Goal: Task Accomplishment & Management: Manage account settings

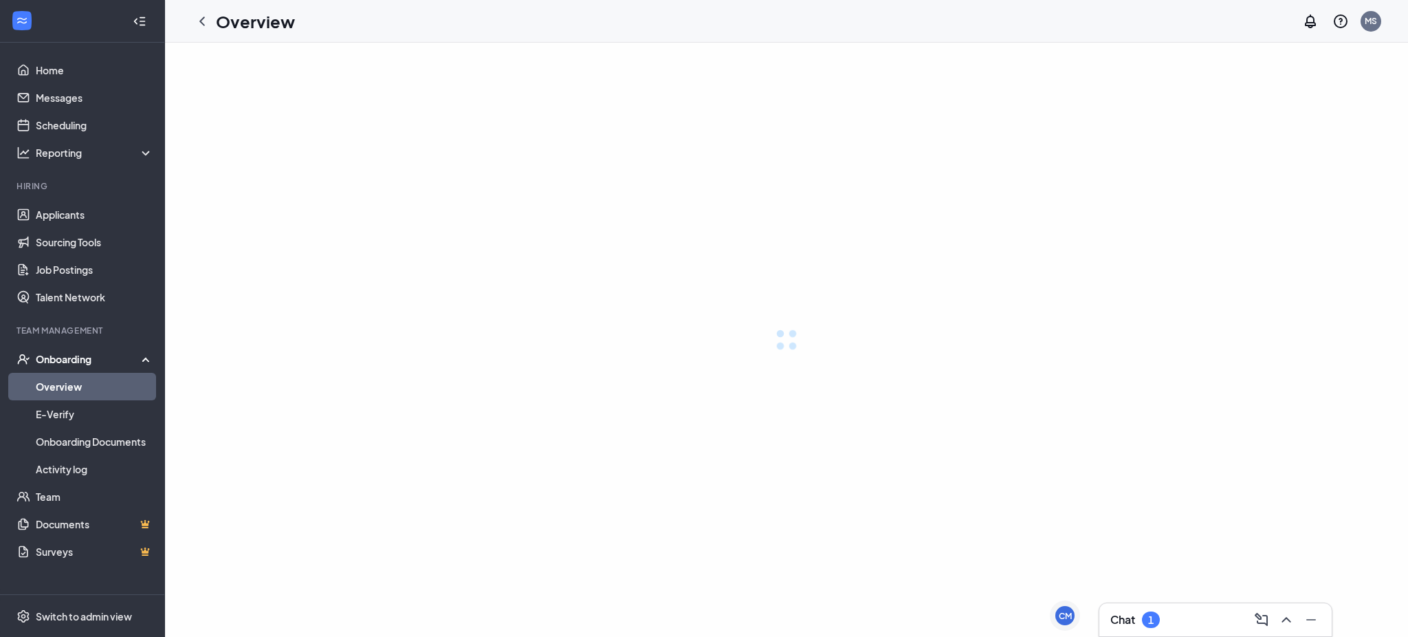
click at [1144, 622] on div "1" at bounding box center [1151, 619] width 18 height 17
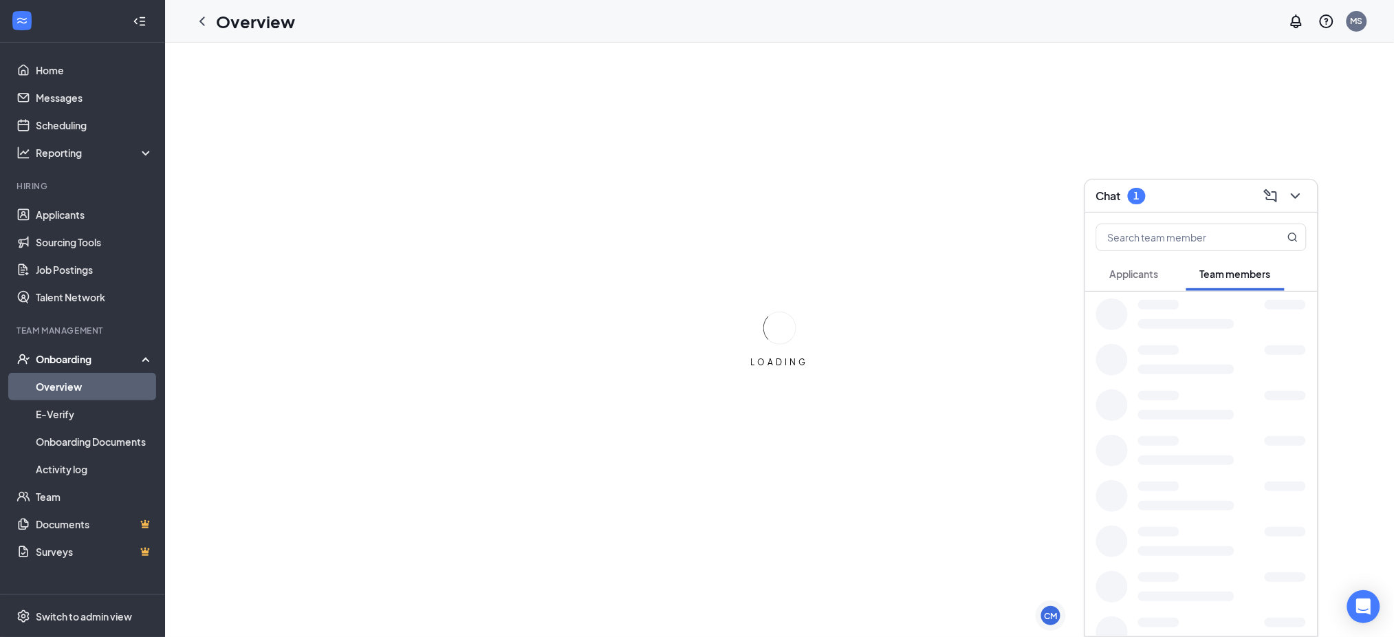
click at [1140, 616] on div at bounding box center [1201, 631] width 232 height 45
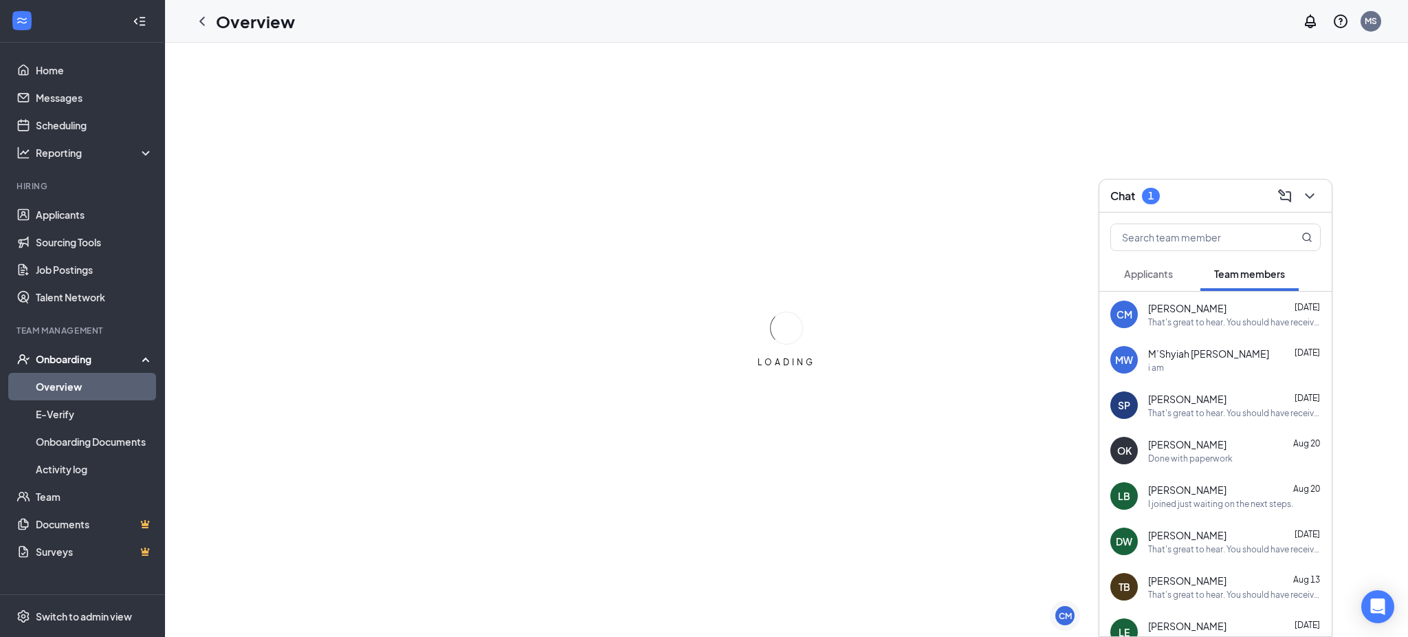
click at [1141, 268] on span "Applicants" at bounding box center [1148, 273] width 49 height 12
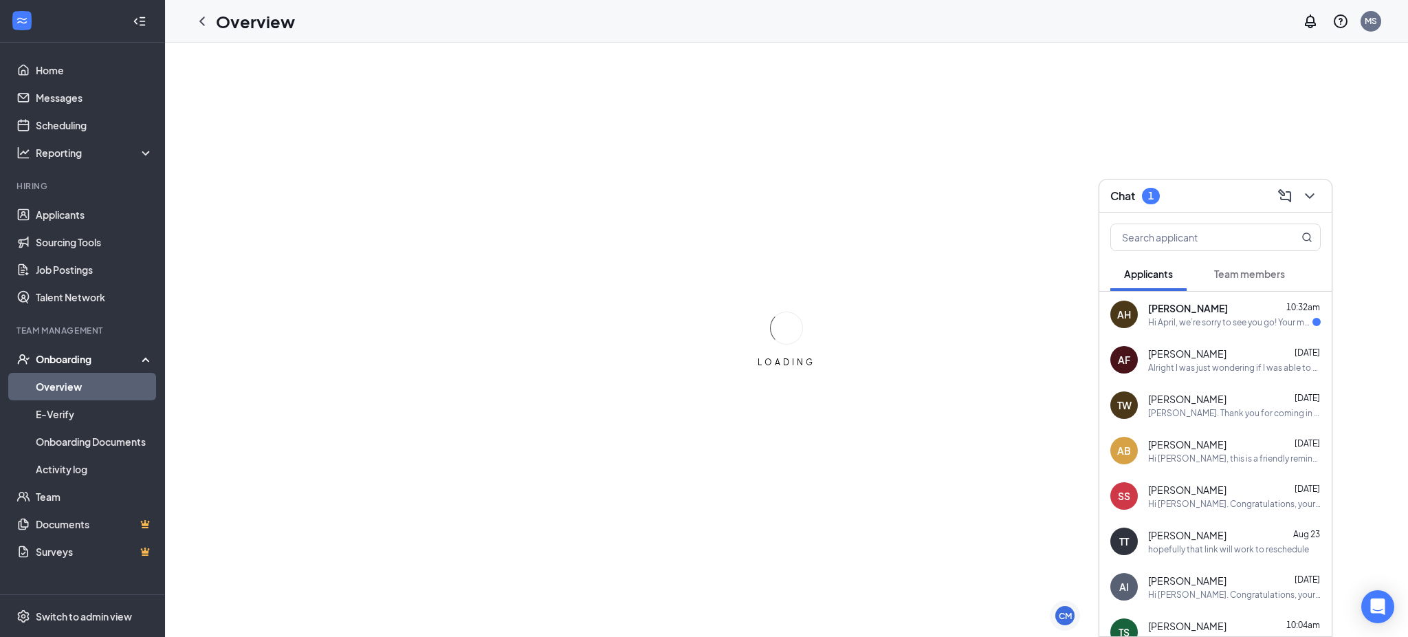
click at [1168, 333] on div "AH [PERSON_NAME] 10:32am Hi April, we’re sorry to see you go! Your meeting with…" at bounding box center [1215, 314] width 232 height 45
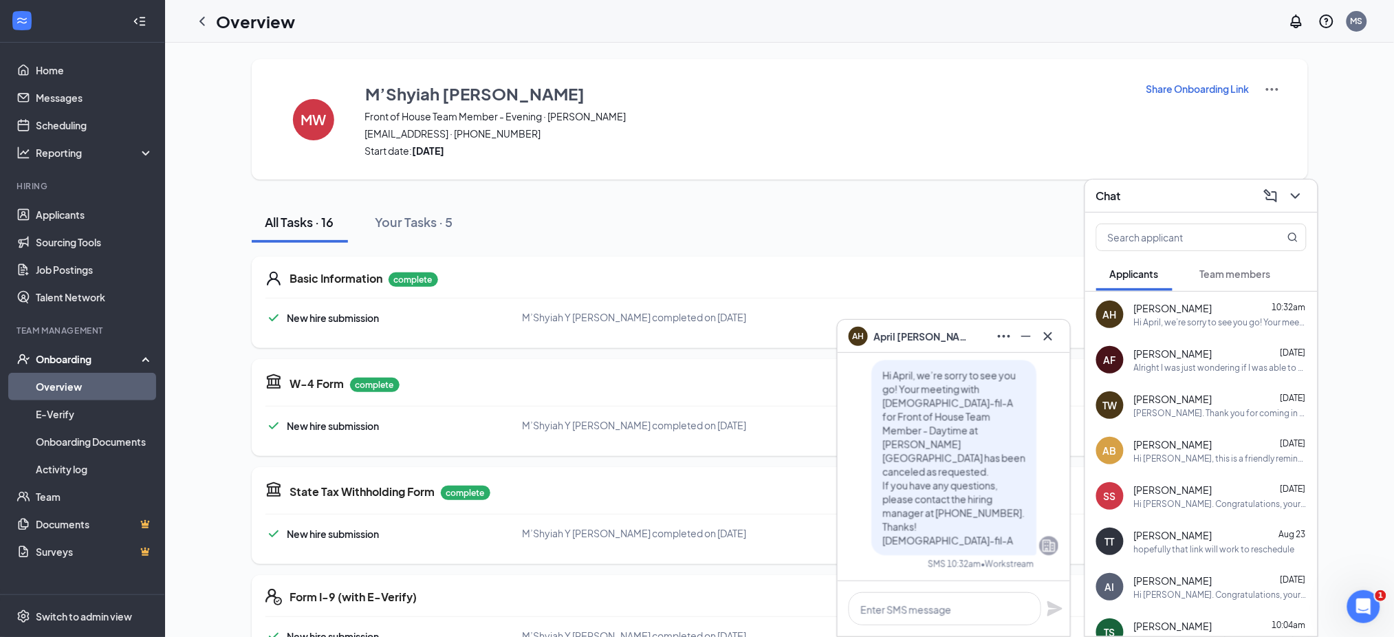
click at [1035, 327] on div at bounding box center [1026, 336] width 22 height 22
click at [1049, 328] on icon "Cross" at bounding box center [1048, 336] width 17 height 17
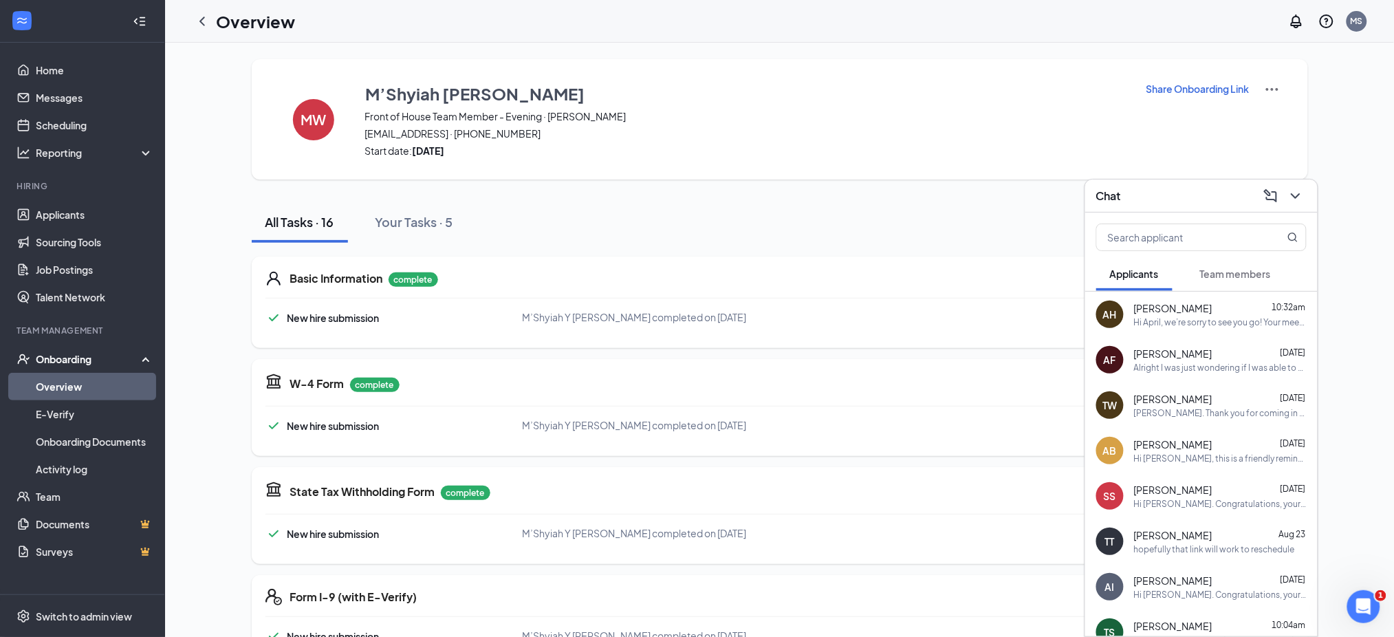
click at [1214, 322] on div "Hi April, we’re sorry to see you go! Your meeting with [DEMOGRAPHIC_DATA]-fil-A…" at bounding box center [1220, 322] width 173 height 12
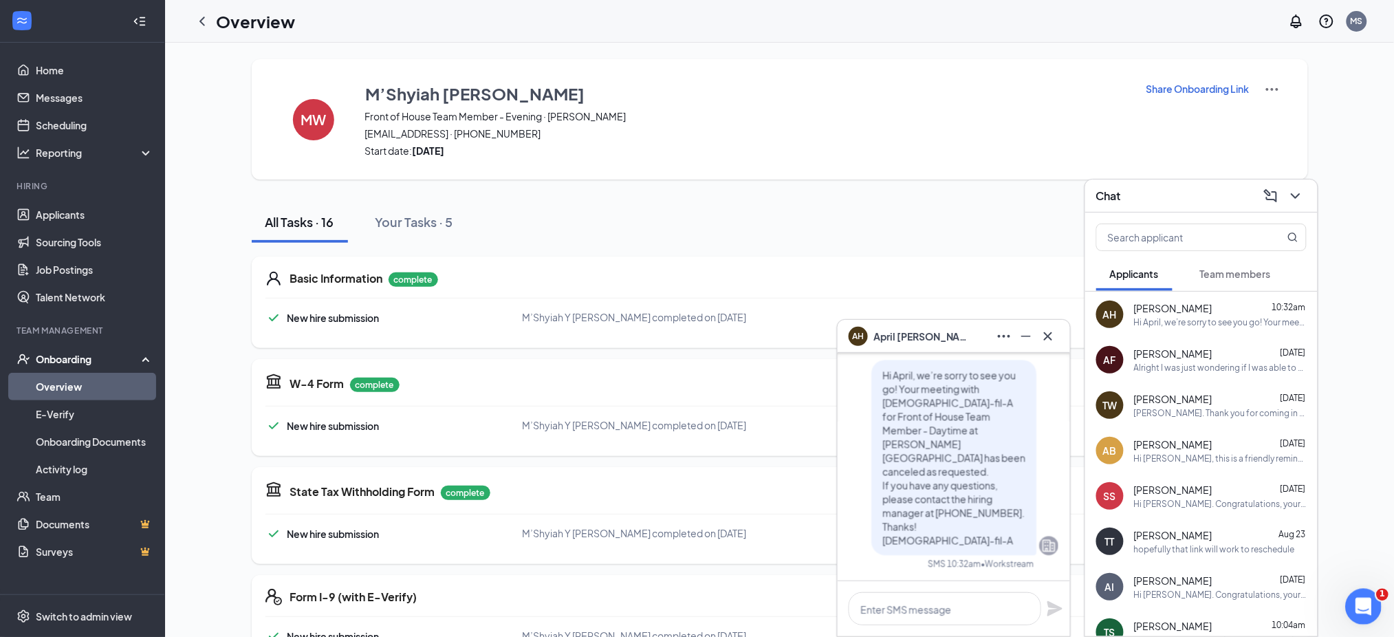
click at [1361, 602] on icon "Open Intercom Messenger" at bounding box center [1361, 604] width 23 height 23
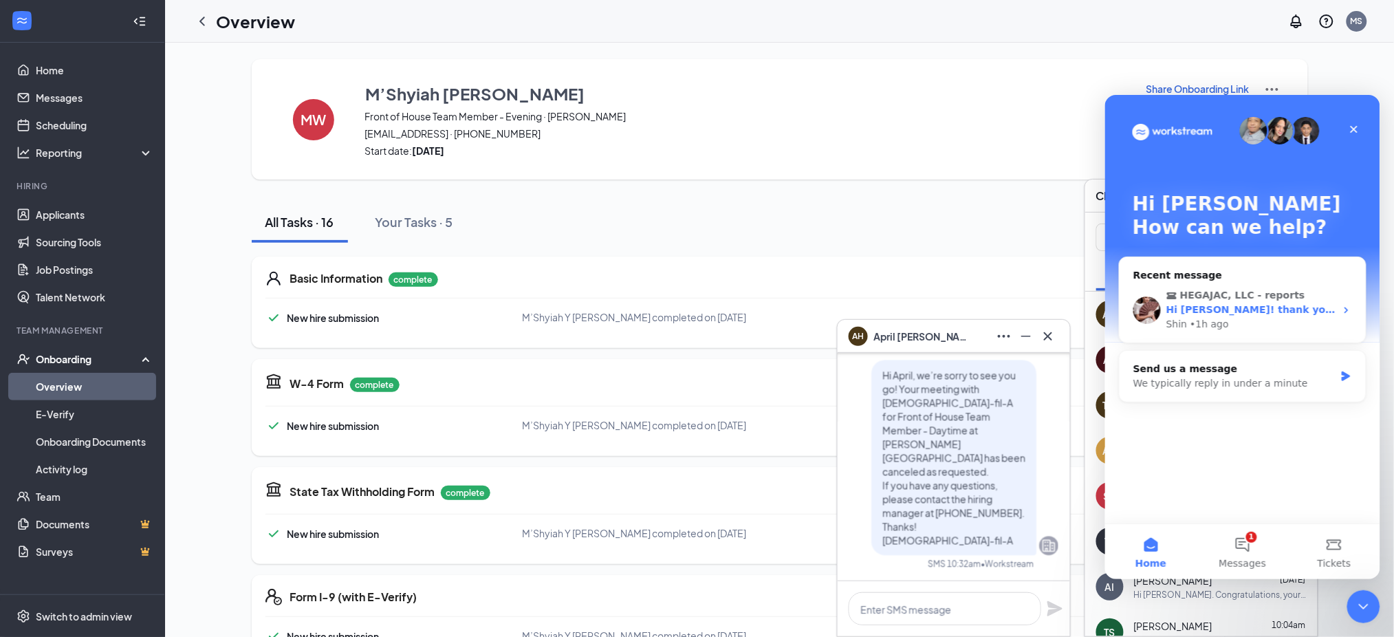
click at [1243, 285] on div "HEGAJAC, LLC - reports Hi [PERSON_NAME]! thank you for your suggestion. We will…" at bounding box center [1242, 308] width 246 height 65
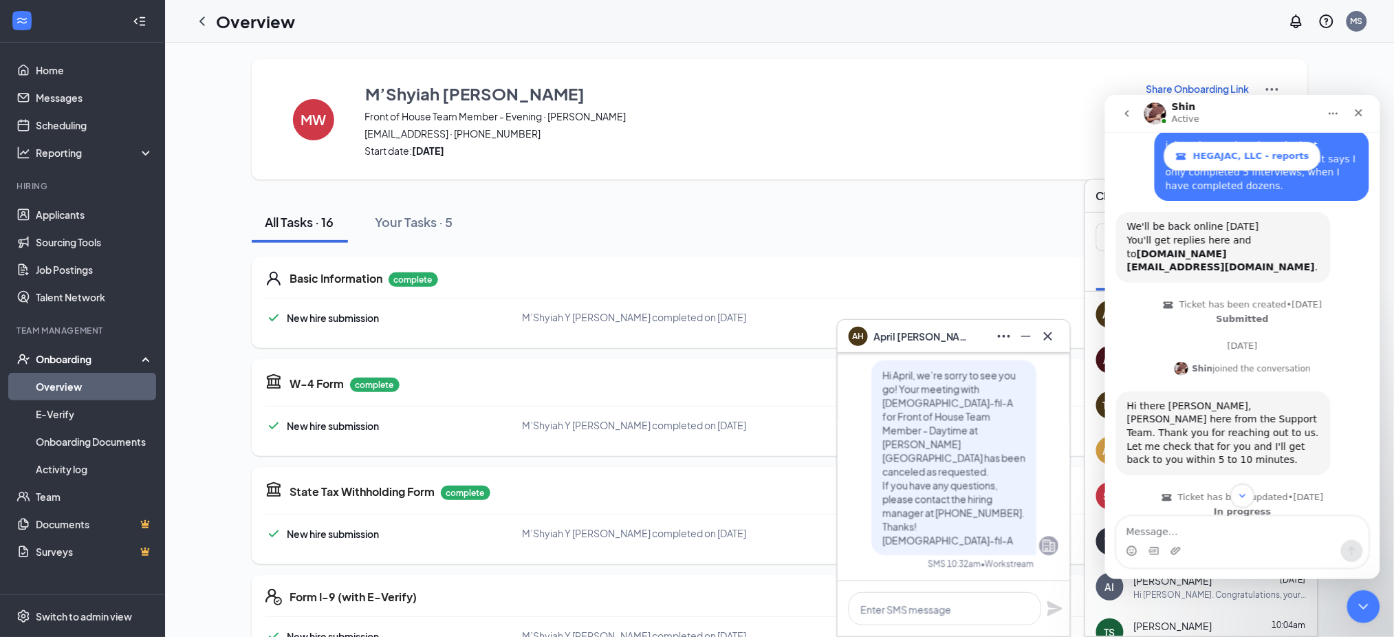
scroll to position [1727, 0]
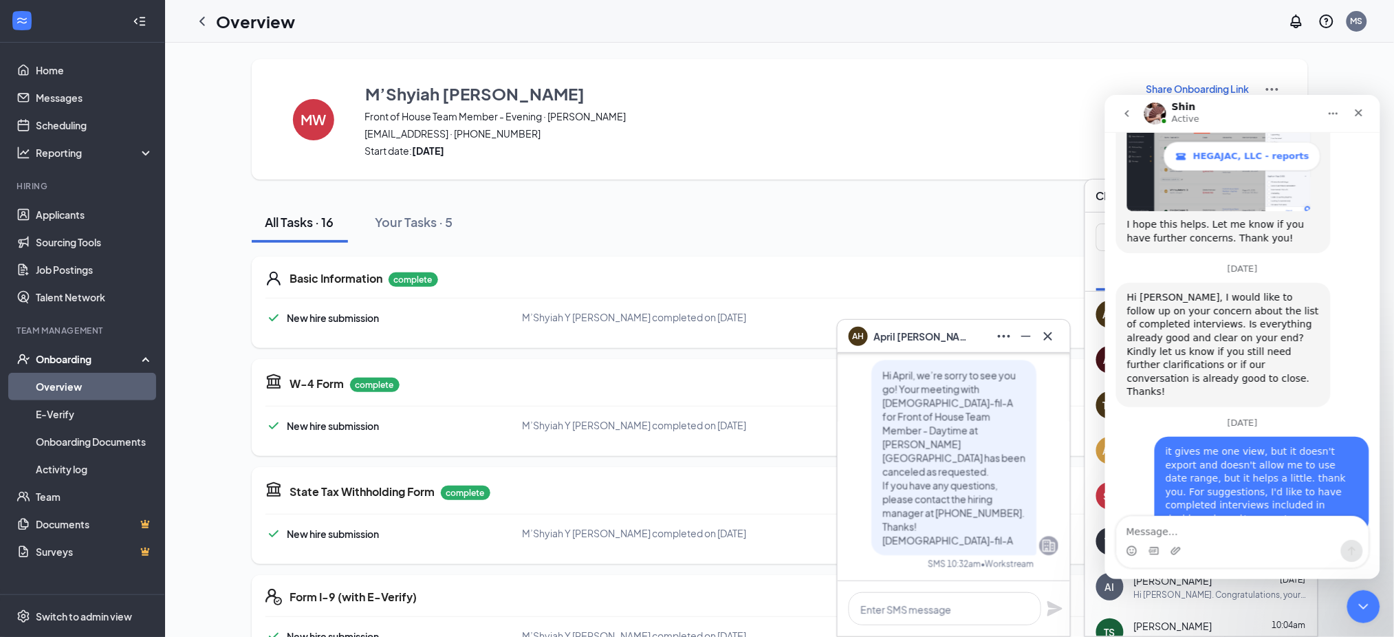
click at [1218, 540] on div "Intercom messenger" at bounding box center [1242, 550] width 252 height 22
click at [1219, 534] on textarea "Message…" at bounding box center [1242, 527] width 252 height 23
type textarea "no"
click at [1349, 553] on icon "Send a message…" at bounding box center [1351, 550] width 11 height 11
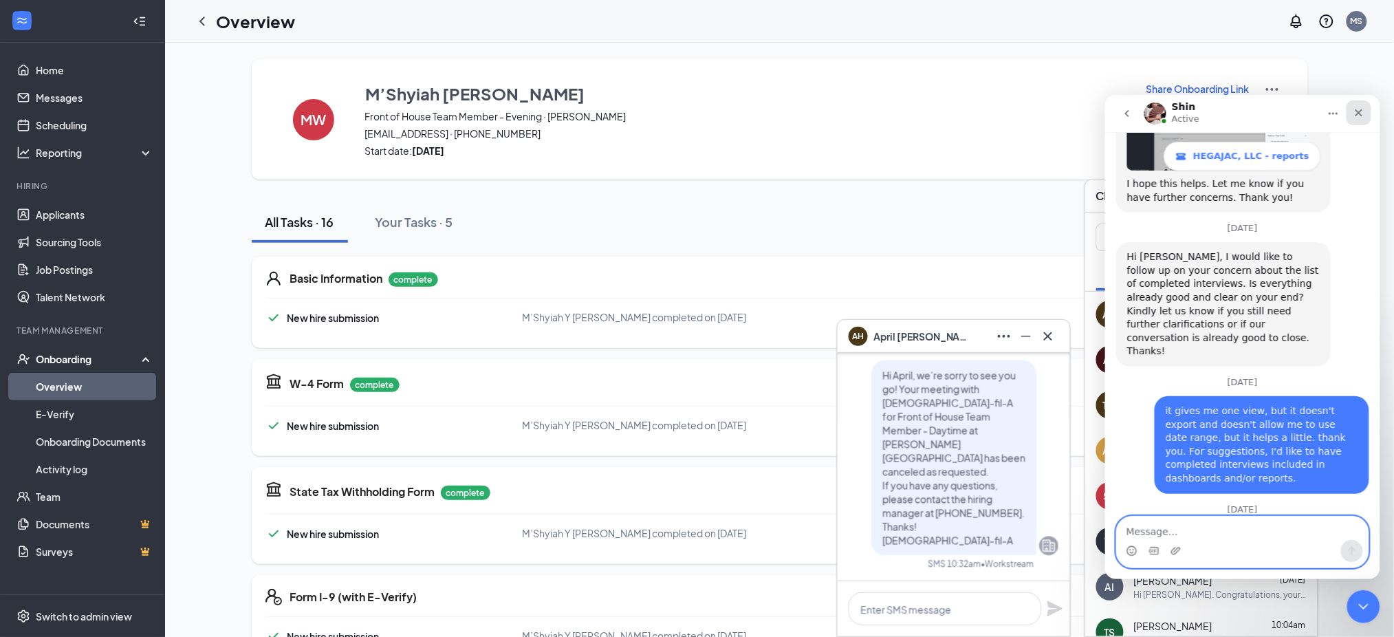
scroll to position [1768, 0]
click at [1362, 103] on div "Close" at bounding box center [1358, 112] width 25 height 25
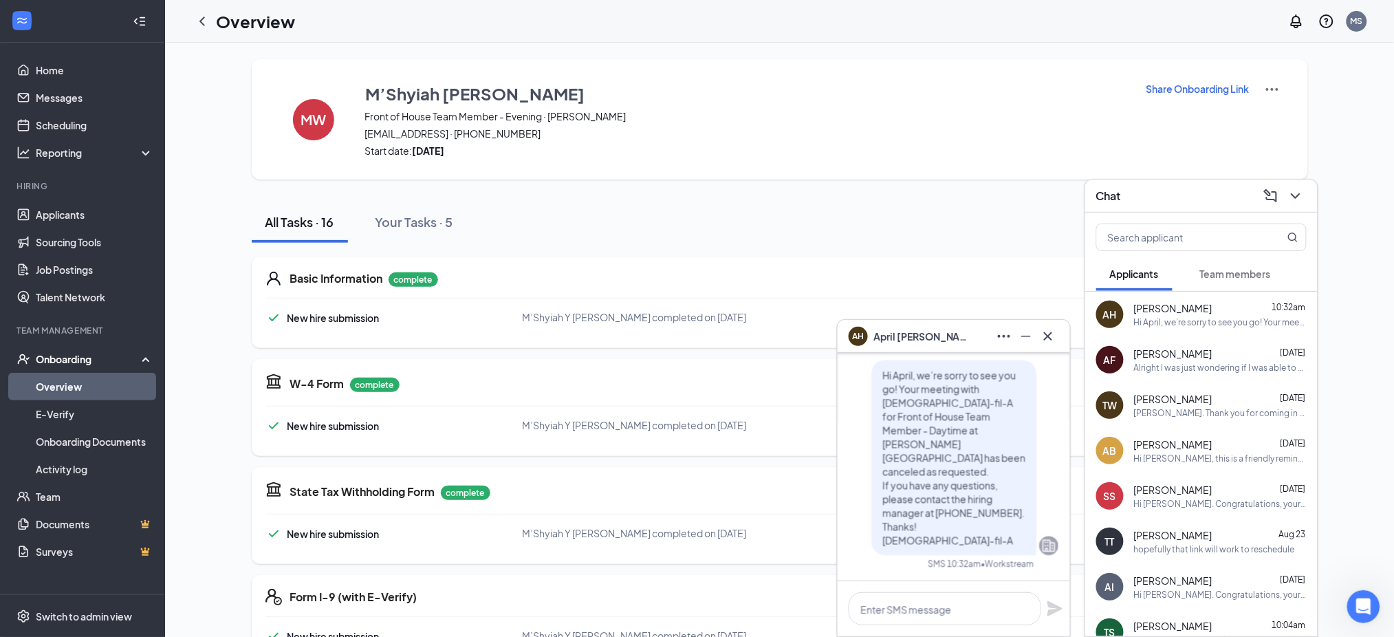
click at [944, 171] on div "MW M’Shyiah [PERSON_NAME] Front of House Team Member - Evening · [PERSON_NAME] …" at bounding box center [780, 119] width 1056 height 120
click at [65, 210] on link "Applicants" at bounding box center [95, 215] width 118 height 28
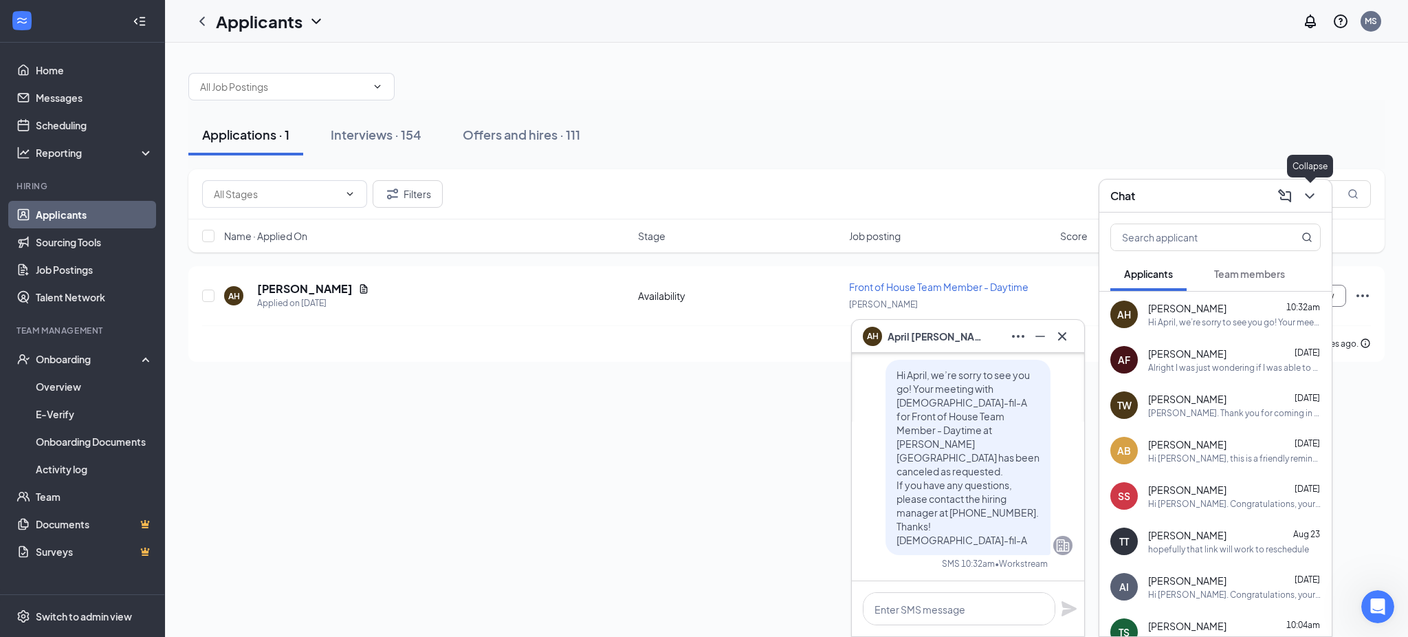
click at [1313, 198] on icon "ChevronDown" at bounding box center [1310, 196] width 17 height 17
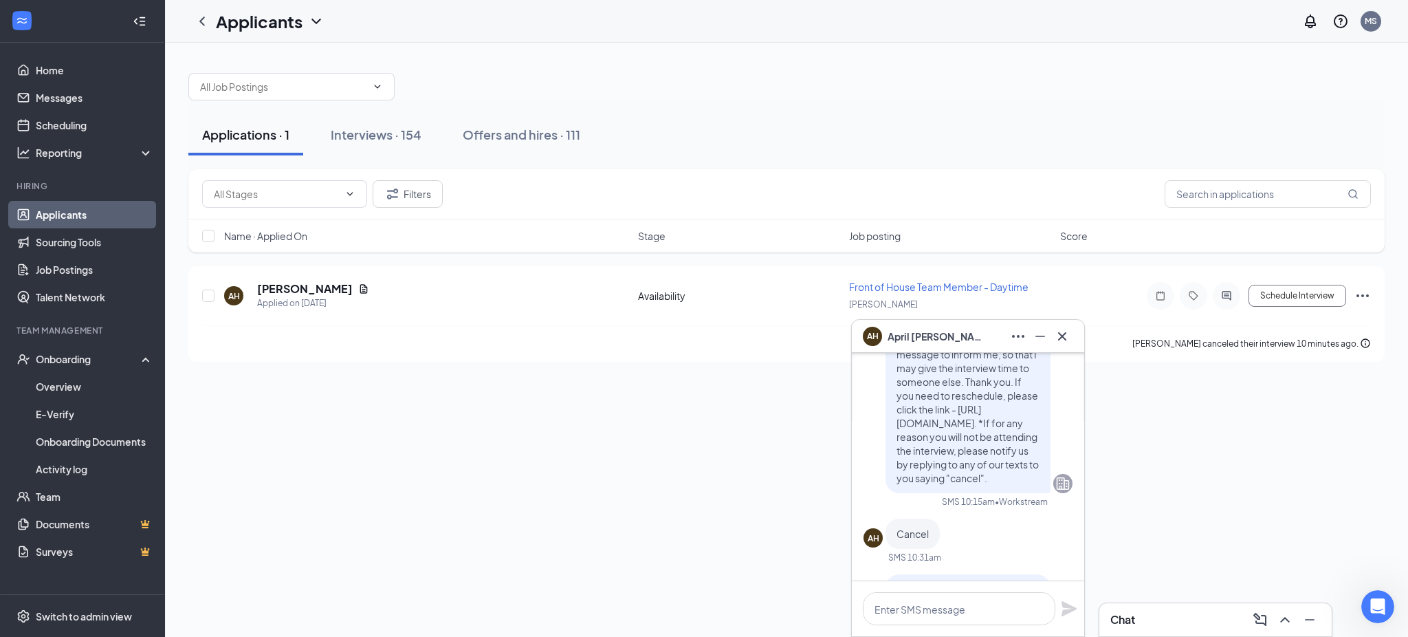
scroll to position [-427, 0]
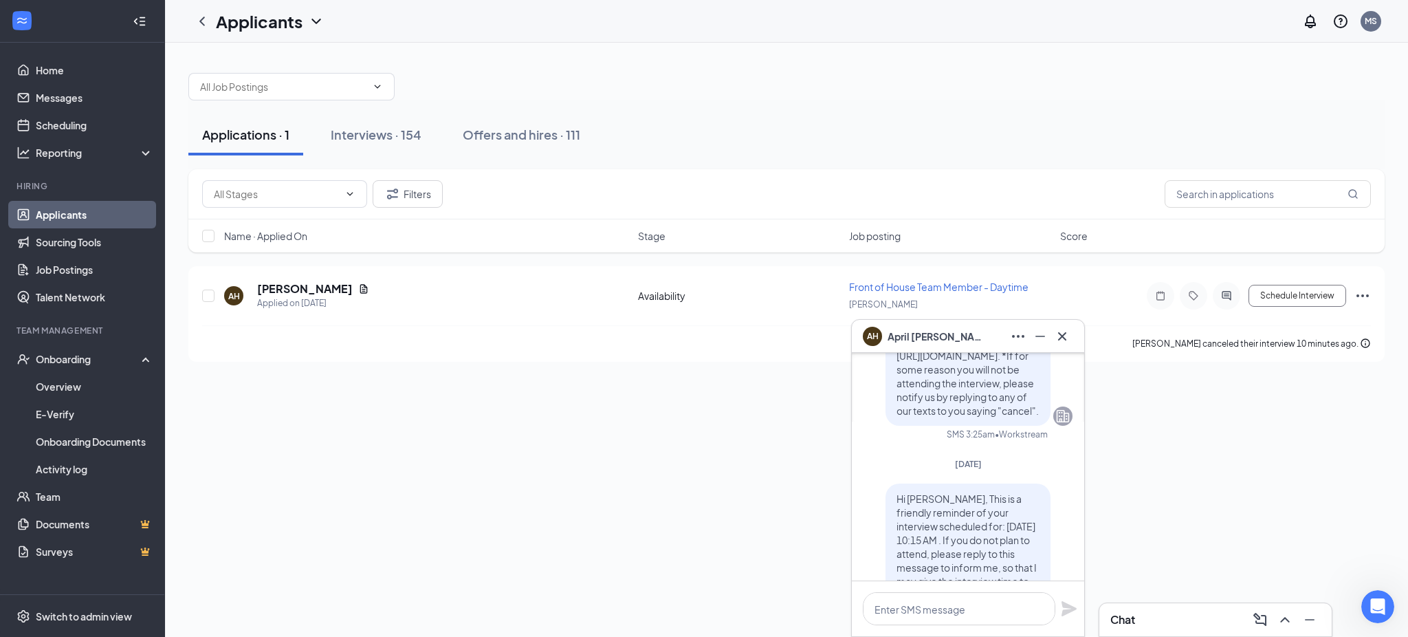
click at [710, 406] on div "Applications · 1 Interviews · 154 Offers and hires · 111 Filters Name · Applied…" at bounding box center [786, 340] width 1243 height 594
click at [1231, 292] on icon "ActiveChat" at bounding box center [1226, 295] width 17 height 11
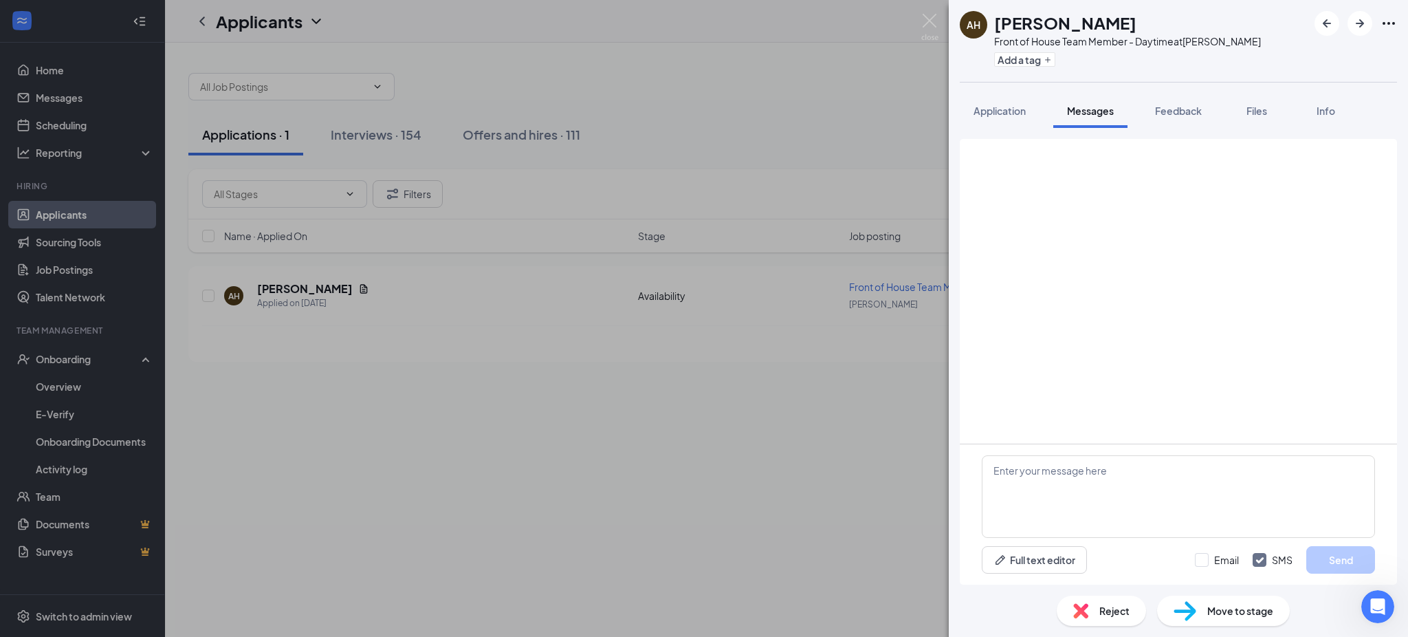
scroll to position [294, 0]
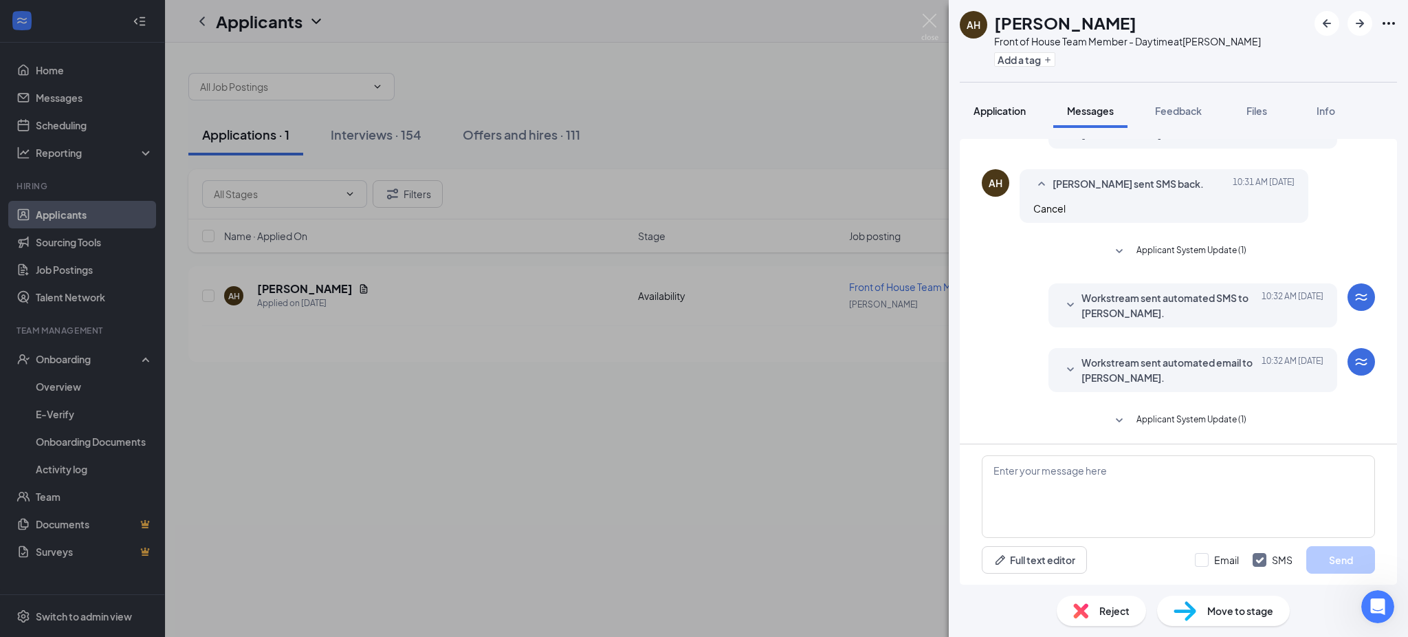
click at [1012, 109] on span "Application" at bounding box center [1000, 111] width 52 height 12
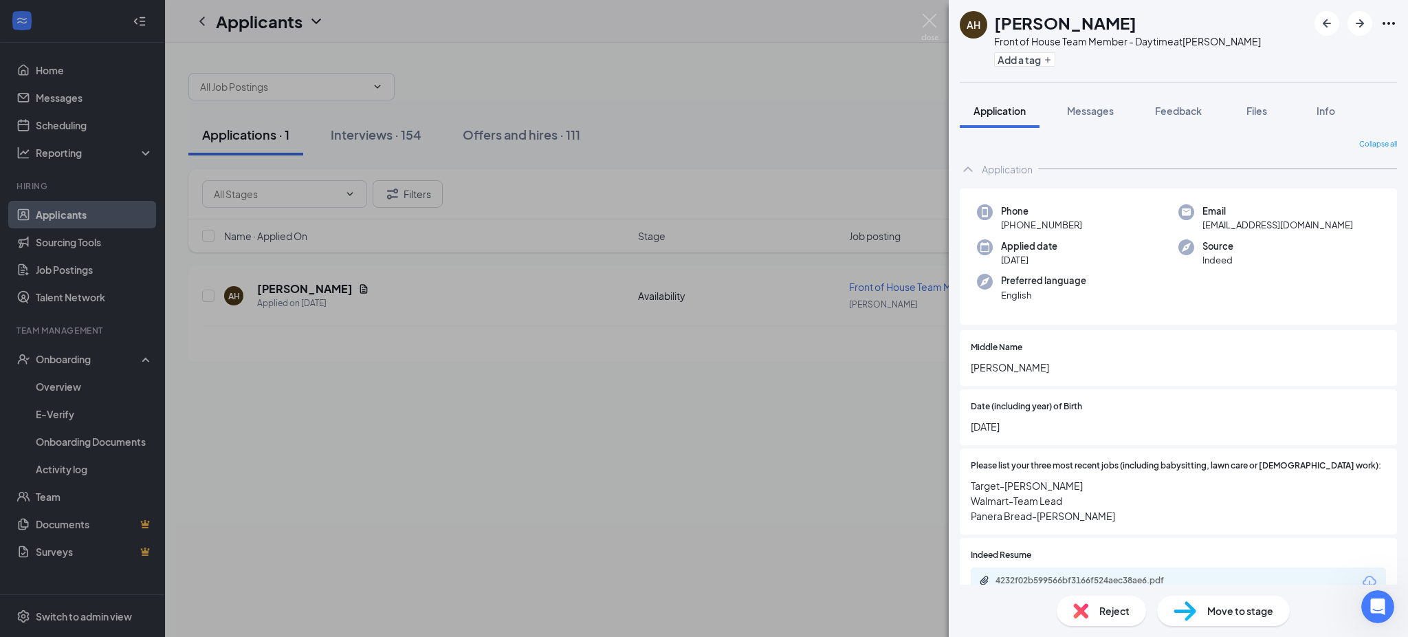
scroll to position [214, 0]
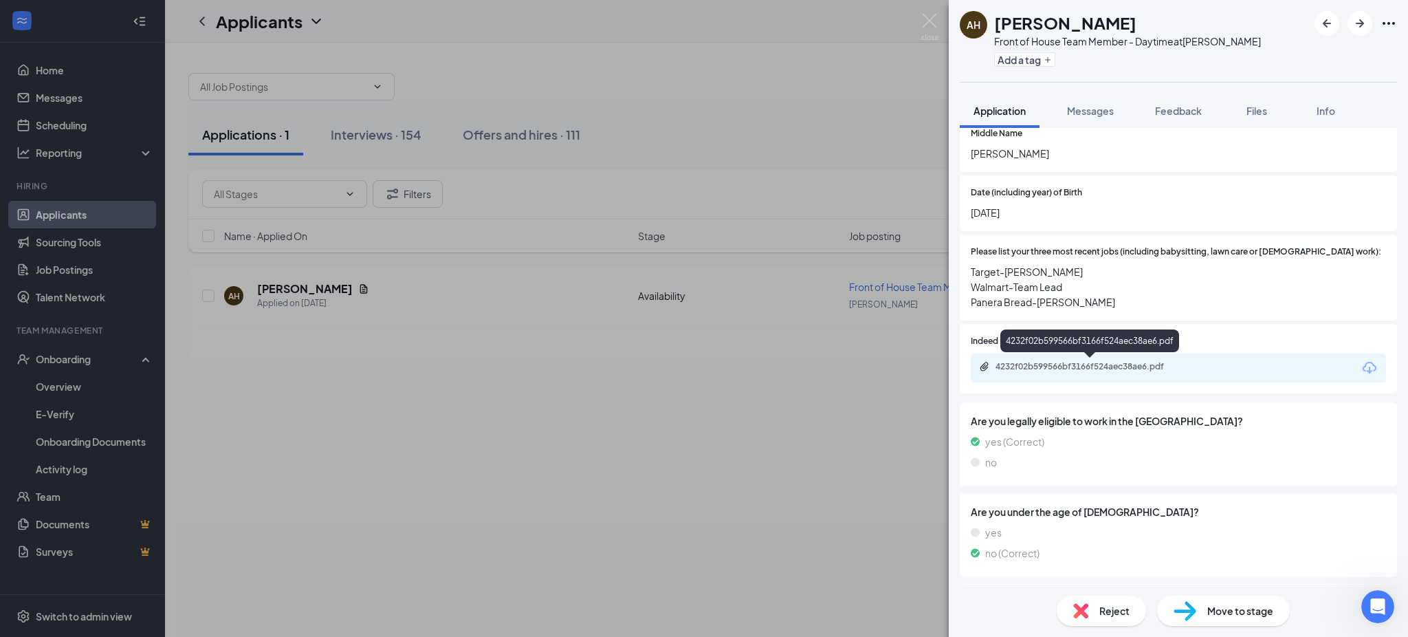
click at [1049, 371] on div "4232f02b599566bf3166f524aec38ae6.pdf" at bounding box center [1092, 366] width 193 height 11
click at [1262, 615] on span "Move to stage" at bounding box center [1240, 610] width 66 height 15
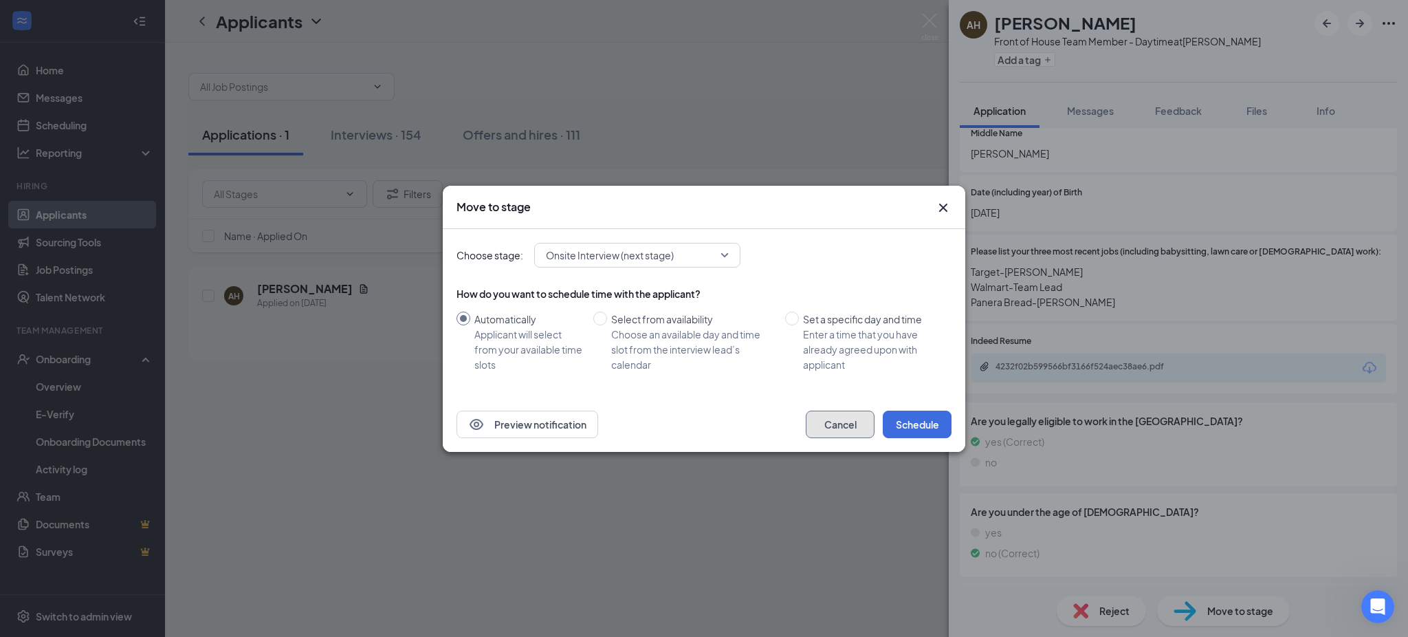
click at [837, 427] on button "Cancel" at bounding box center [840, 424] width 69 height 28
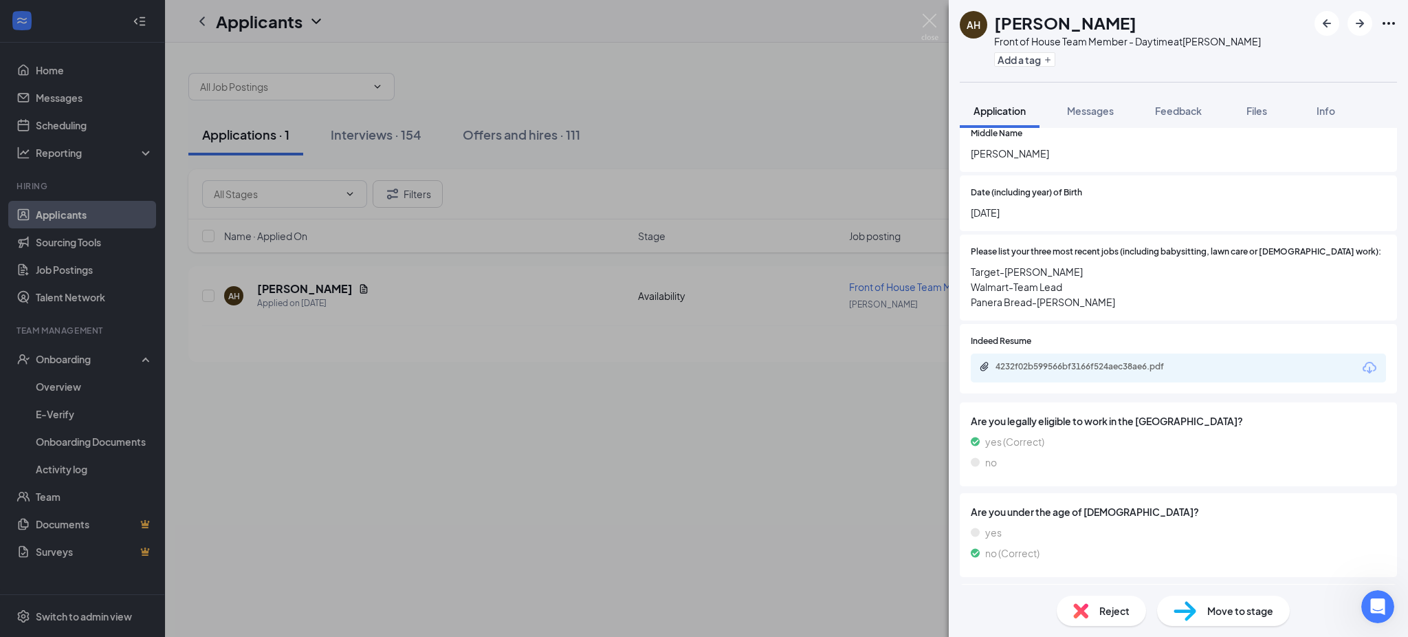
scroll to position [0, 0]
click at [1186, 116] on span "Feedback" at bounding box center [1178, 111] width 47 height 12
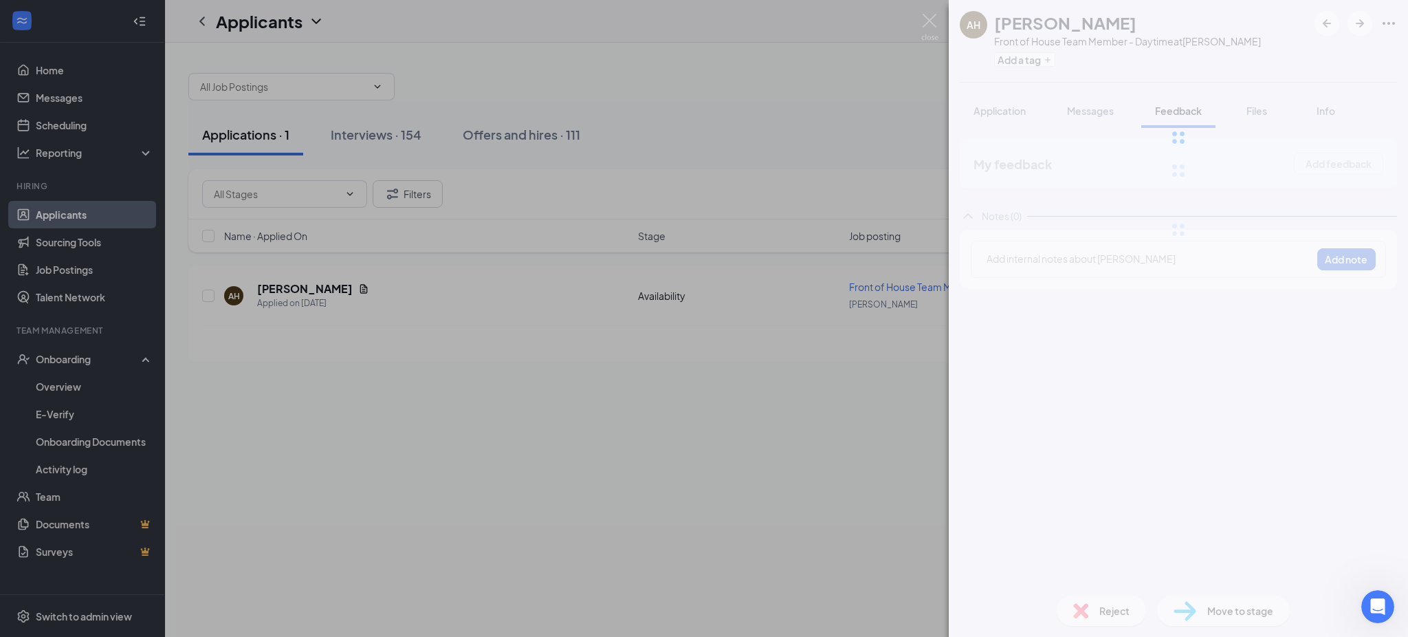
click at [1068, 258] on div at bounding box center [1178, 137] width 459 height 275
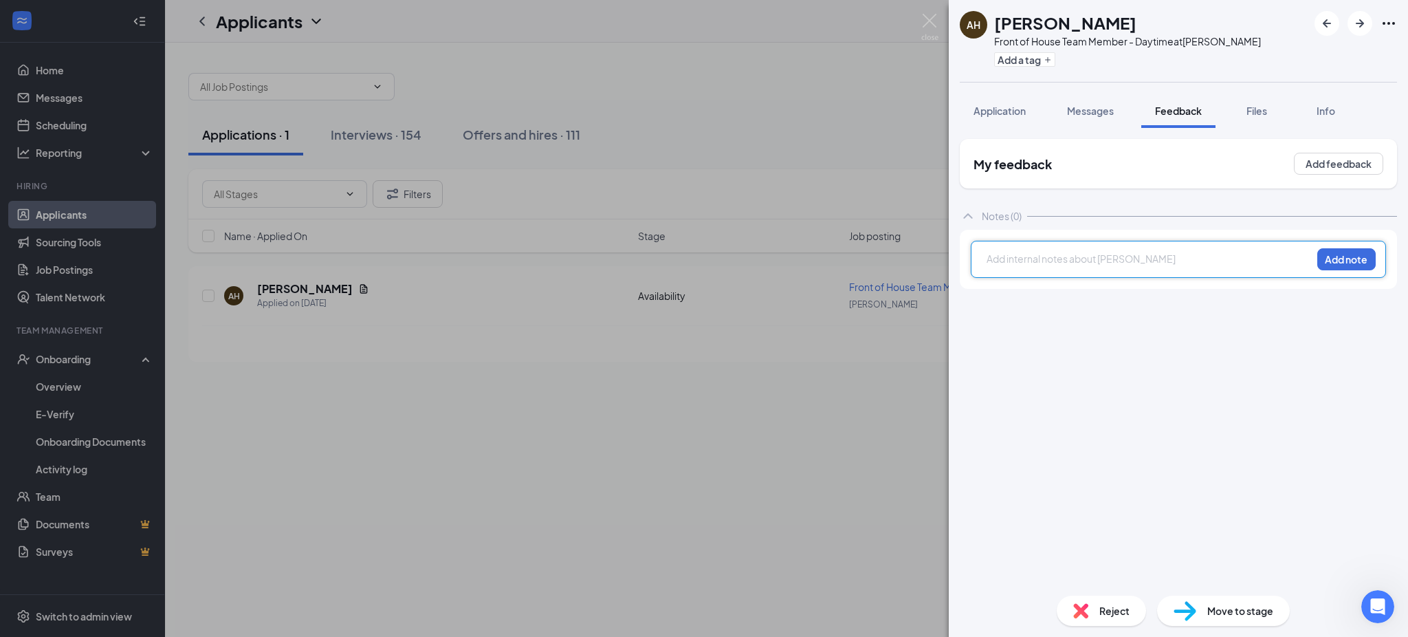
click at [1073, 256] on div at bounding box center [1149, 259] width 324 height 14
click at [1359, 254] on button "Add note" at bounding box center [1346, 259] width 58 height 22
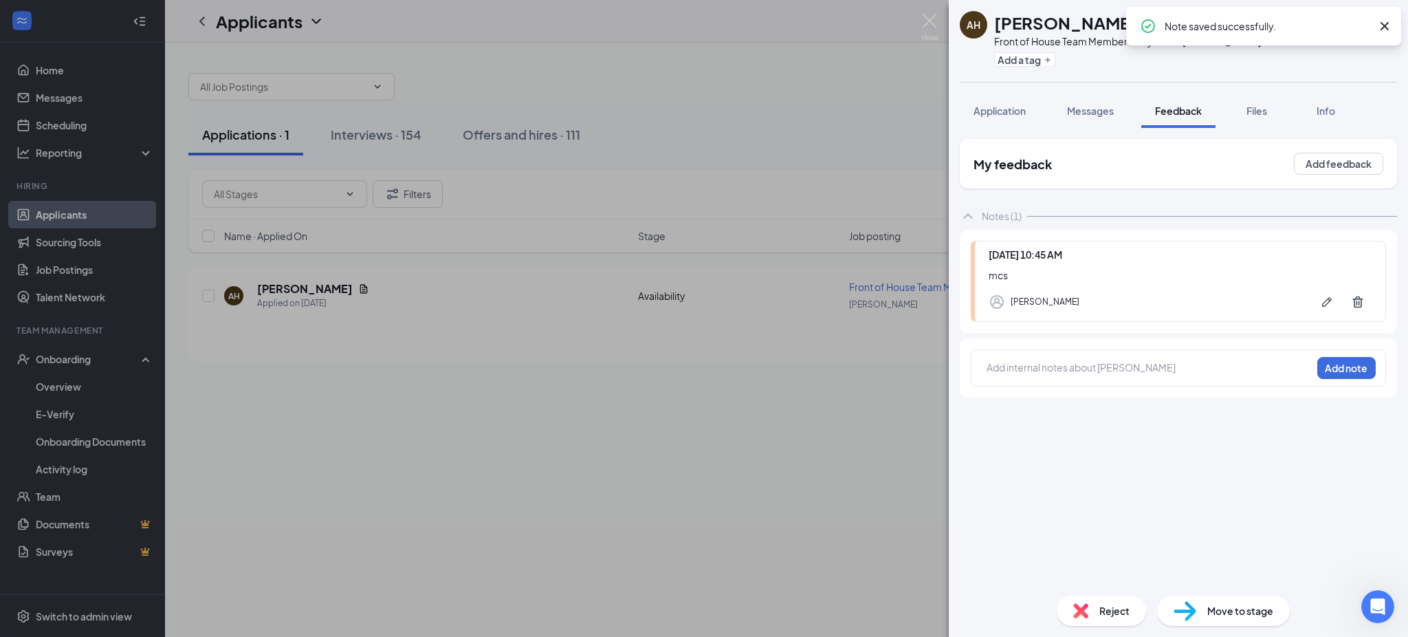
click at [1090, 611] on div "Reject" at bounding box center [1101, 610] width 89 height 30
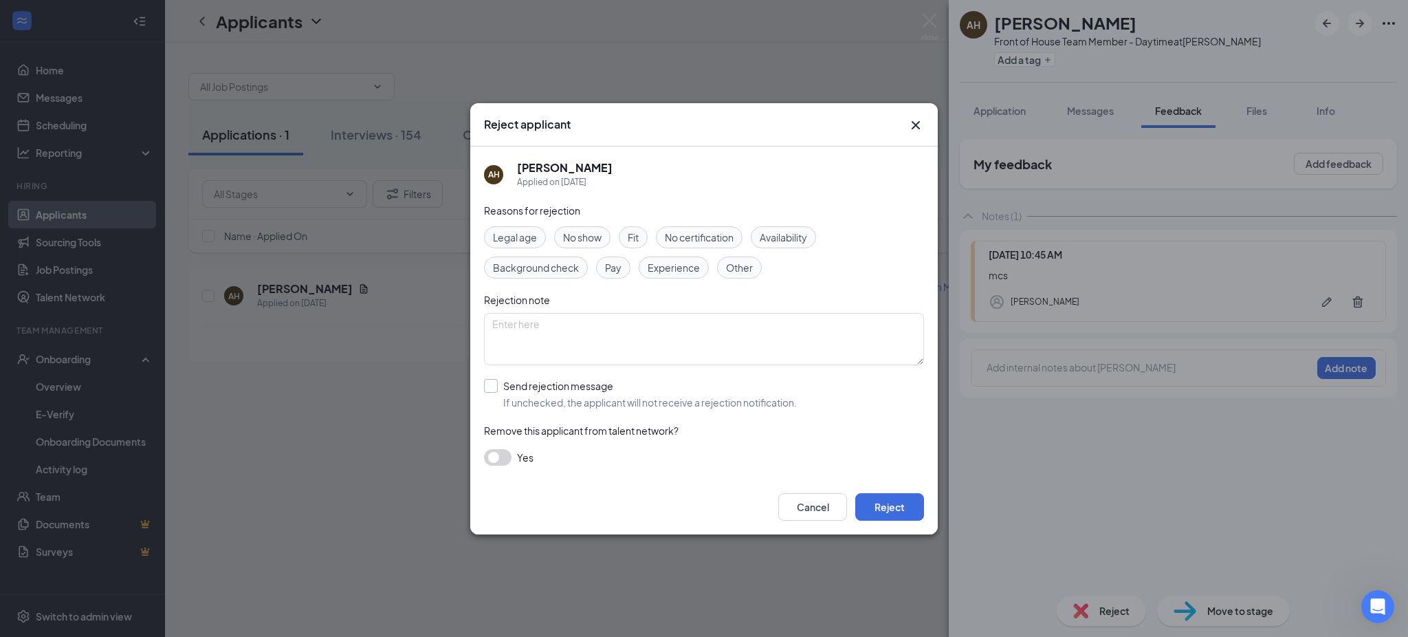
click at [490, 384] on input "Send rejection message If unchecked, the applicant will not receive a rejection…" at bounding box center [640, 394] width 313 height 30
checkbox input "true"
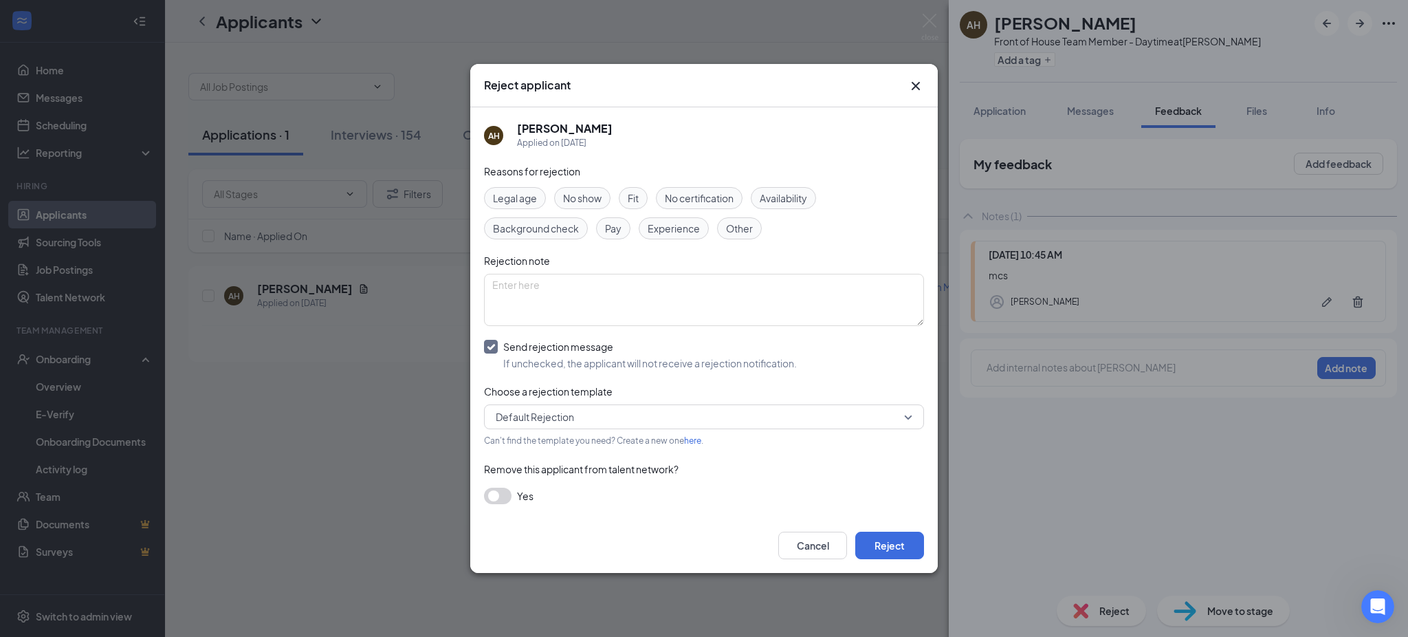
click at [496, 499] on button "button" at bounding box center [498, 495] width 28 height 17
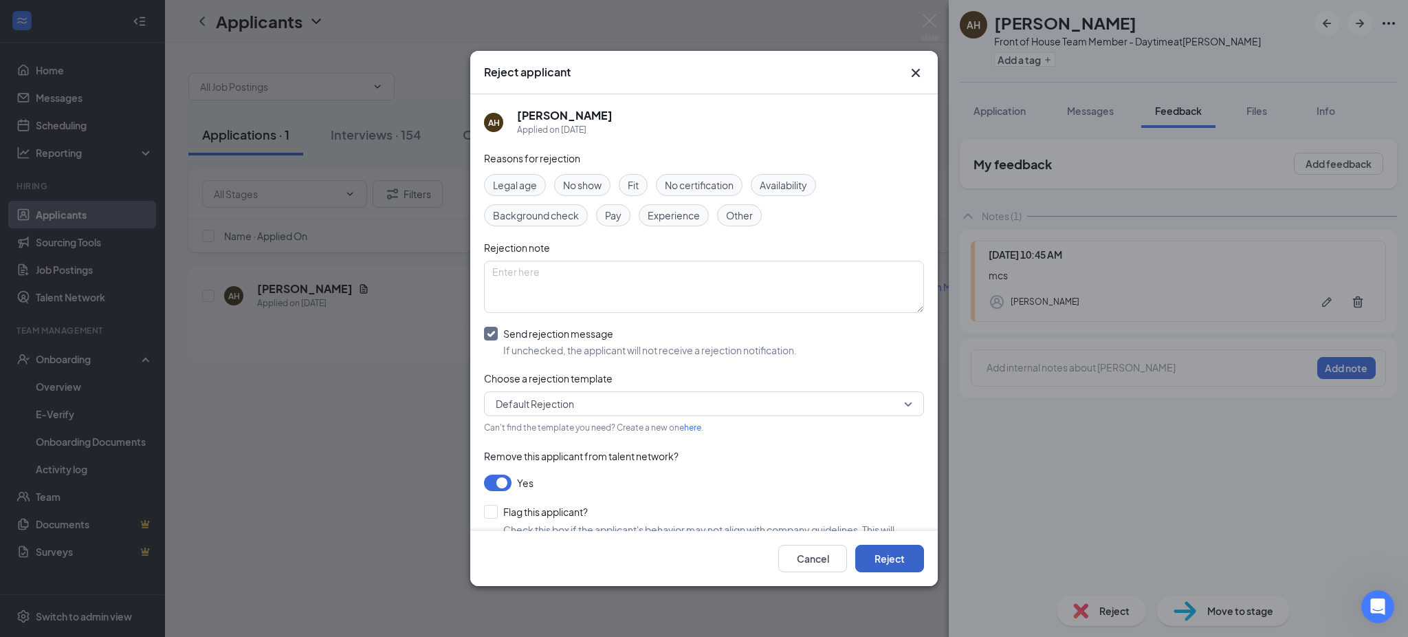
click at [897, 562] on button "Reject" at bounding box center [889, 559] width 69 height 28
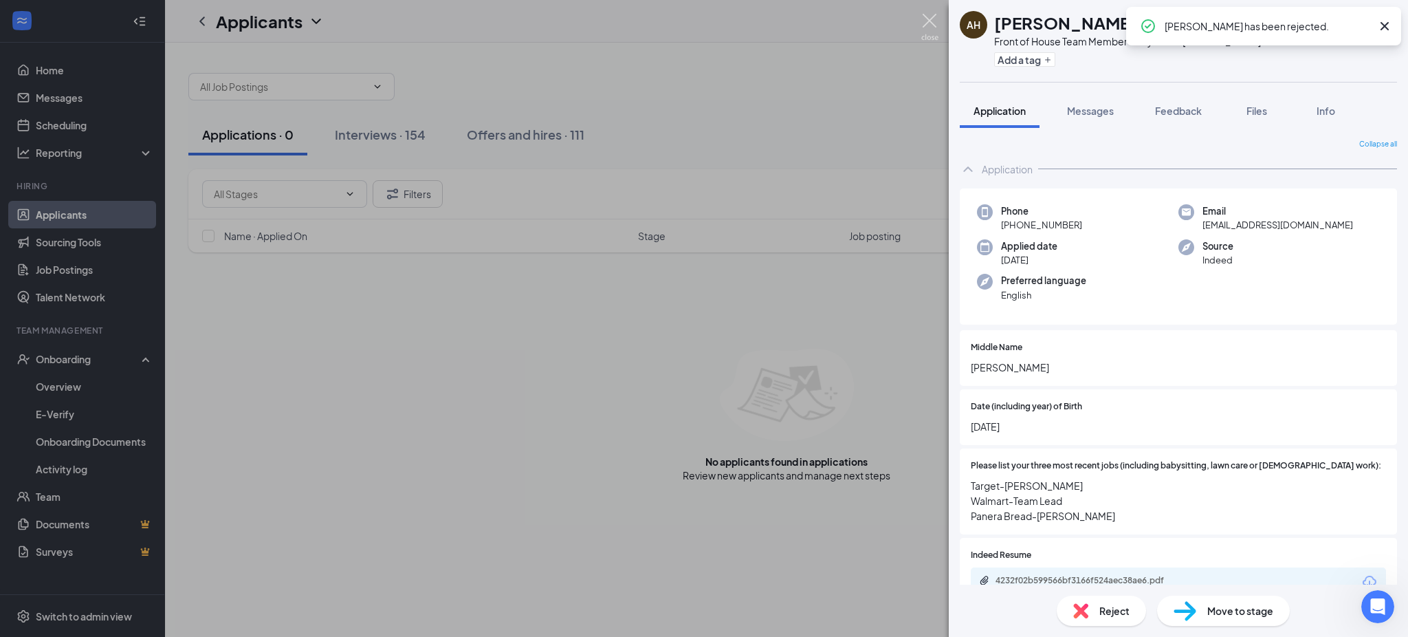
click at [928, 21] on img at bounding box center [929, 27] width 17 height 27
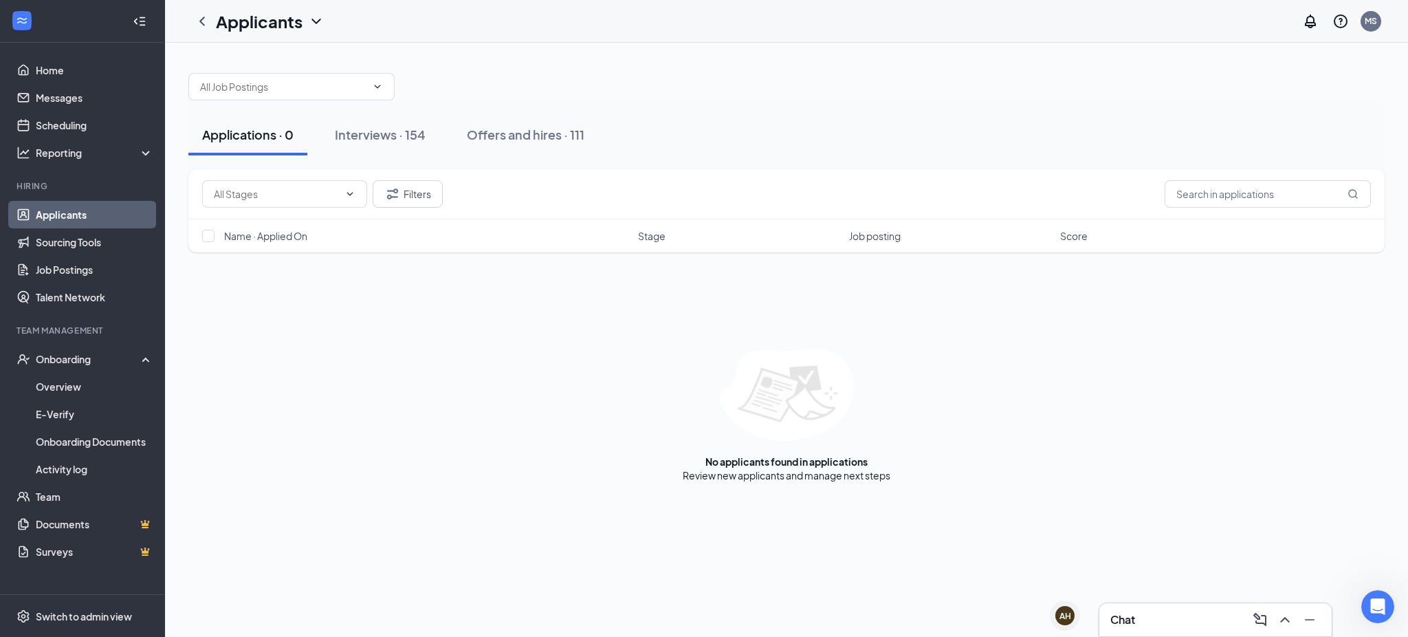
click at [1235, 312] on div "Filters Name · Applied On Stage Job posting Score No applicants found in applic…" at bounding box center [786, 325] width 1196 height 313
click at [360, 135] on div "Interviews · 154" at bounding box center [380, 134] width 91 height 17
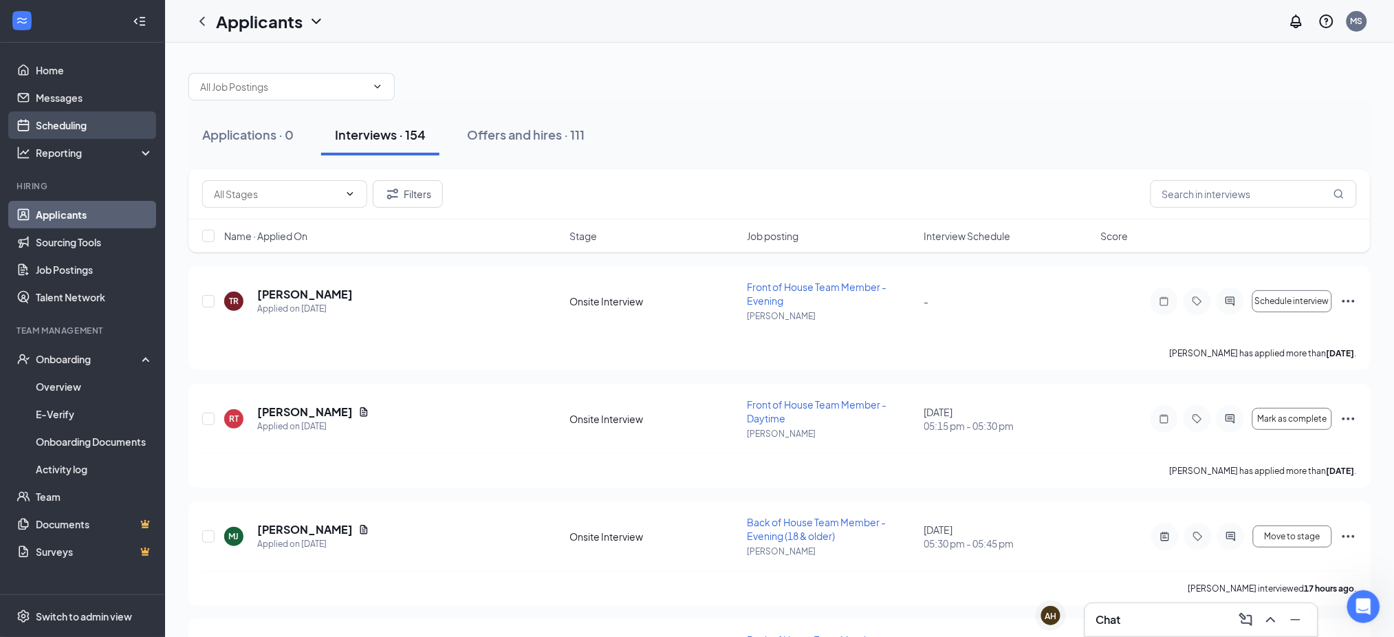
click at [65, 127] on link "Scheduling" at bounding box center [95, 125] width 118 height 28
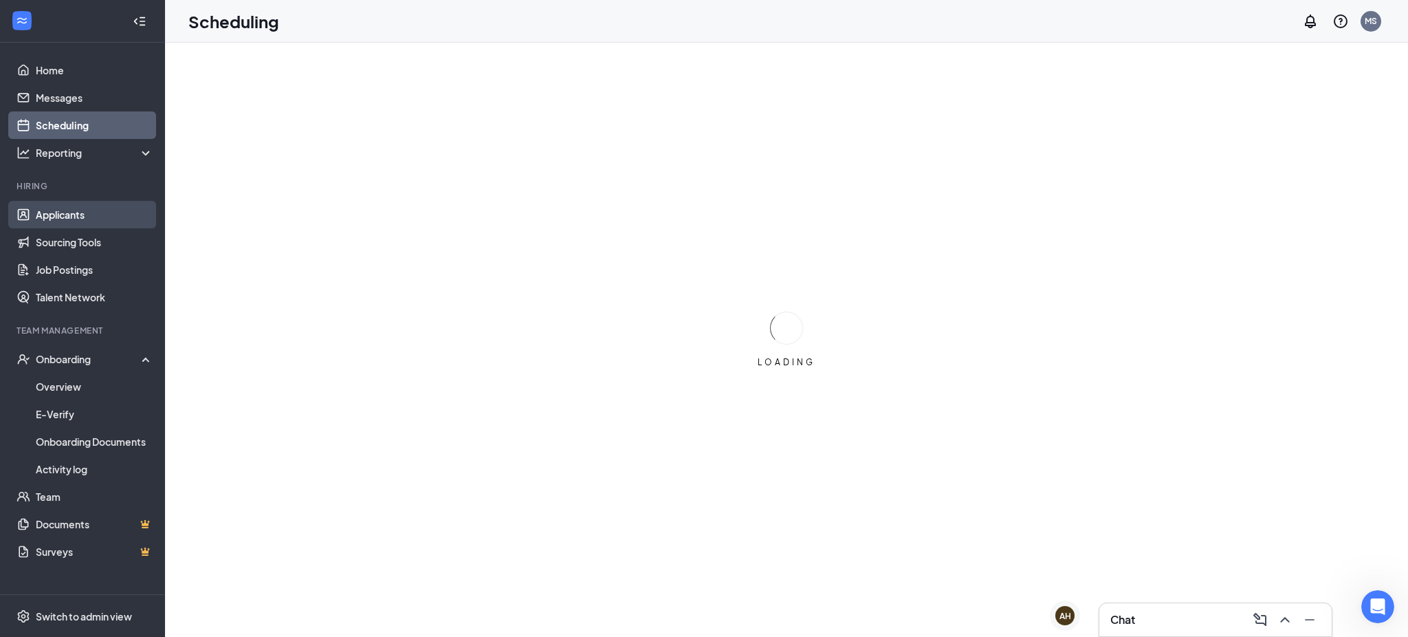
click at [71, 206] on link "Applicants" at bounding box center [95, 215] width 118 height 28
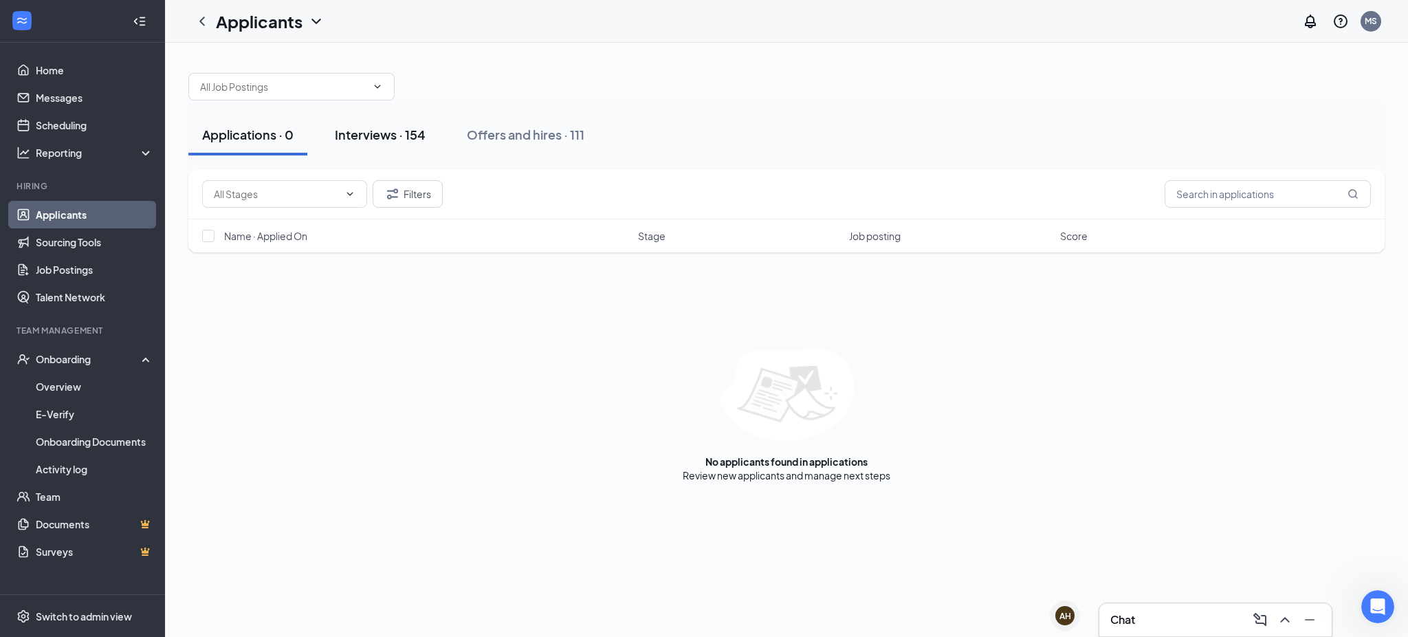
click at [391, 126] on div "Interviews · 154" at bounding box center [380, 134] width 91 height 17
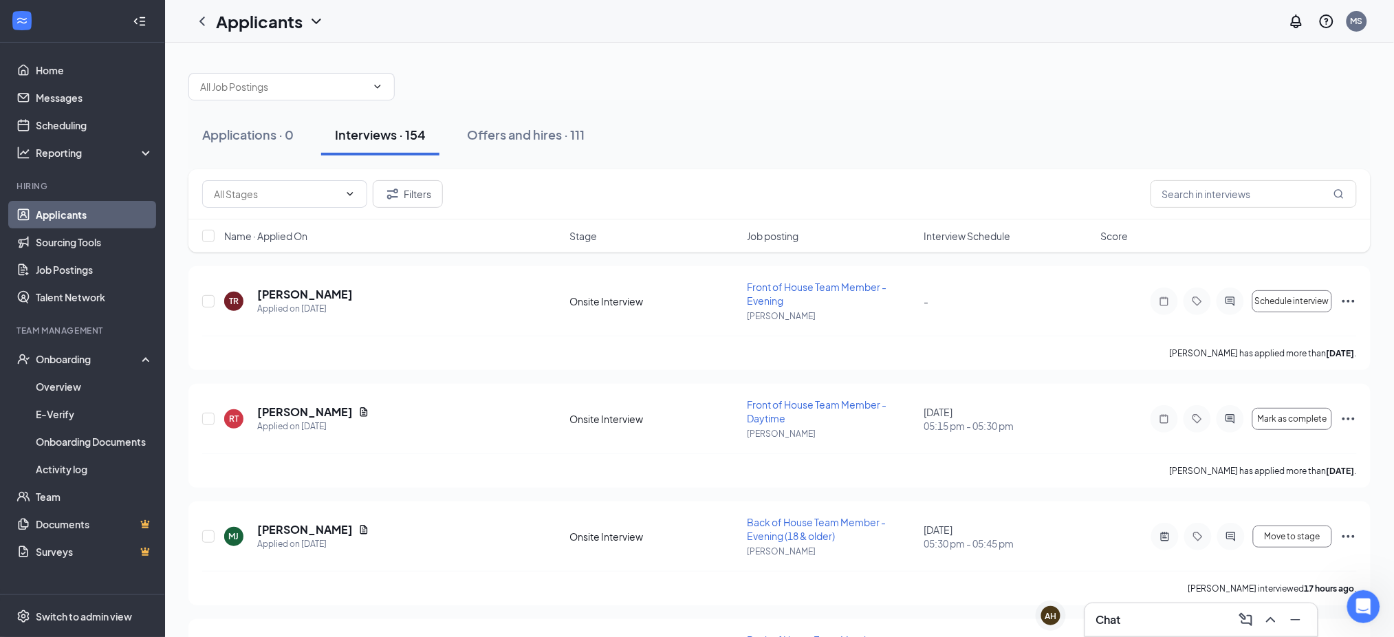
click at [584, 230] on span "Stage" at bounding box center [584, 236] width 28 height 14
click at [586, 234] on span "Stage" at bounding box center [584, 236] width 28 height 14
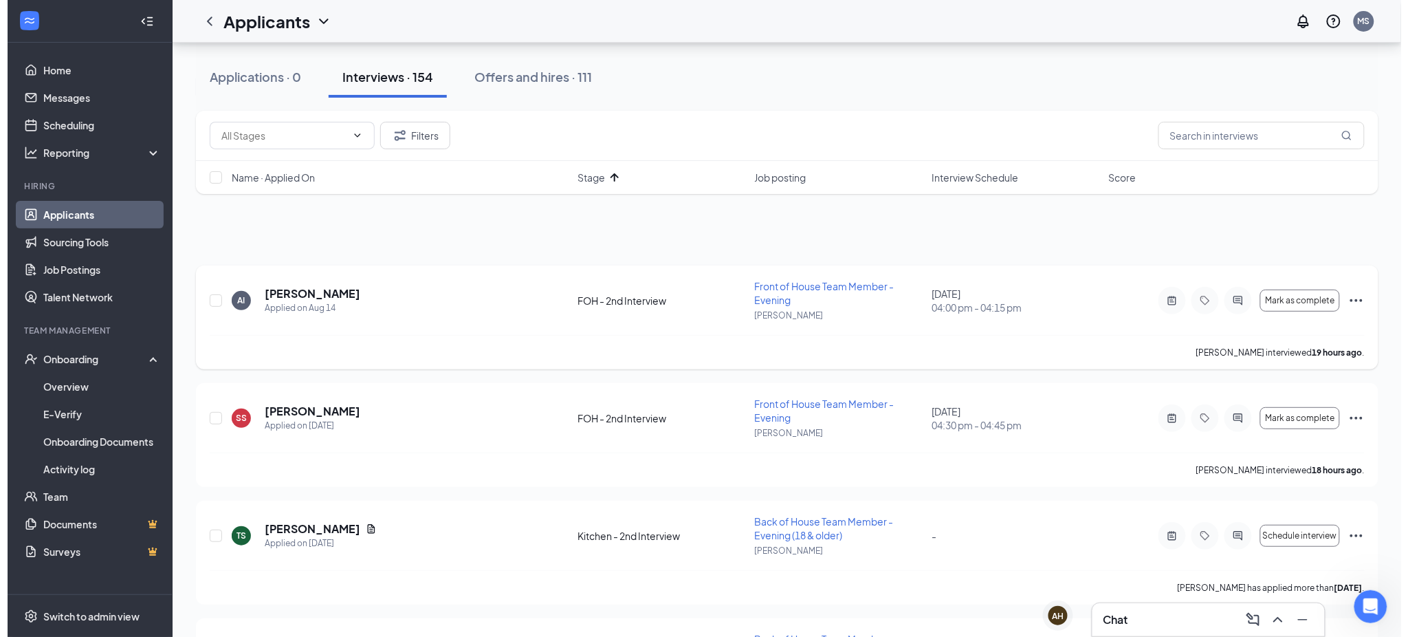
scroll to position [214, 0]
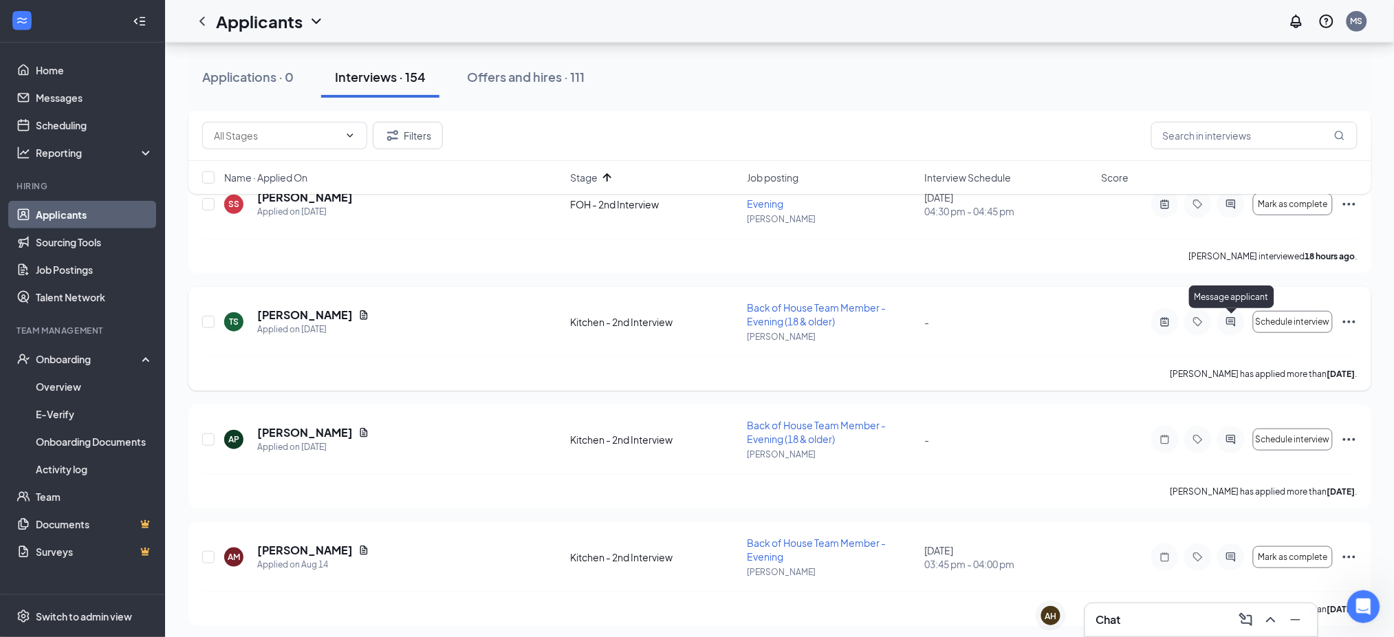
click at [1232, 320] on icon "ActiveChat" at bounding box center [1231, 321] width 17 height 11
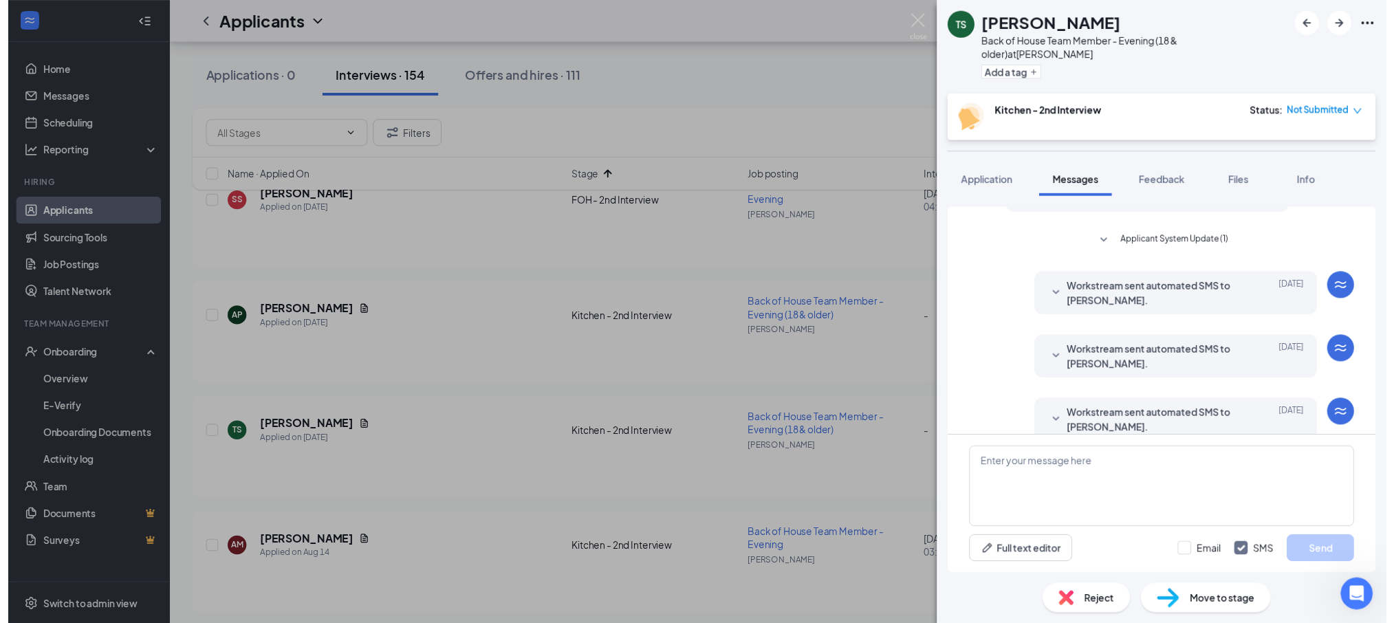
scroll to position [313, 0]
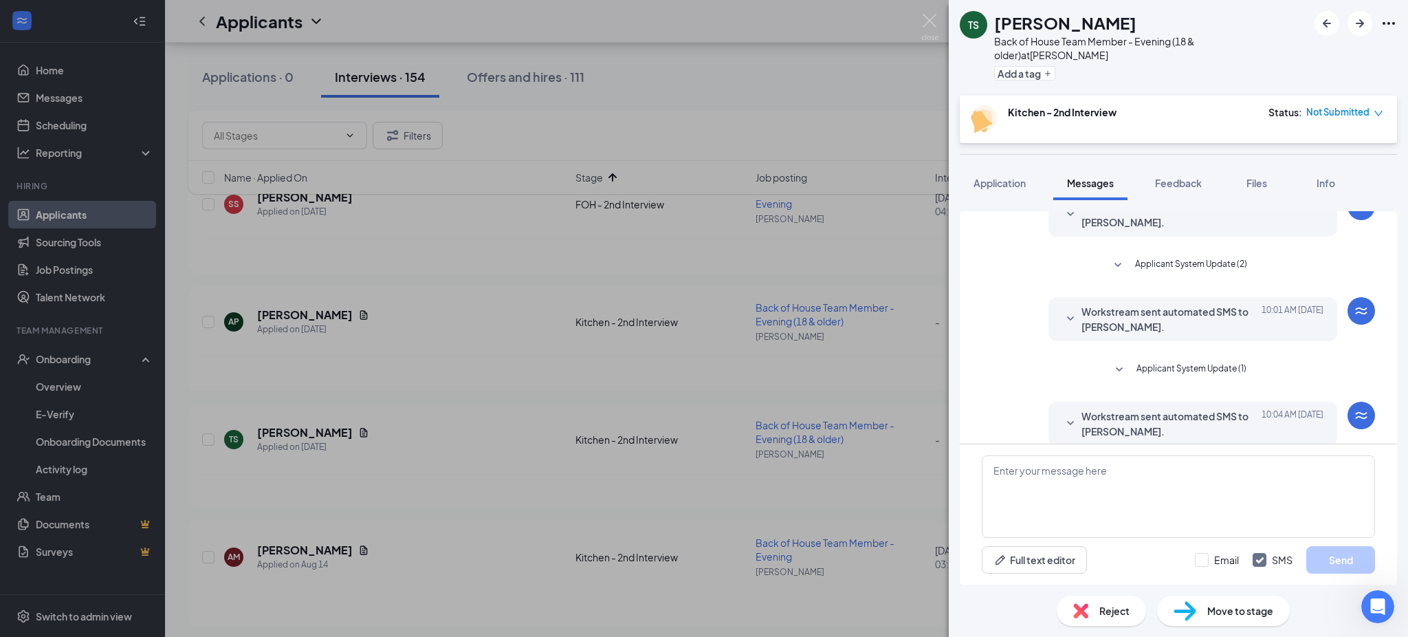
click at [1147, 408] on span "Workstream sent automated SMS to [PERSON_NAME]." at bounding box center [1172, 423] width 180 height 30
click at [1183, 199] on span "Workstream sent automated SMS to [PERSON_NAME]." at bounding box center [1172, 214] width 180 height 30
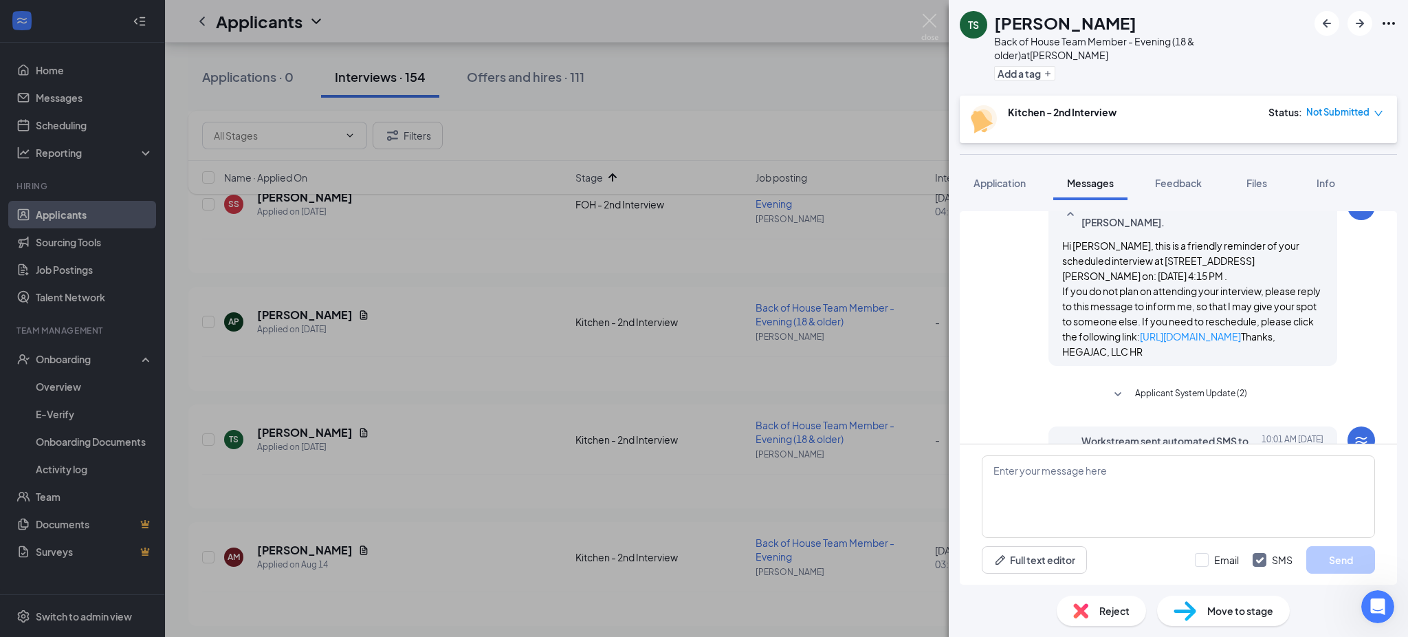
click at [1181, 202] on span "Workstream sent automated SMS to [PERSON_NAME]." at bounding box center [1172, 214] width 180 height 30
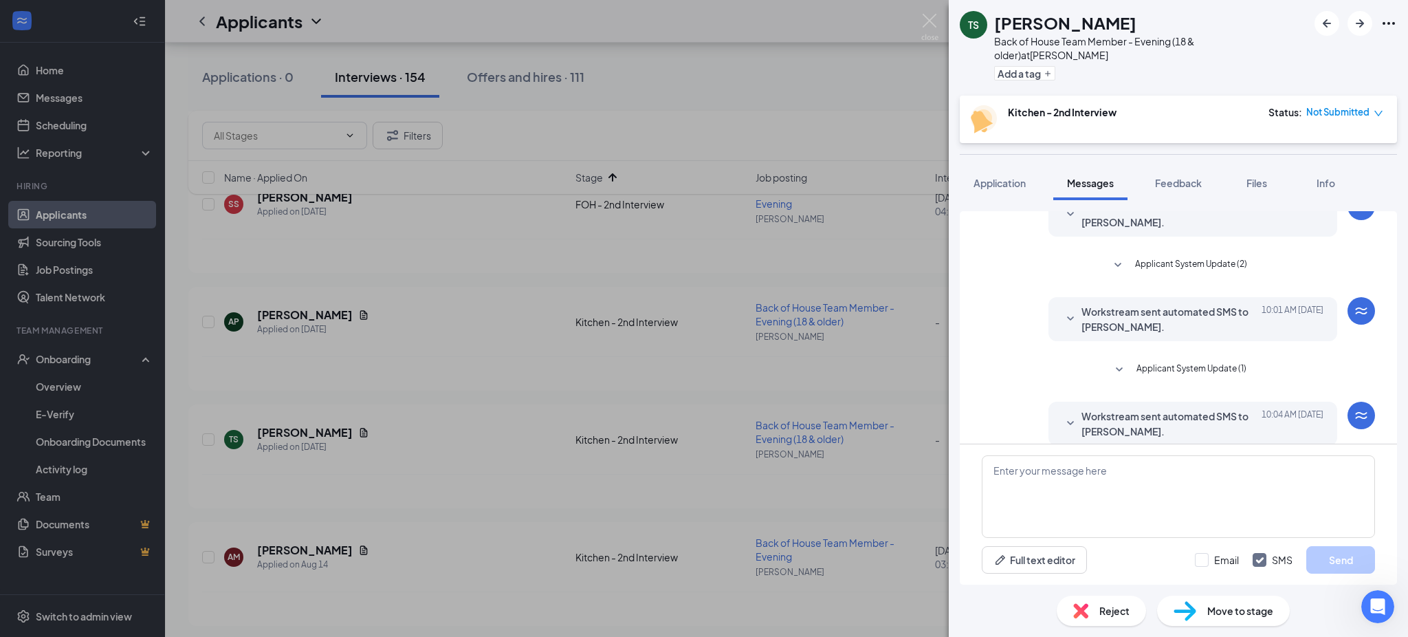
click at [1154, 308] on span "Workstream sent automated SMS to [PERSON_NAME]." at bounding box center [1172, 319] width 180 height 30
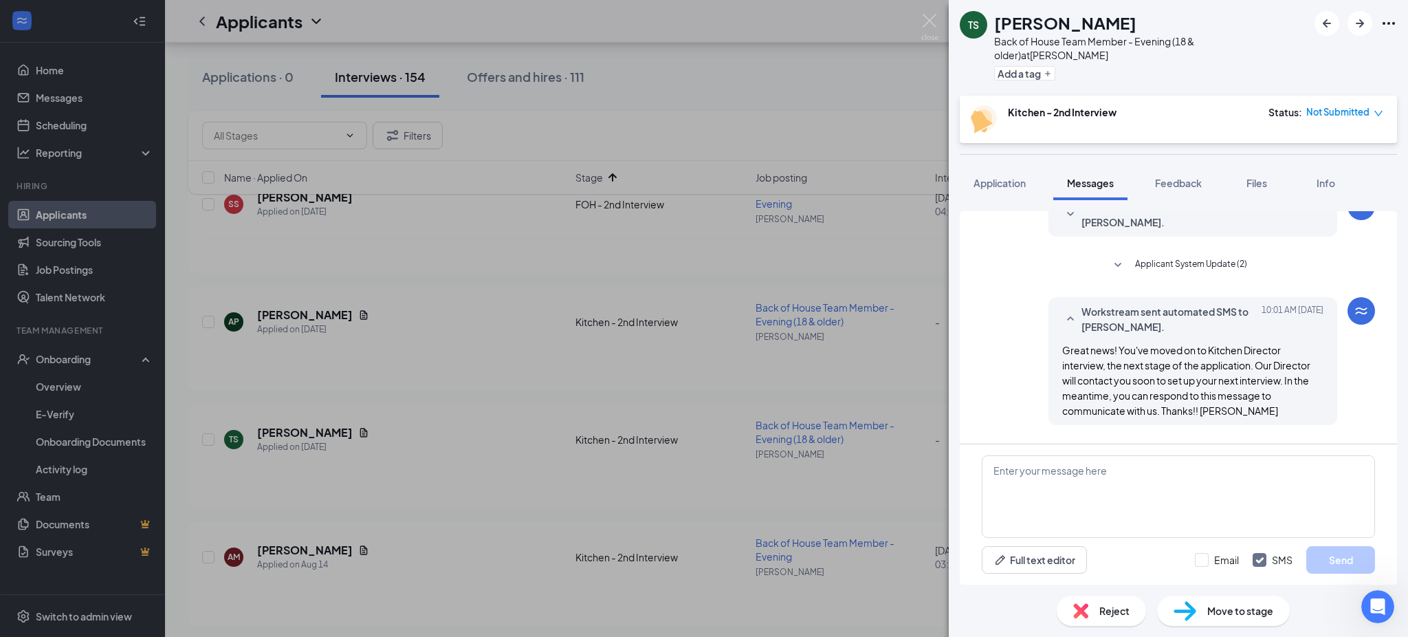
click at [1154, 304] on span "Workstream sent automated SMS to [PERSON_NAME]." at bounding box center [1172, 319] width 180 height 30
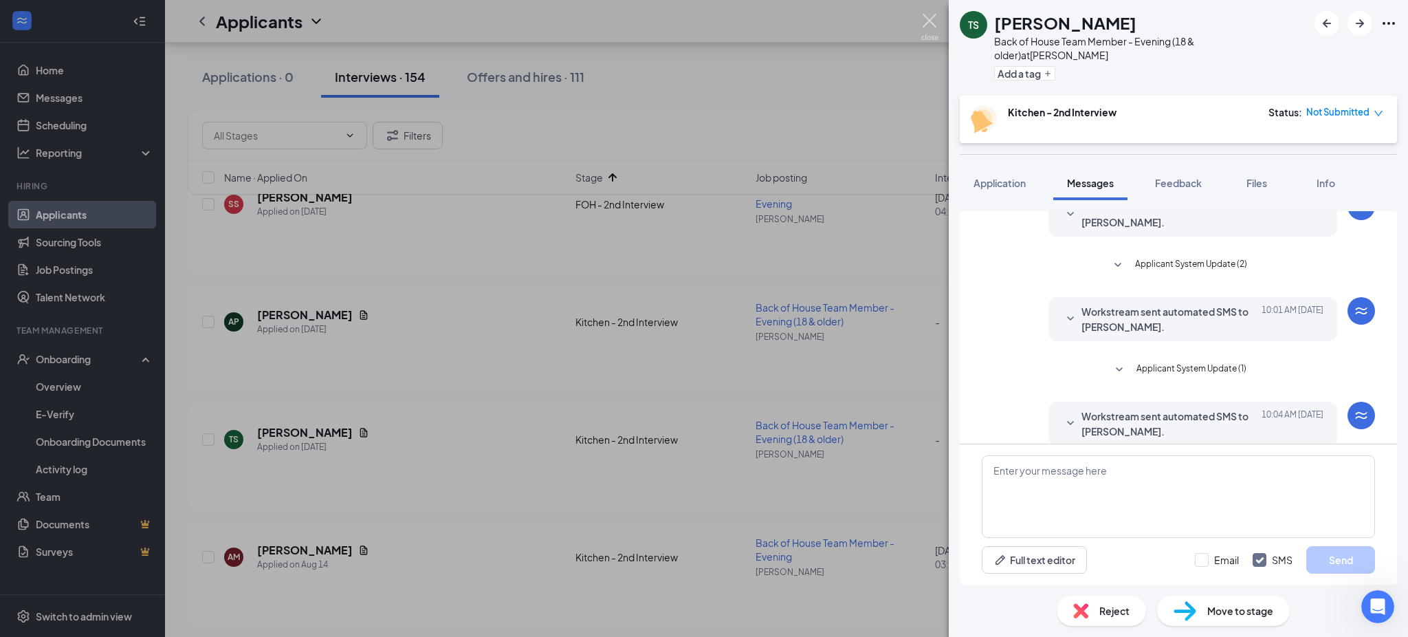
click at [930, 18] on img at bounding box center [929, 27] width 17 height 27
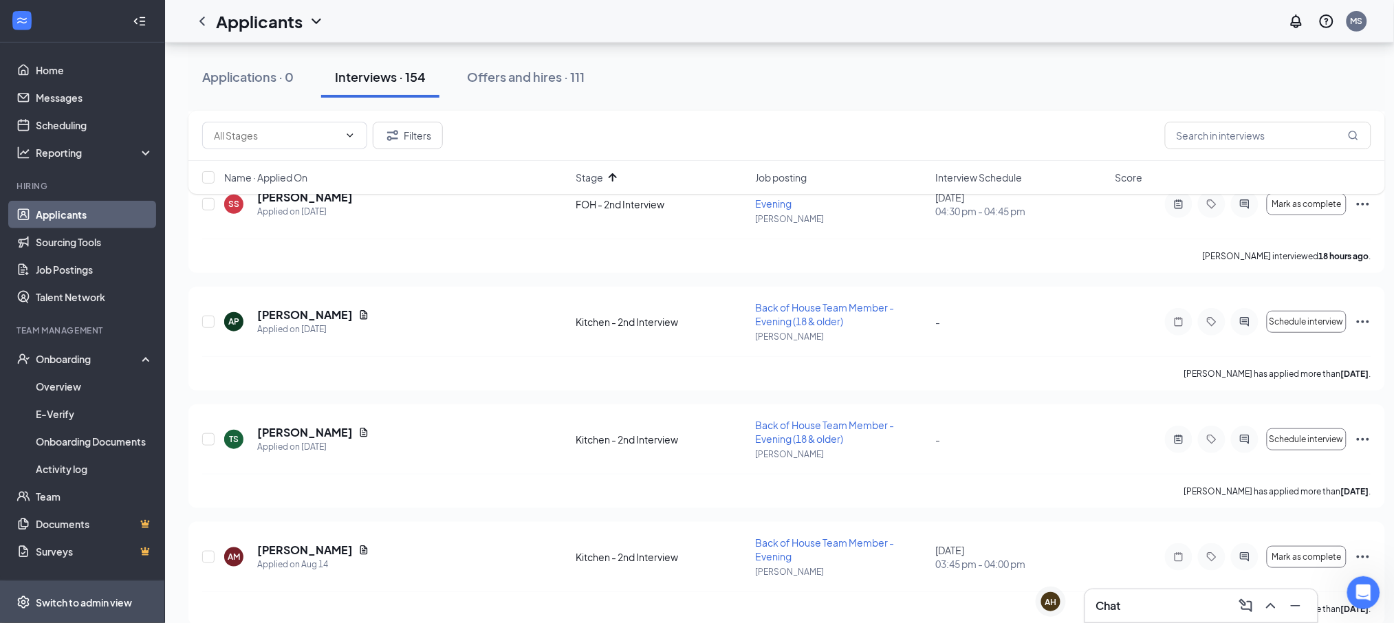
click at [83, 606] on span "Switch to admin view" at bounding box center [95, 602] width 118 height 42
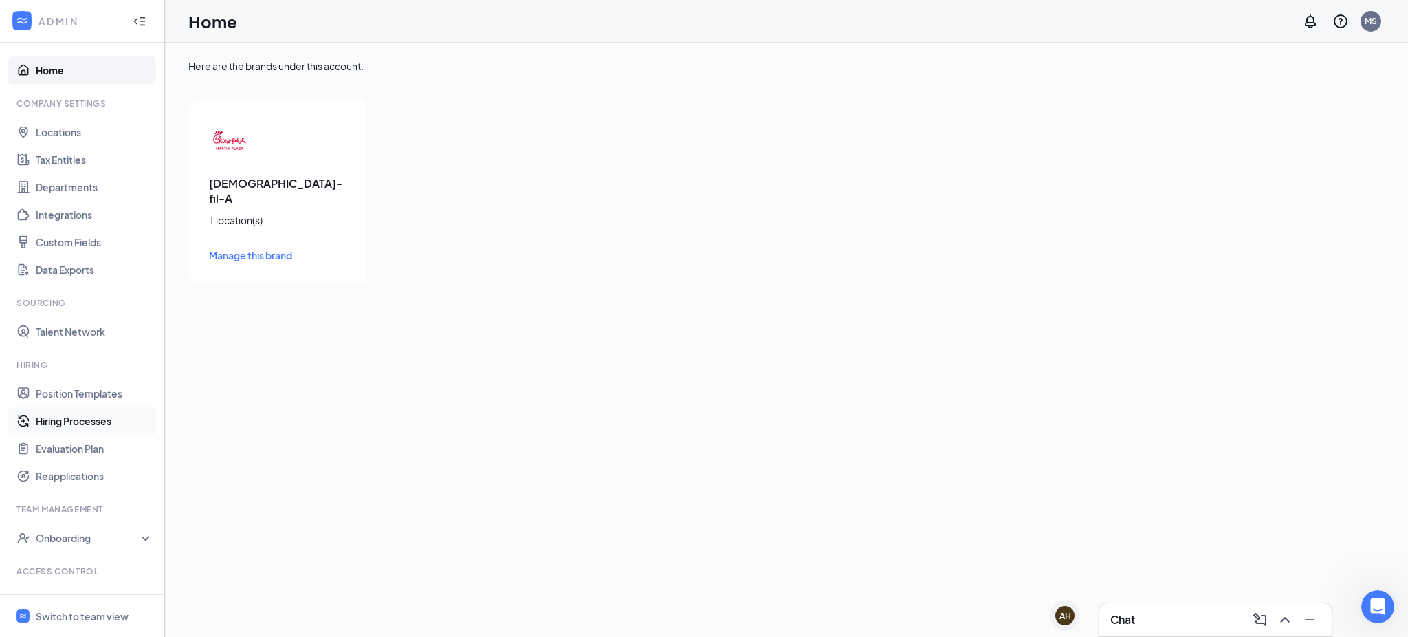
click at [67, 418] on link "Hiring Processes" at bounding box center [95, 421] width 118 height 28
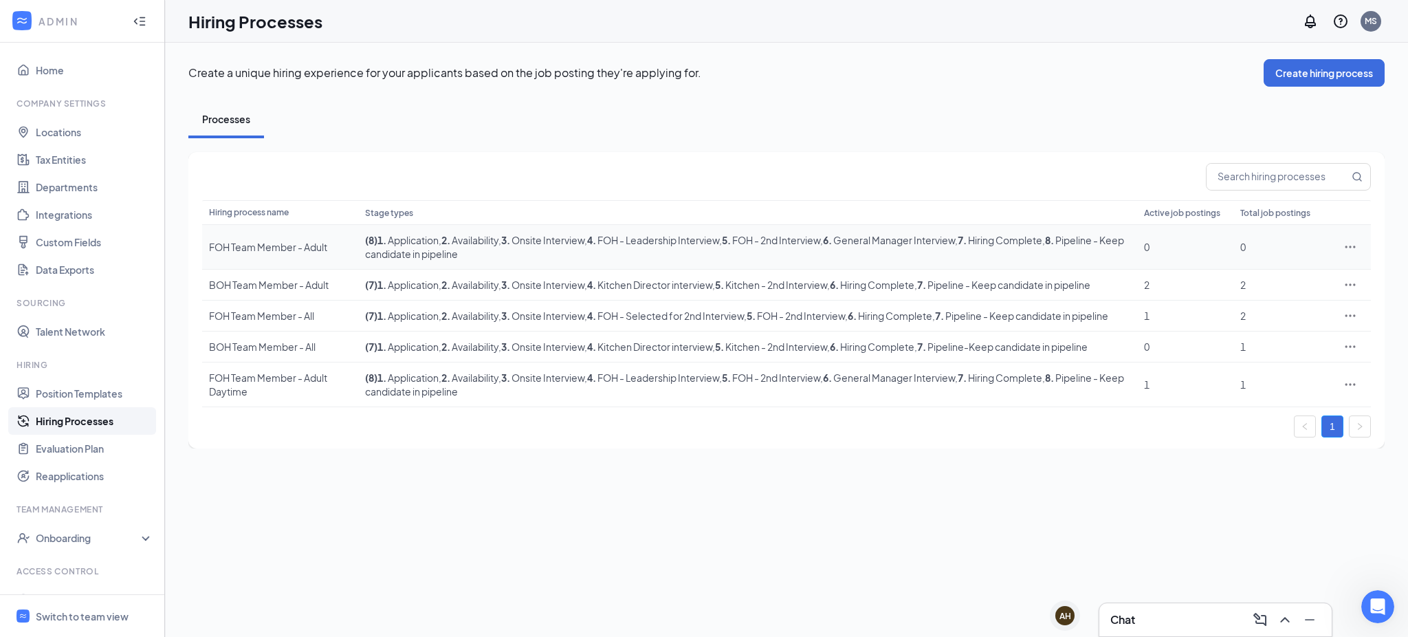
click at [1349, 243] on icon "Ellipses" at bounding box center [1351, 247] width 14 height 14
click at [1239, 278] on span "Edit" at bounding box center [1238, 275] width 18 height 12
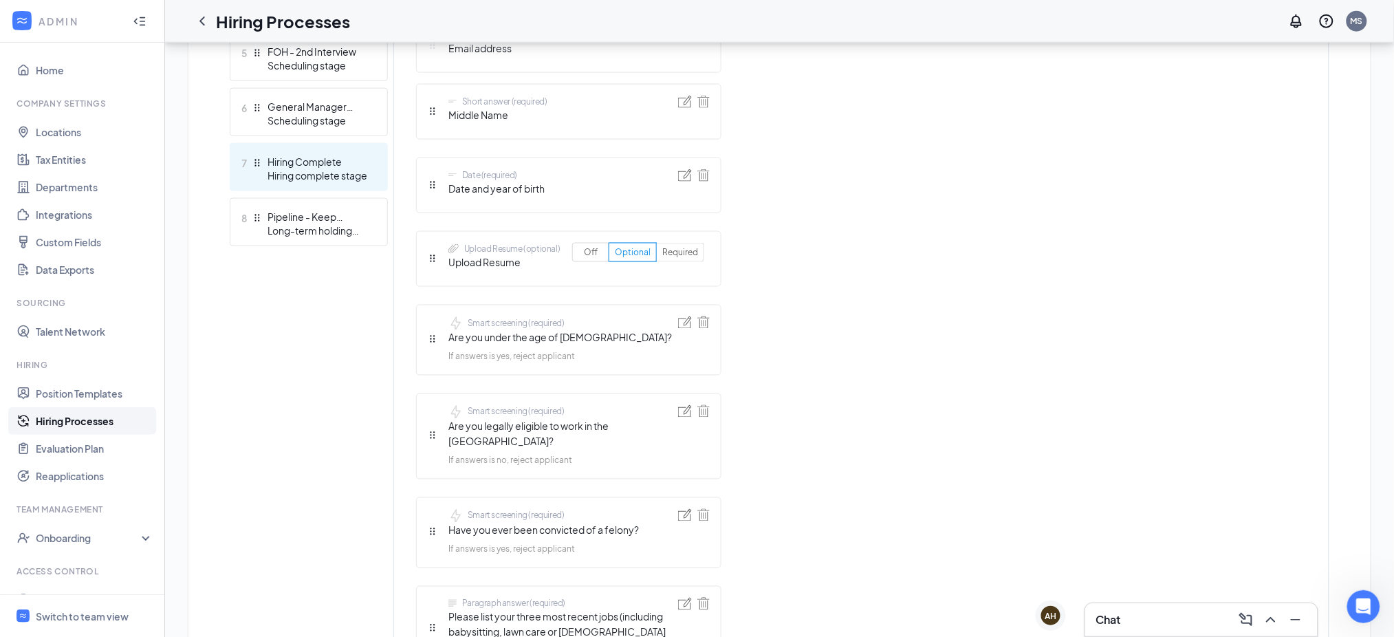
scroll to position [427, 0]
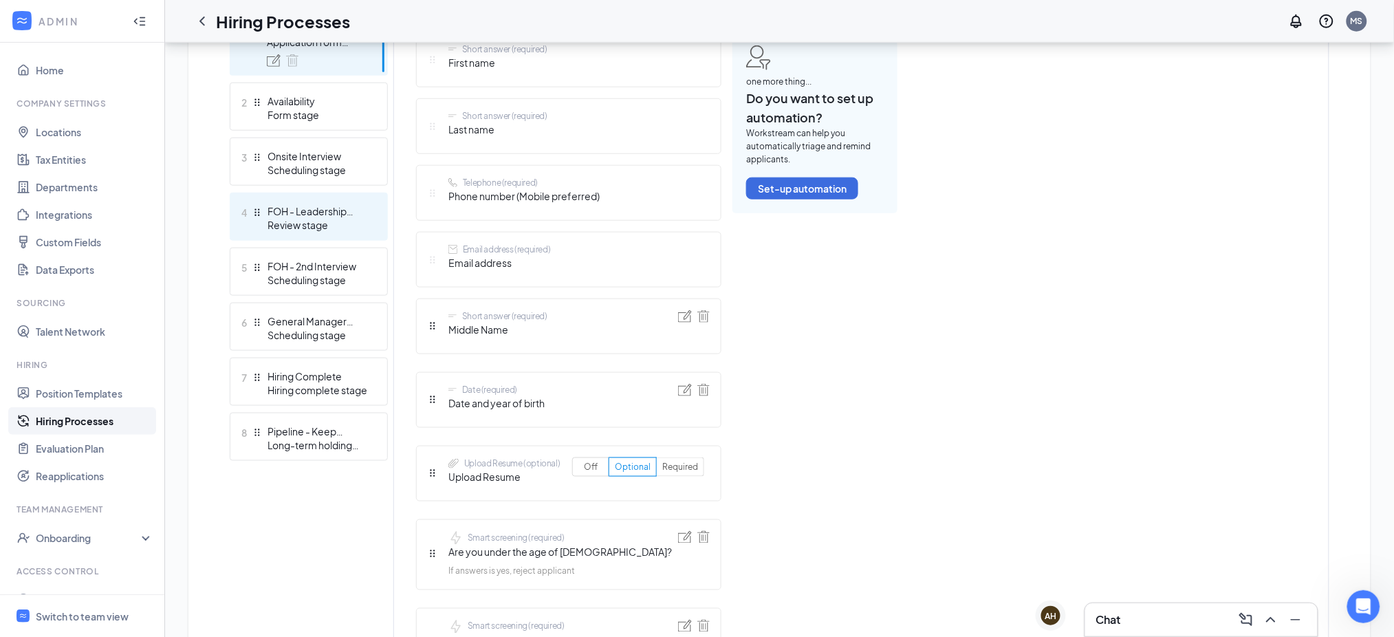
drag, startPoint x: 317, startPoint y: 327, endPoint x: 271, endPoint y: 327, distance: 46.1
click at [276, 329] on div "Scheduling stage" at bounding box center [317, 335] width 100 height 14
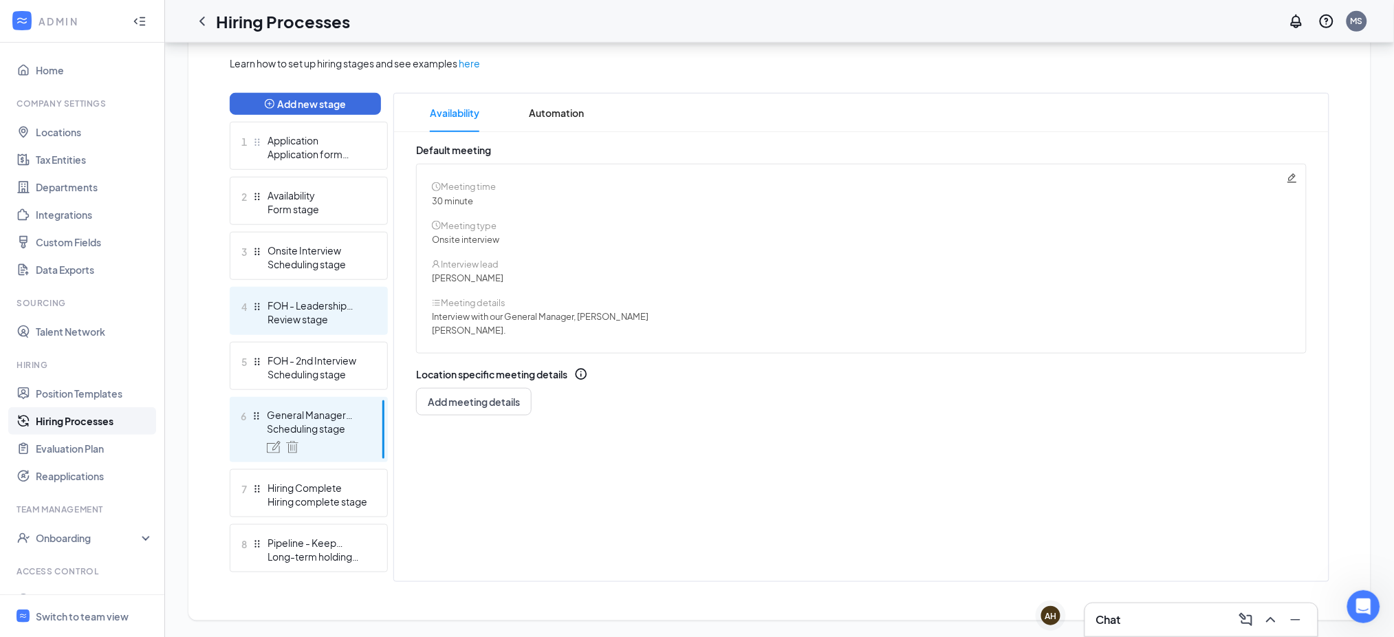
scroll to position [314, 0]
drag, startPoint x: 256, startPoint y: 410, endPoint x: 249, endPoint y: 413, distance: 7.7
click at [249, 413] on div "6 General Manager Interview Scheduling stage" at bounding box center [309, 430] width 158 height 65
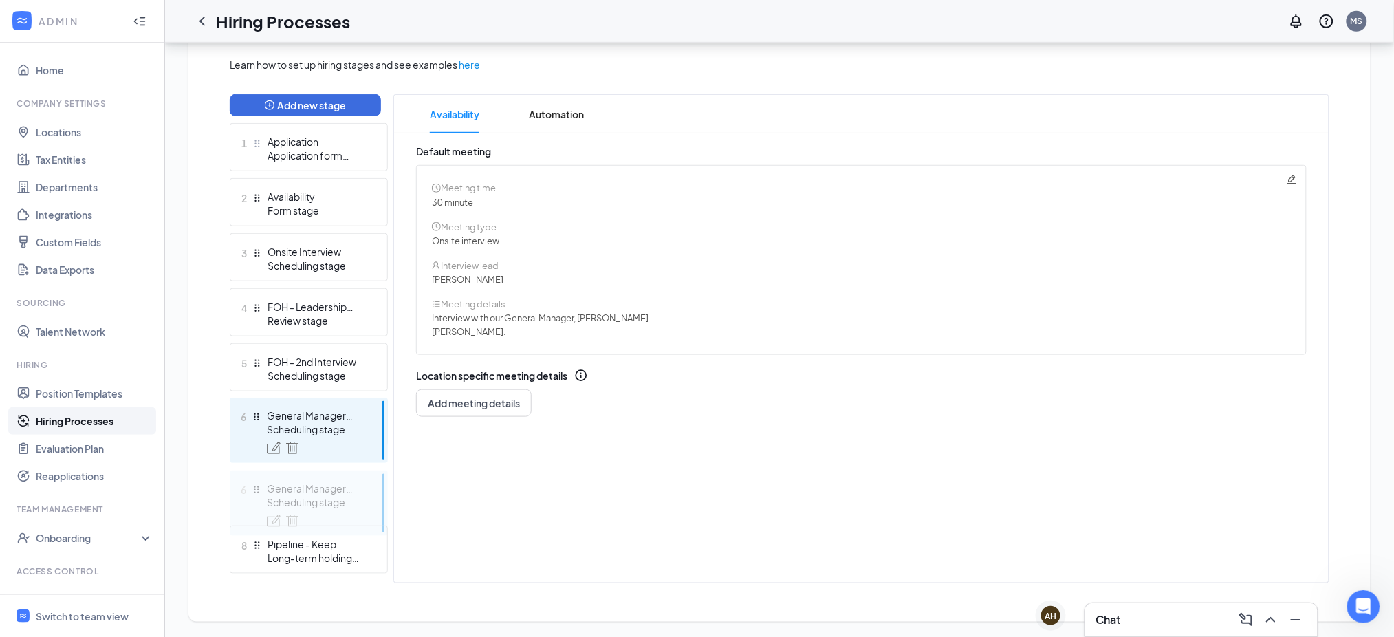
drag, startPoint x: 259, startPoint y: 412, endPoint x: 254, endPoint y: 481, distance: 68.9
click at [254, 481] on div "Add new stage 1 Application Application form stage 2 Availability Form stage 3 …" at bounding box center [309, 338] width 158 height 489
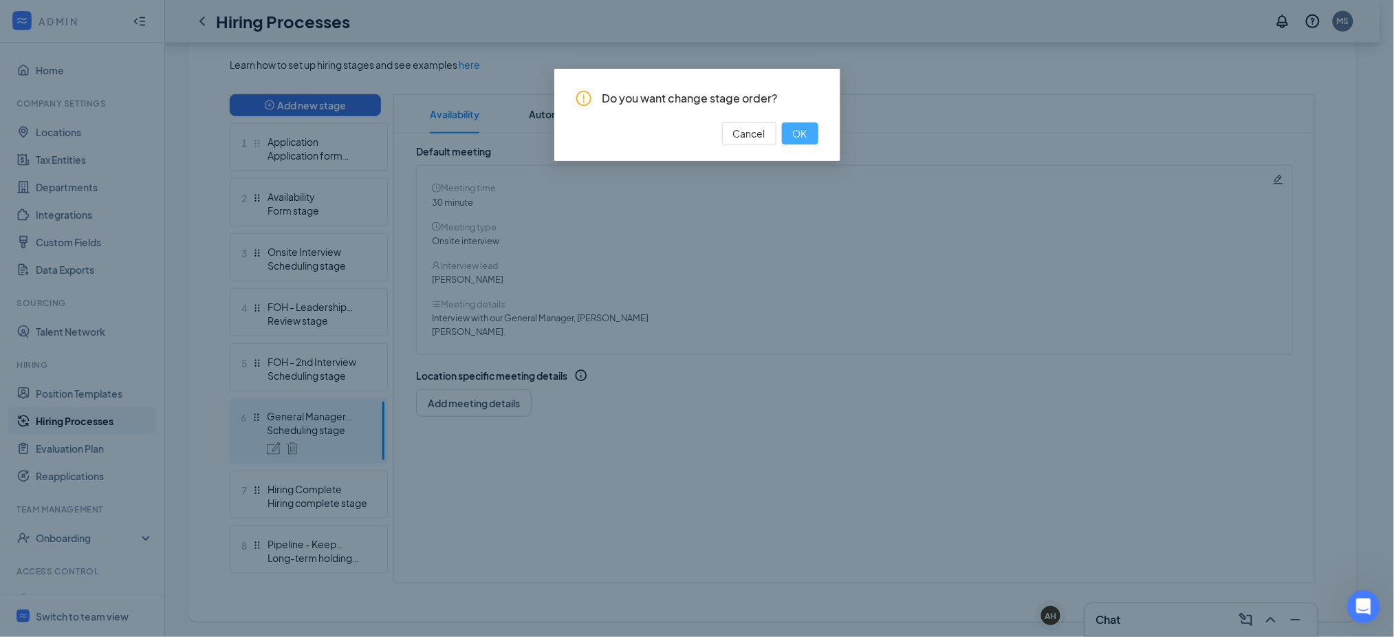
click at [794, 125] on button "OK" at bounding box center [800, 133] width 36 height 22
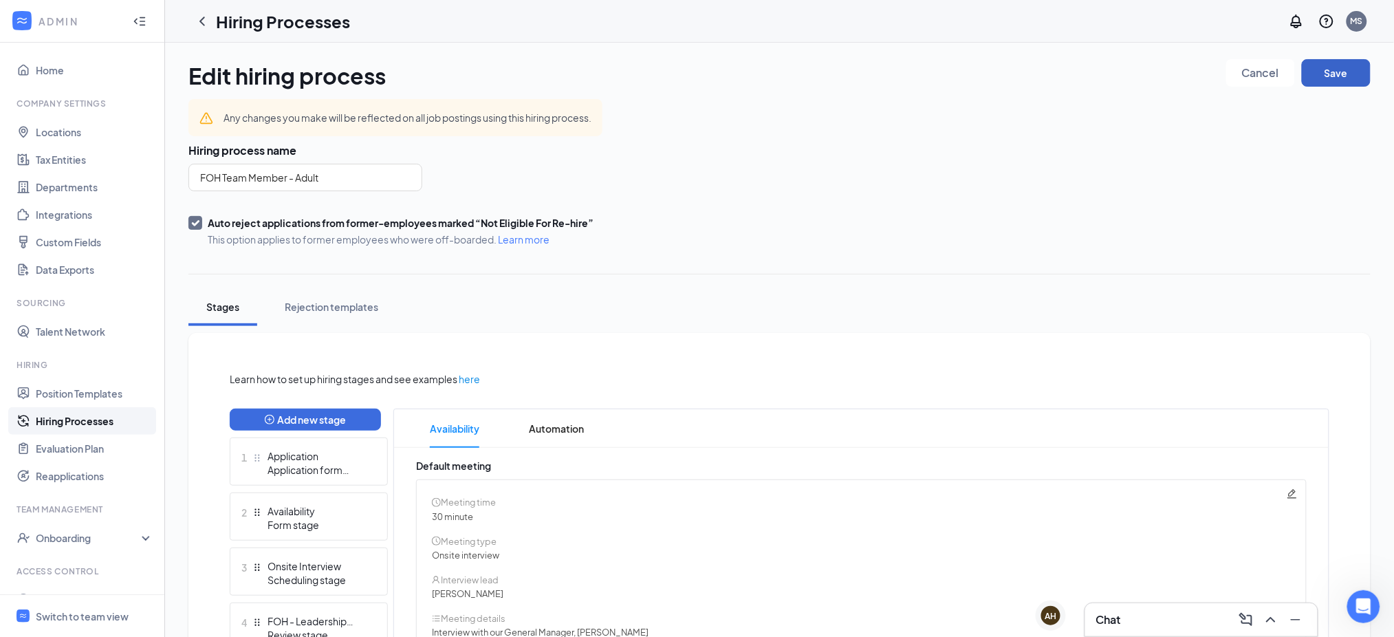
click at [1344, 75] on button "Save" at bounding box center [1336, 73] width 69 height 28
click at [204, 20] on icon "ChevronLeft" at bounding box center [202, 21] width 17 height 17
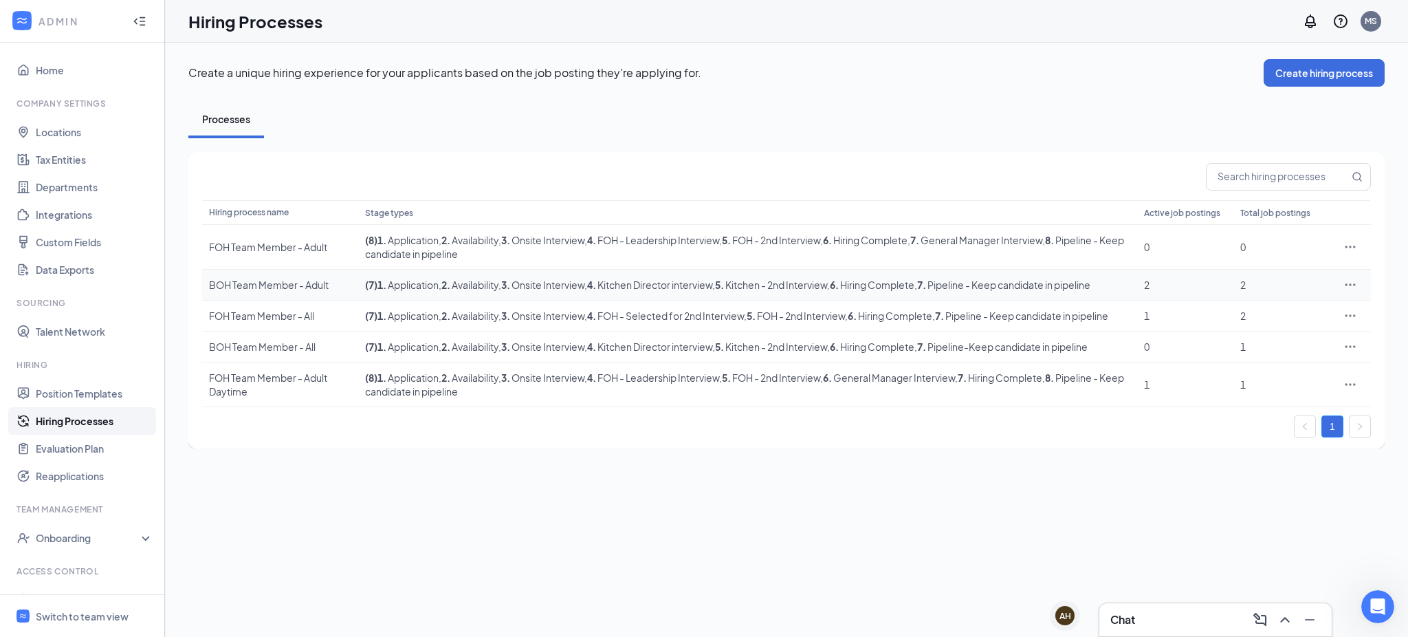
click at [1346, 281] on icon "Ellipses" at bounding box center [1351, 285] width 14 height 14
click at [1240, 313] on span "Edit" at bounding box center [1238, 313] width 18 height 12
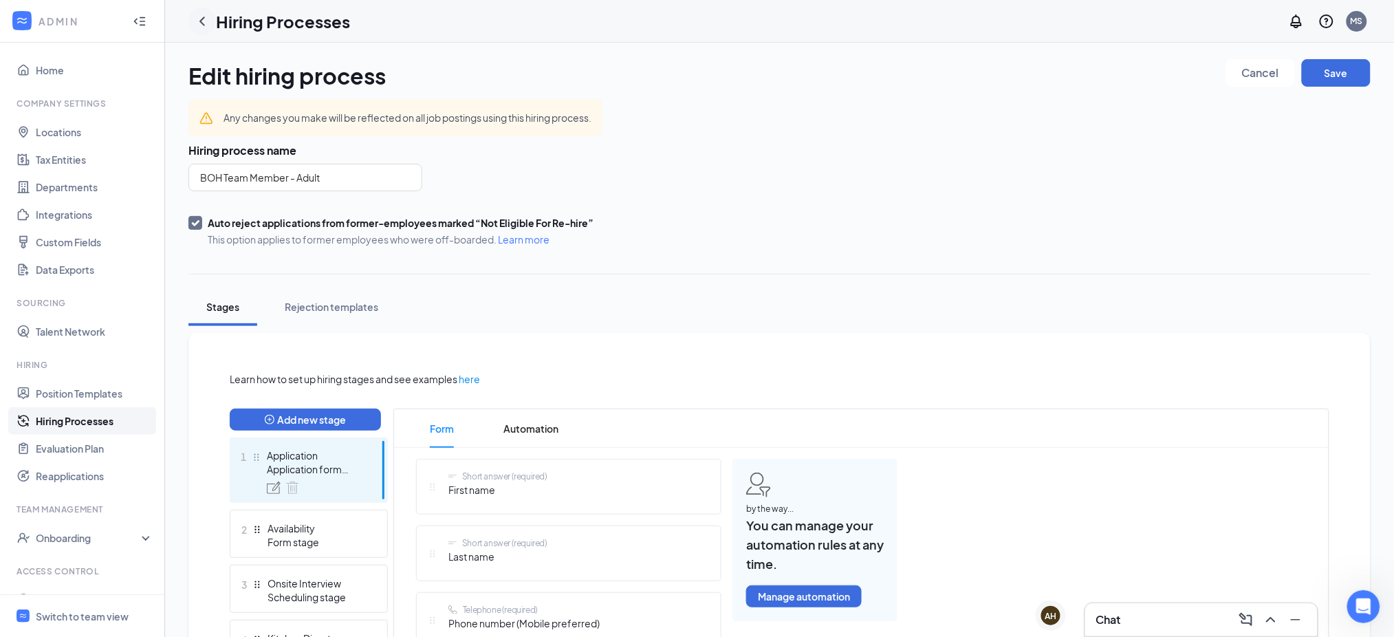
click at [202, 19] on icon "ChevronLeft" at bounding box center [202, 21] width 6 height 9
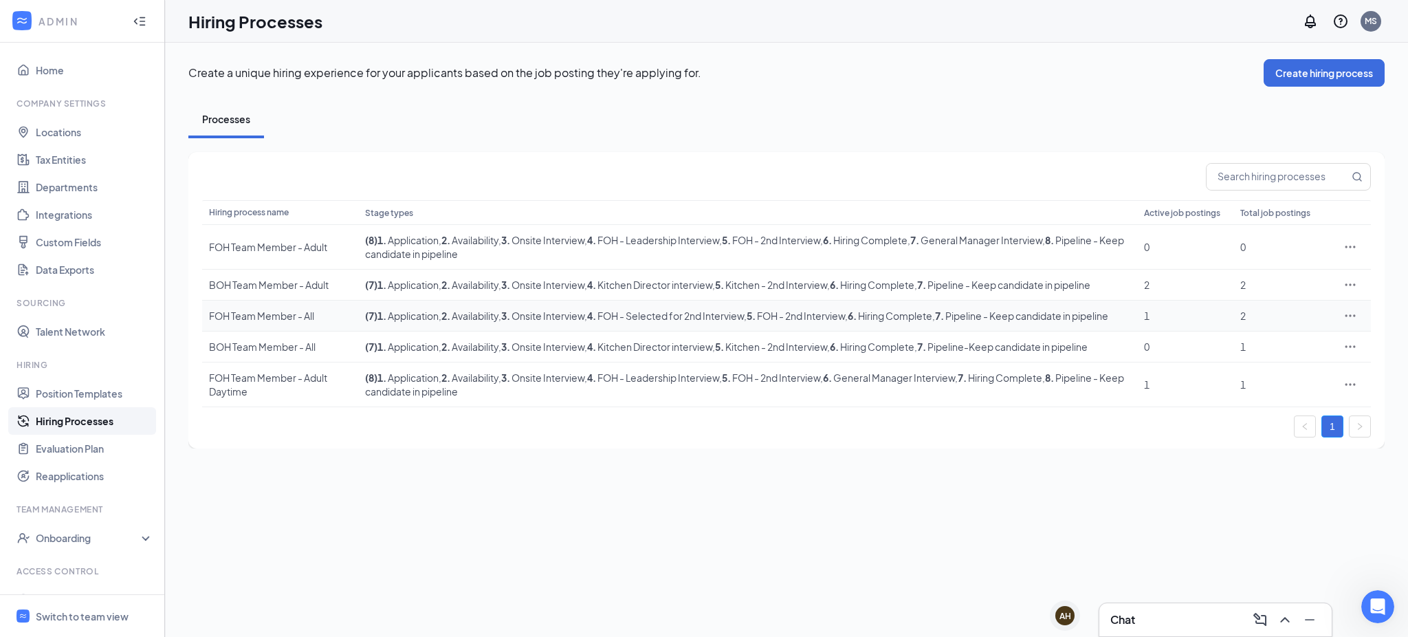
click at [1348, 322] on icon "Ellipses" at bounding box center [1351, 316] width 14 height 14
click at [1249, 348] on span "Edit" at bounding box center [1288, 350] width 118 height 15
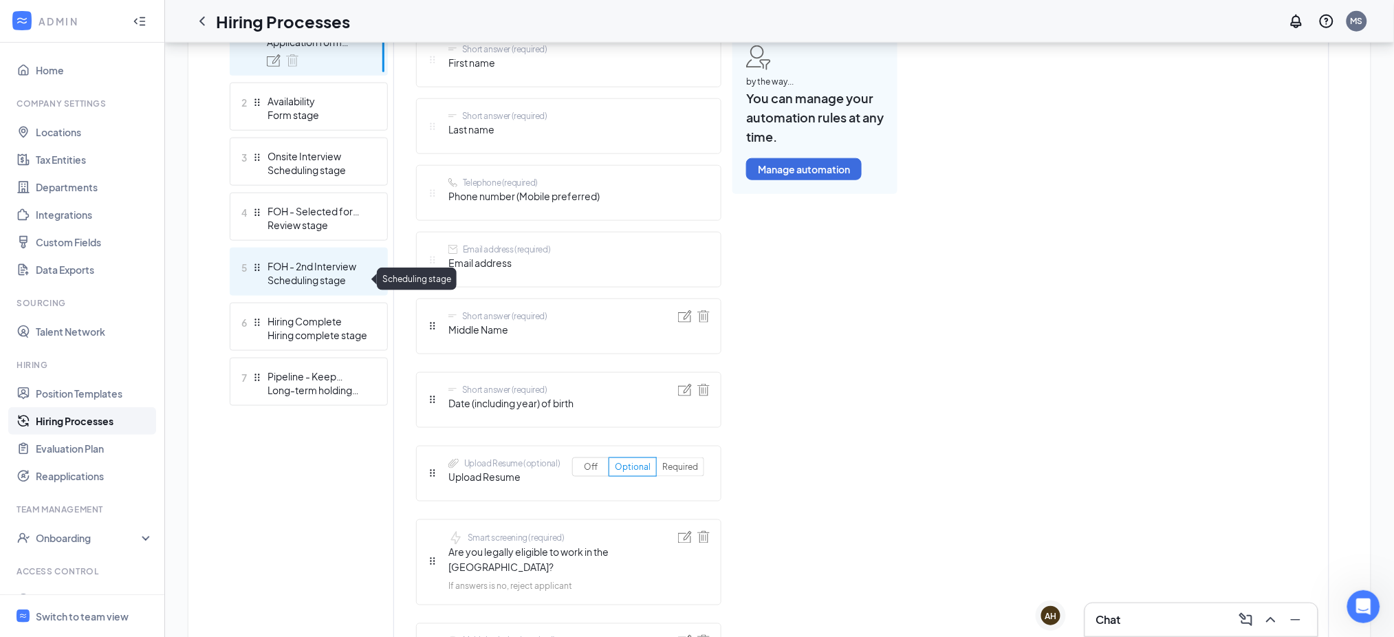
scroll to position [214, 0]
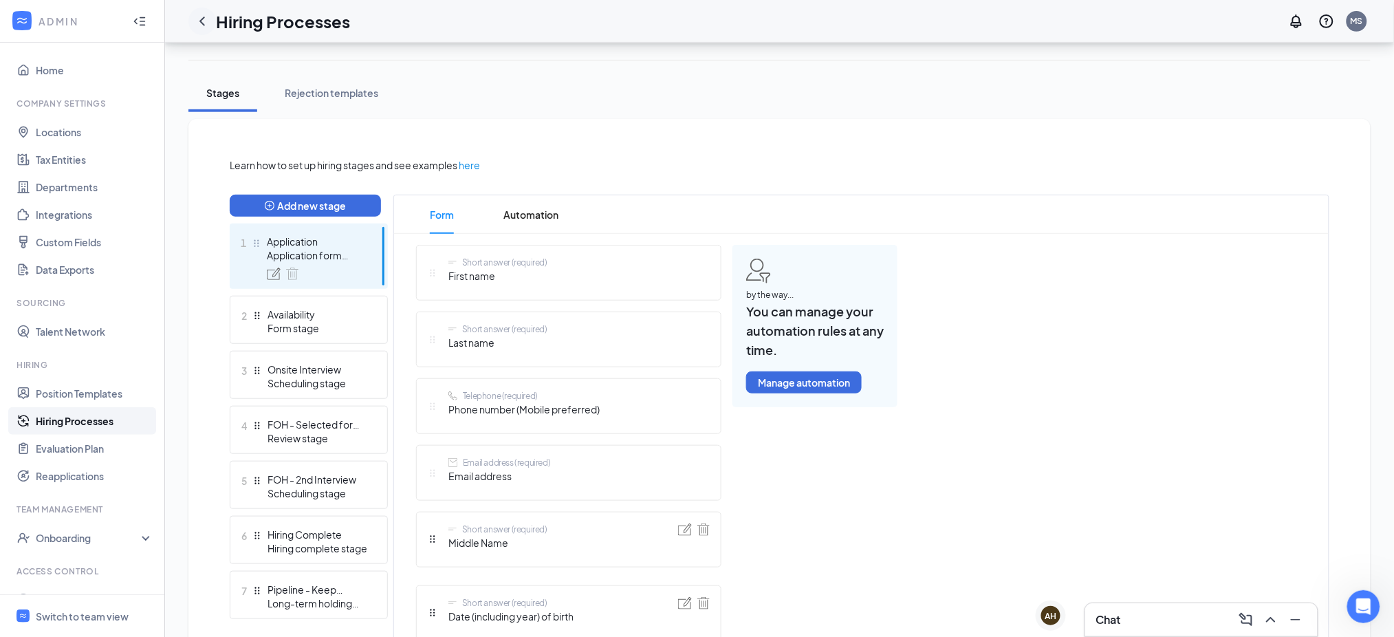
click at [202, 23] on icon "ChevronLeft" at bounding box center [202, 21] width 6 height 9
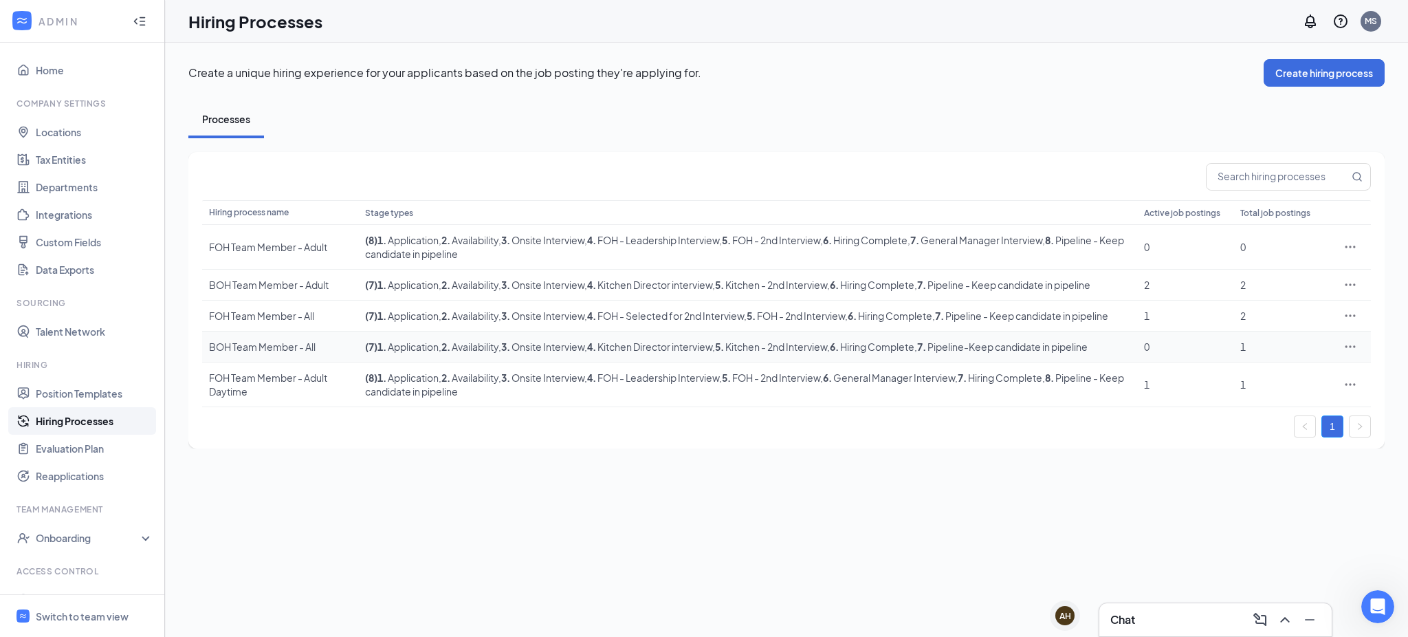
click at [1347, 353] on icon "Ellipses" at bounding box center [1351, 347] width 14 height 14
click at [1245, 384] on span "Edit" at bounding box center [1238, 388] width 18 height 12
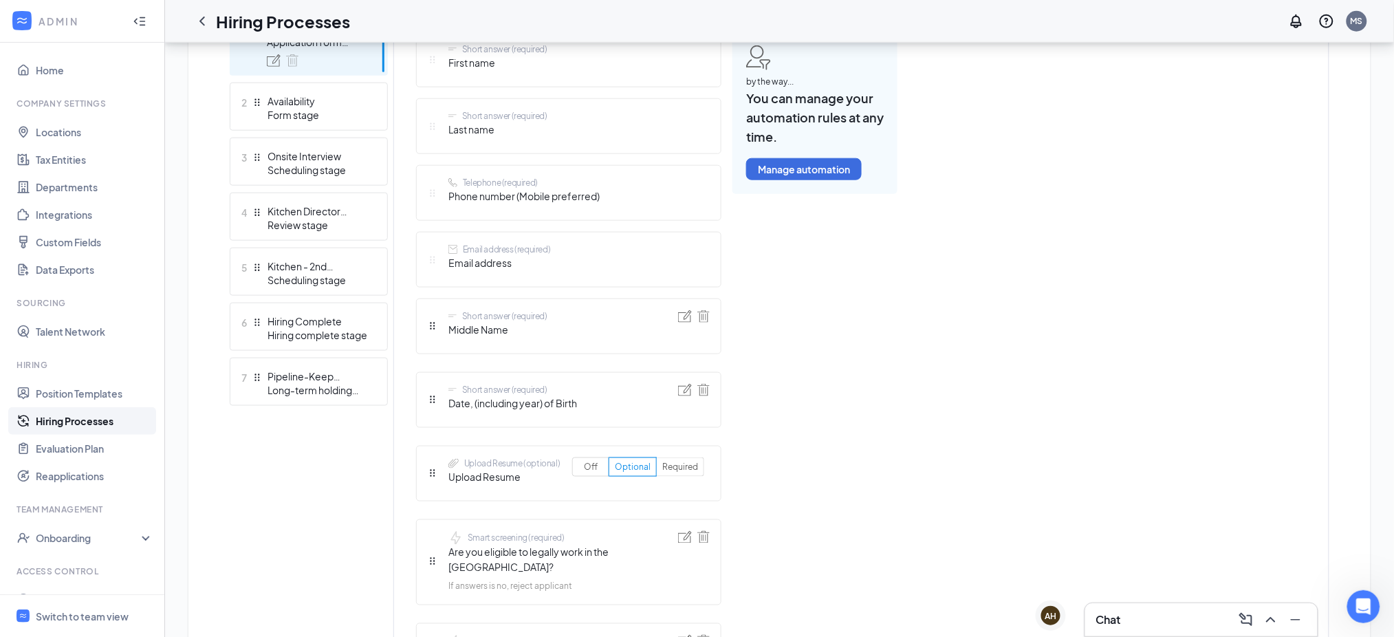
scroll to position [214, 0]
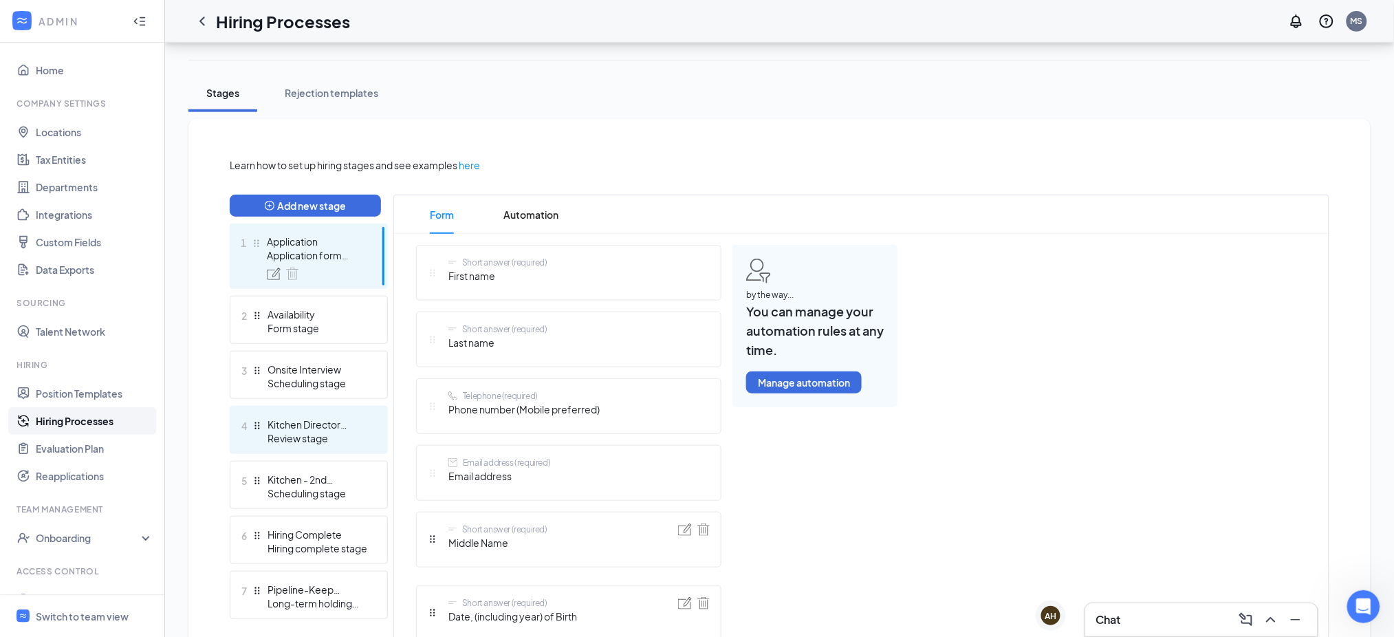
click at [295, 429] on div "Kitchen Director interview" at bounding box center [317, 424] width 100 height 14
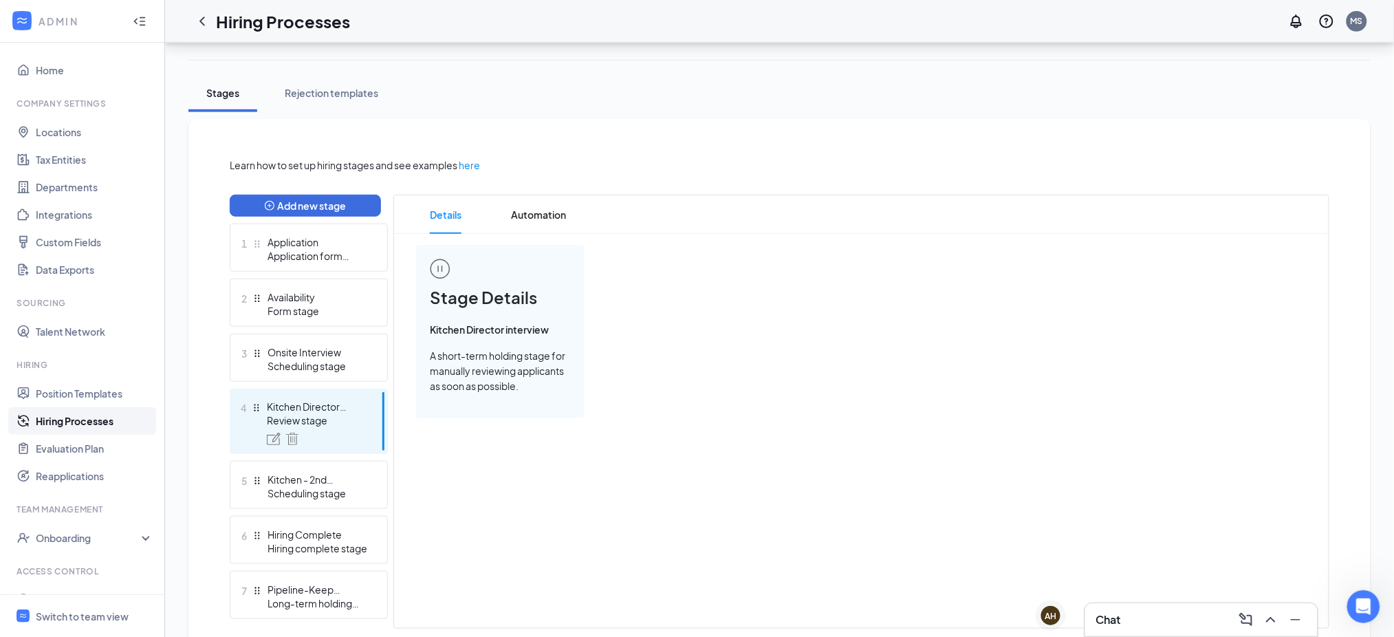
click at [442, 214] on span "Details" at bounding box center [446, 214] width 32 height 39
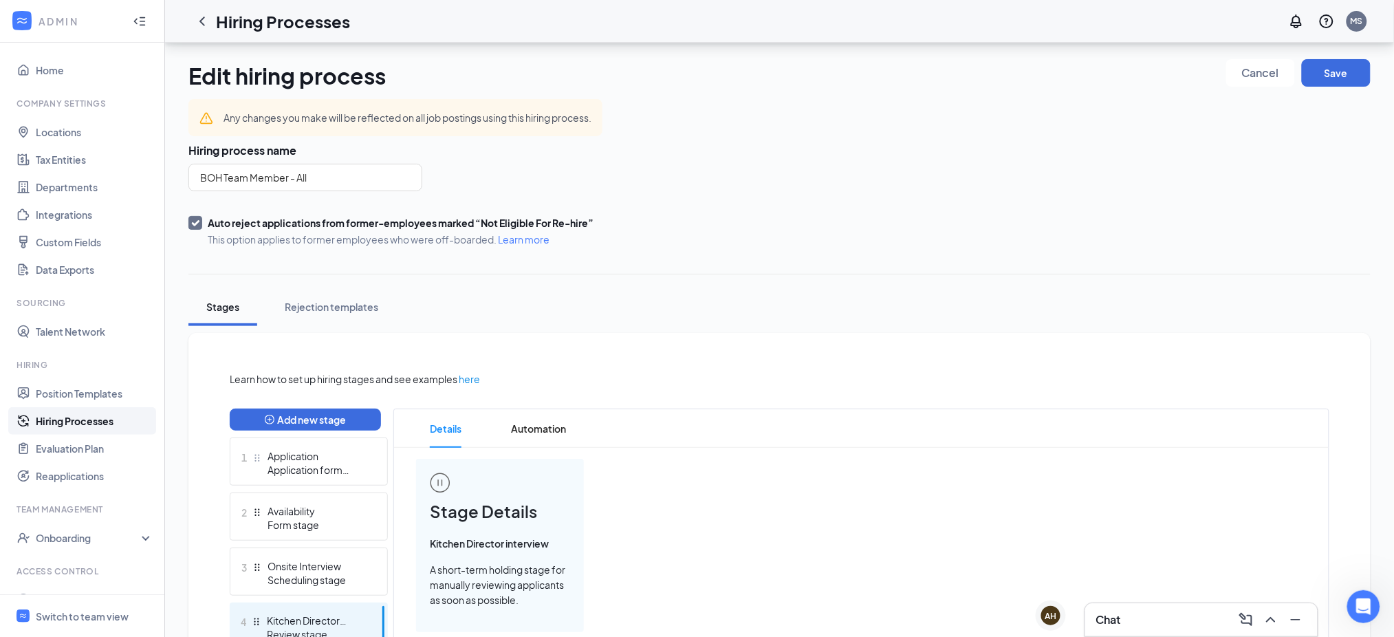
scroll to position [214, 0]
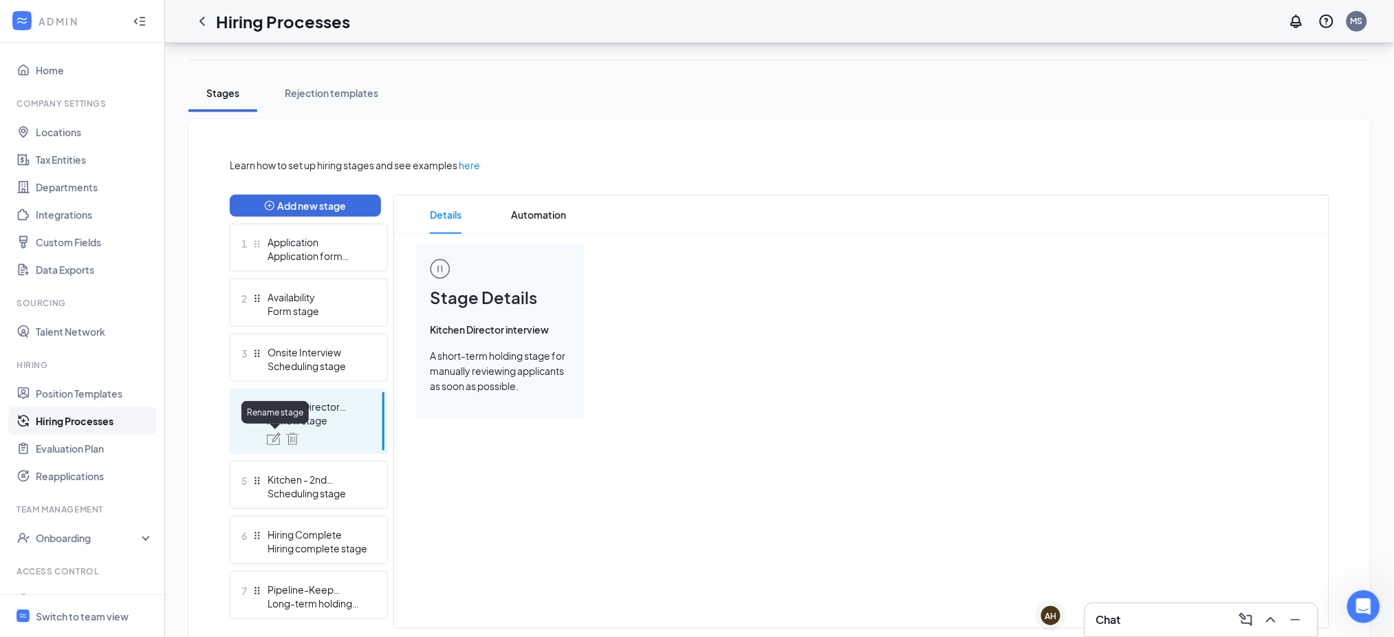
click at [270, 435] on img at bounding box center [274, 438] width 14 height 12
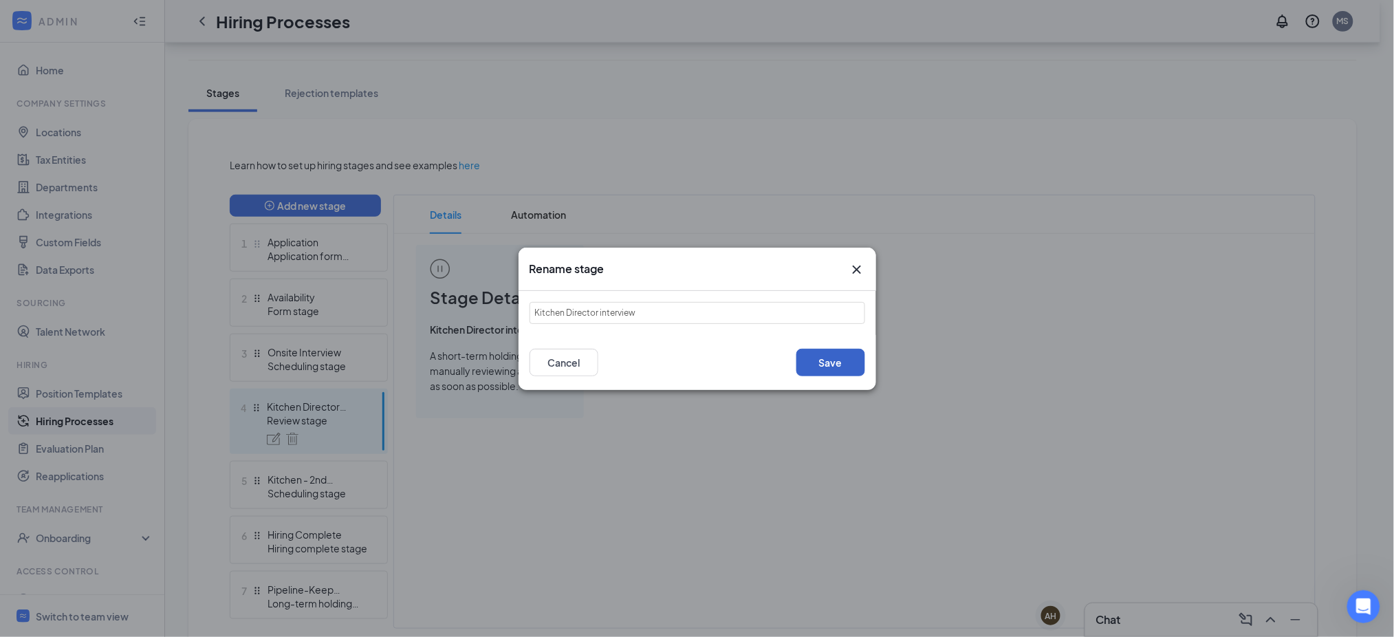
click at [820, 355] on button "Save" at bounding box center [830, 363] width 69 height 28
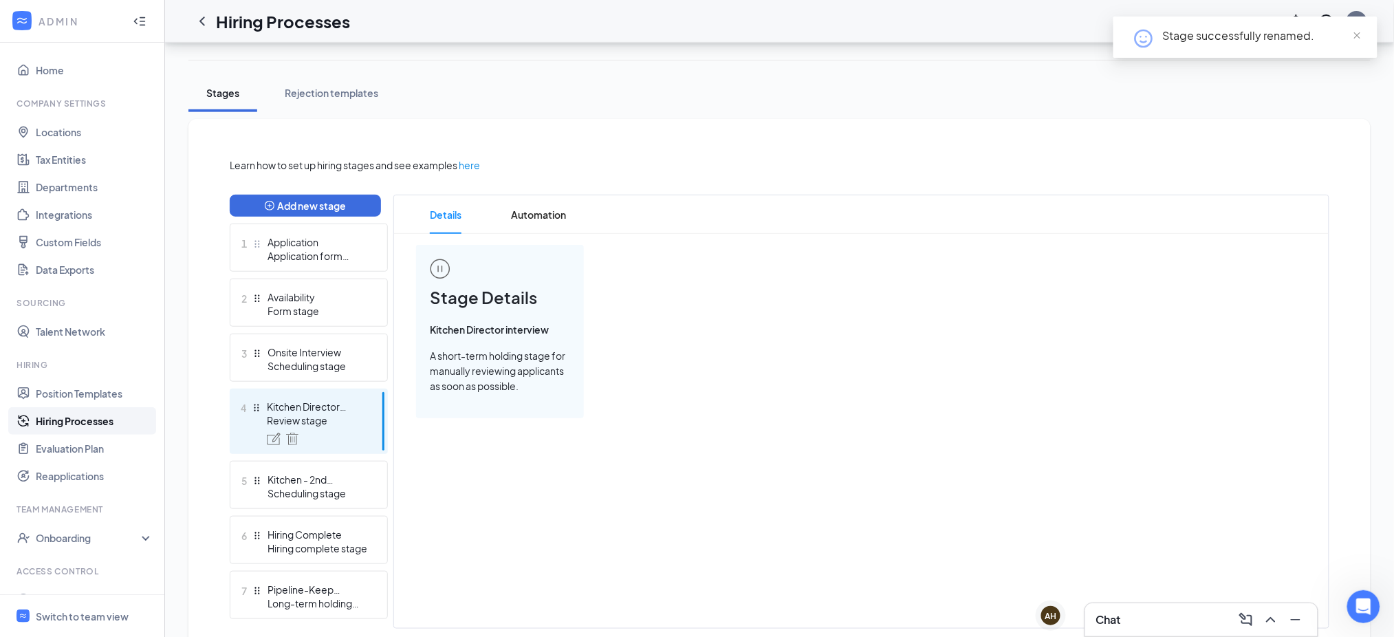
click at [529, 358] on span "A short-term holding stage for manually reviewing applicants as soon as possibl…" at bounding box center [500, 370] width 140 height 45
click at [346, 405] on div "Kitchen Director interview" at bounding box center [317, 406] width 100 height 14
click at [453, 212] on span "Details" at bounding box center [446, 214] width 32 height 39
drag, startPoint x: 578, startPoint y: 215, endPoint x: 569, endPoint y: 215, distance: 8.9
click at [577, 215] on li "Automation" at bounding box center [538, 214] width 83 height 39
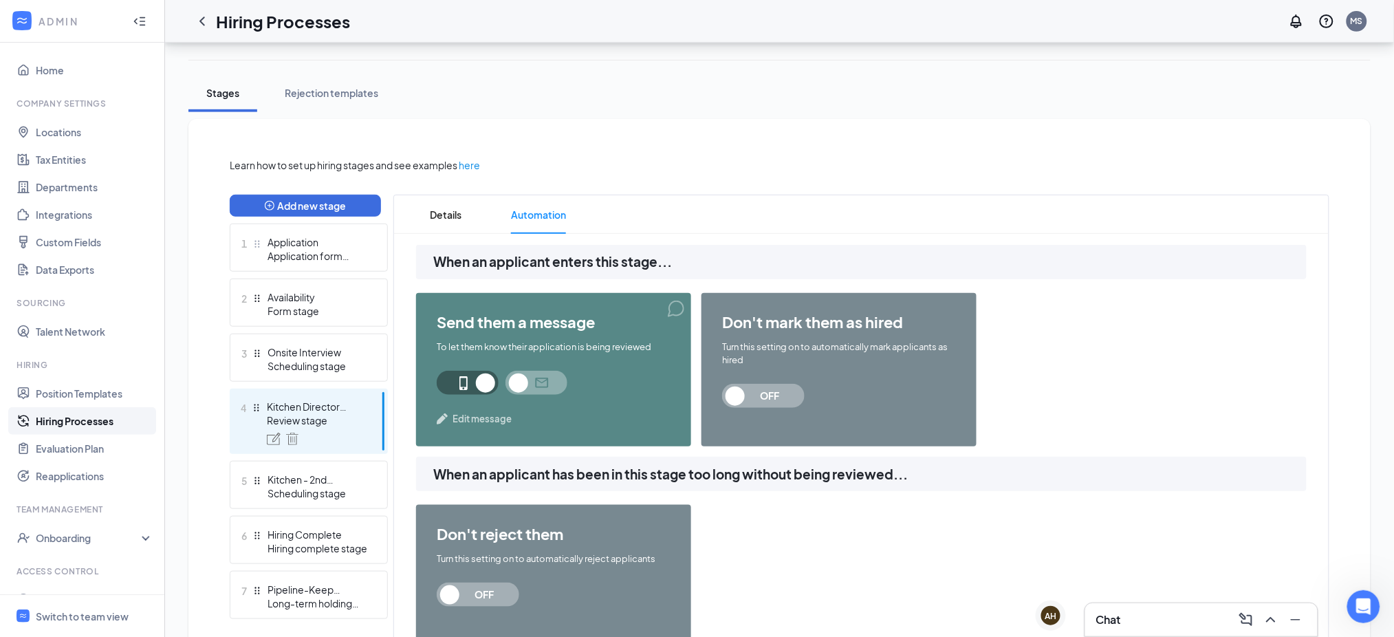
click at [476, 415] on span "Edit message" at bounding box center [481, 419] width 59 height 14
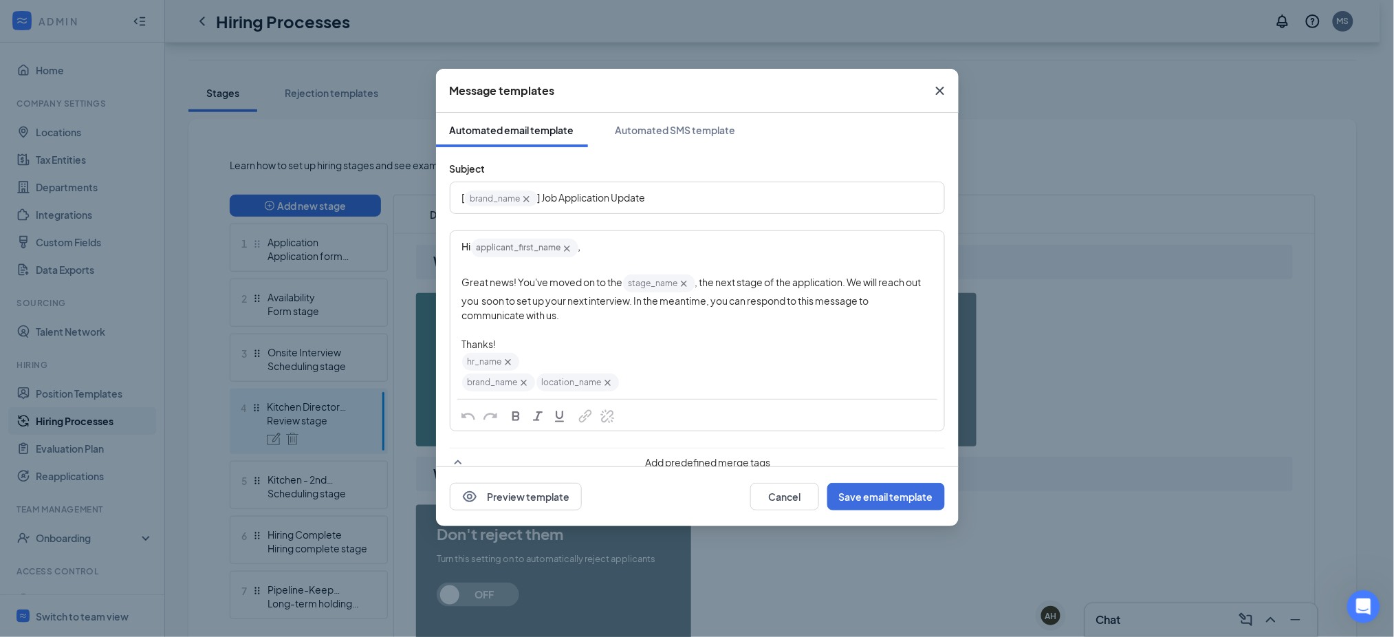
click at [939, 91] on icon "Cross" at bounding box center [939, 91] width 8 height 8
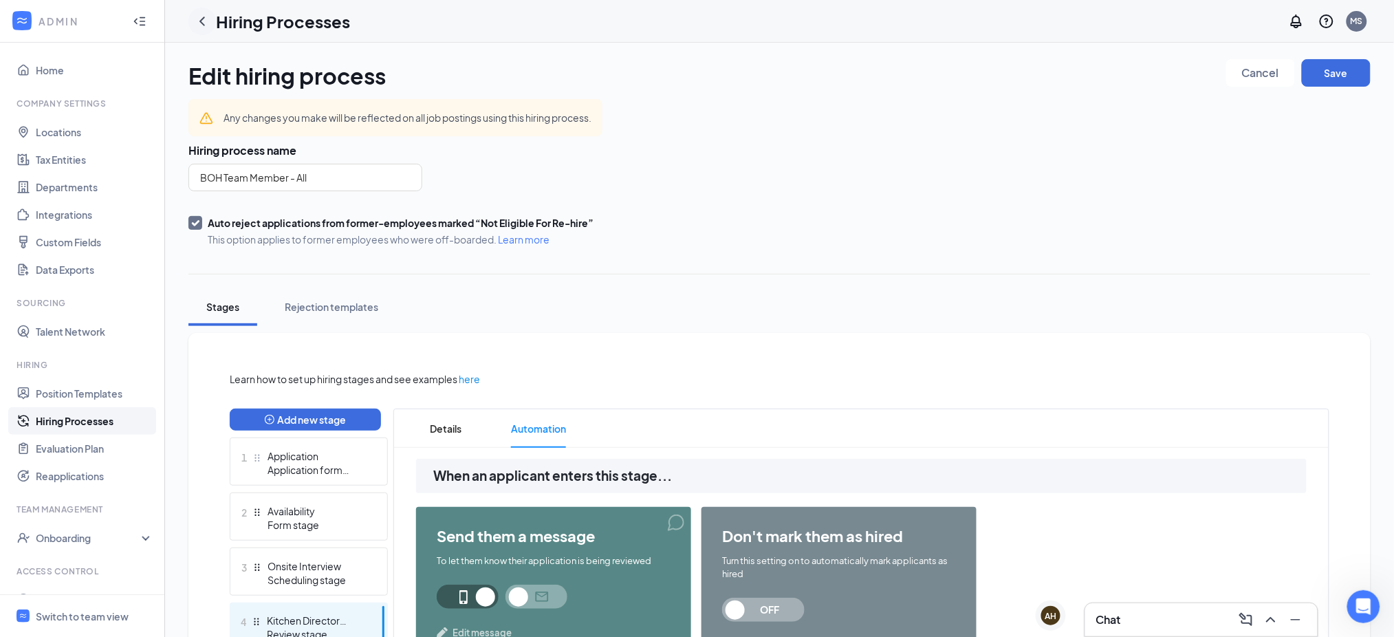
click at [199, 25] on icon "ChevronLeft" at bounding box center [202, 21] width 17 height 17
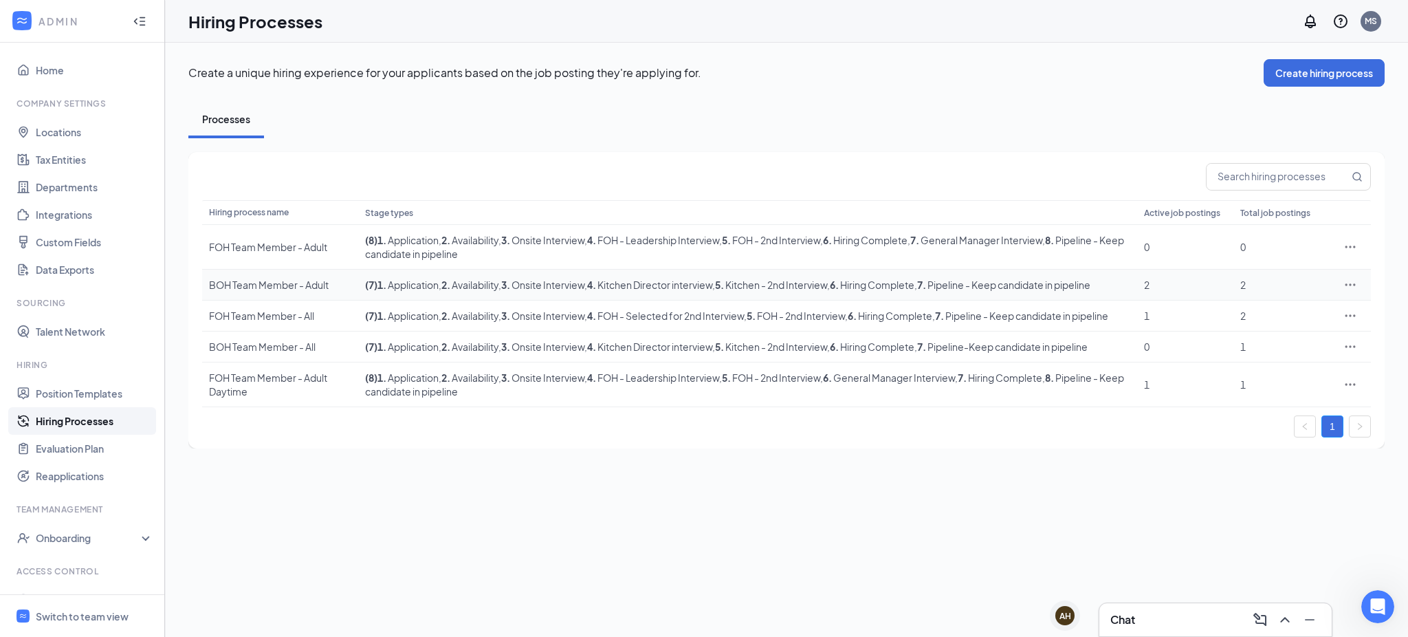
click at [1349, 283] on icon "Ellipses" at bounding box center [1351, 284] width 10 height 2
click at [1241, 314] on span "Edit" at bounding box center [1238, 313] width 18 height 12
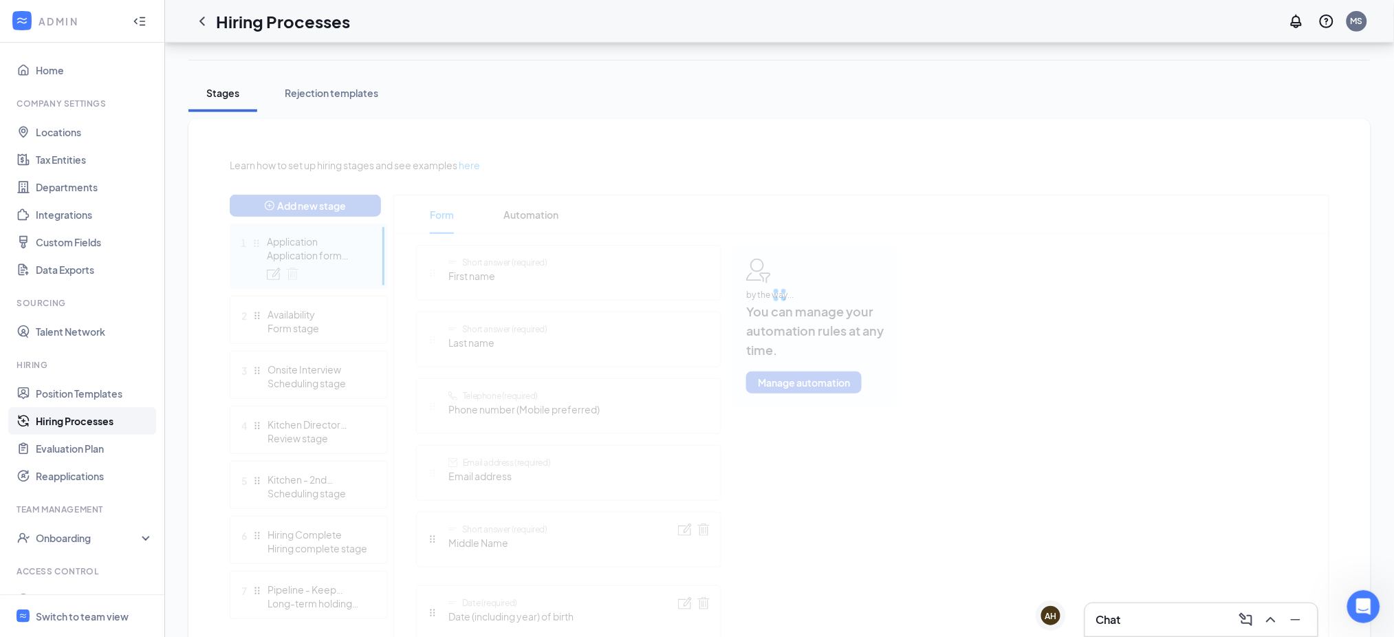
scroll to position [427, 0]
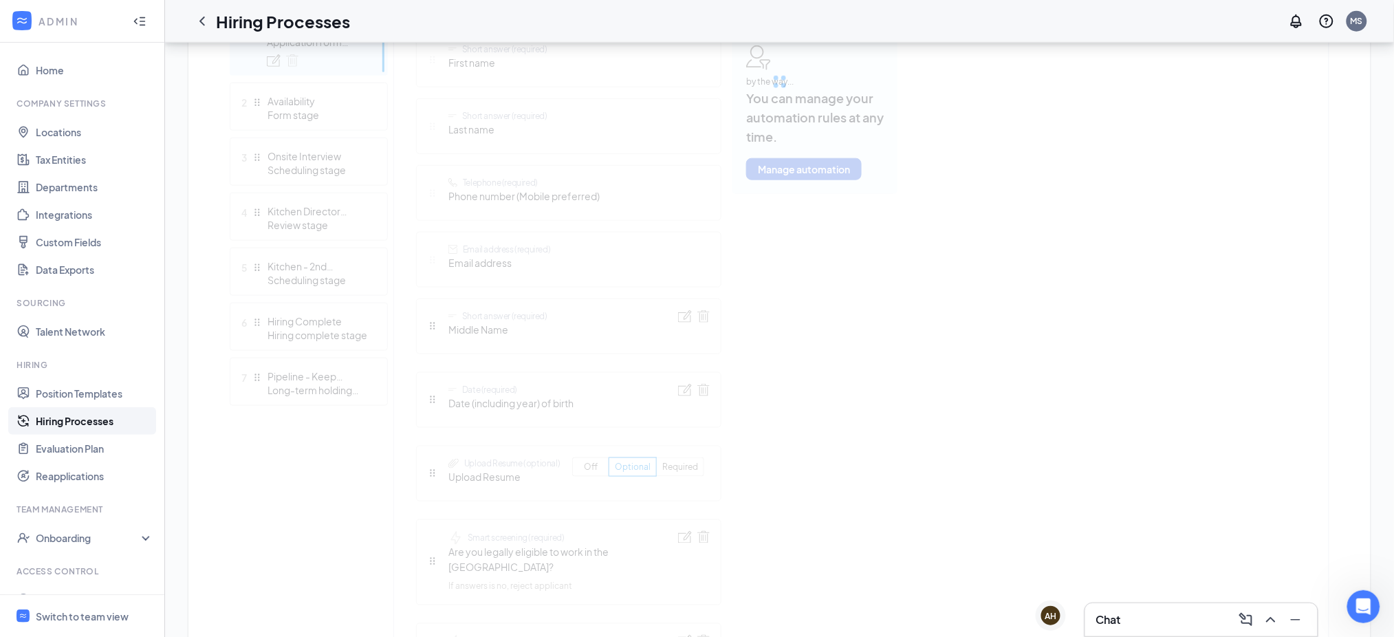
click at [323, 223] on div "Learn how to set up hiring stages and see examples here Add new stage 1 Applica…" at bounding box center [779, 450] width 1099 height 1013
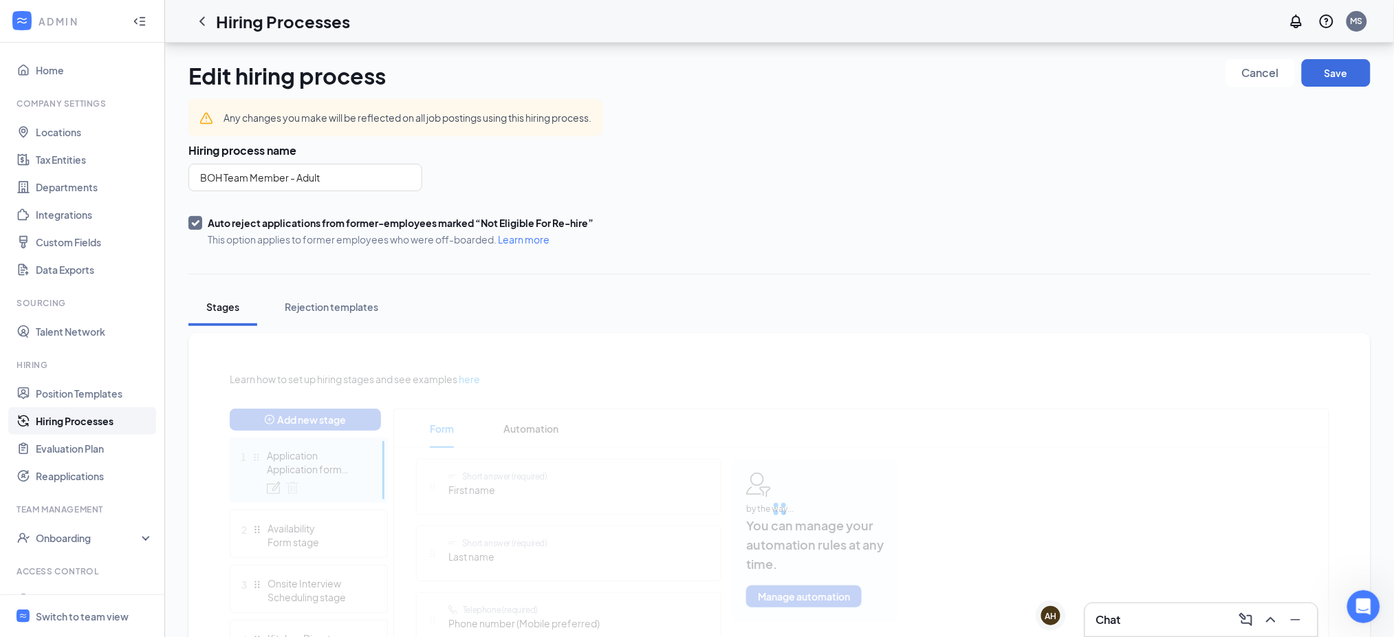
scroll to position [214, 0]
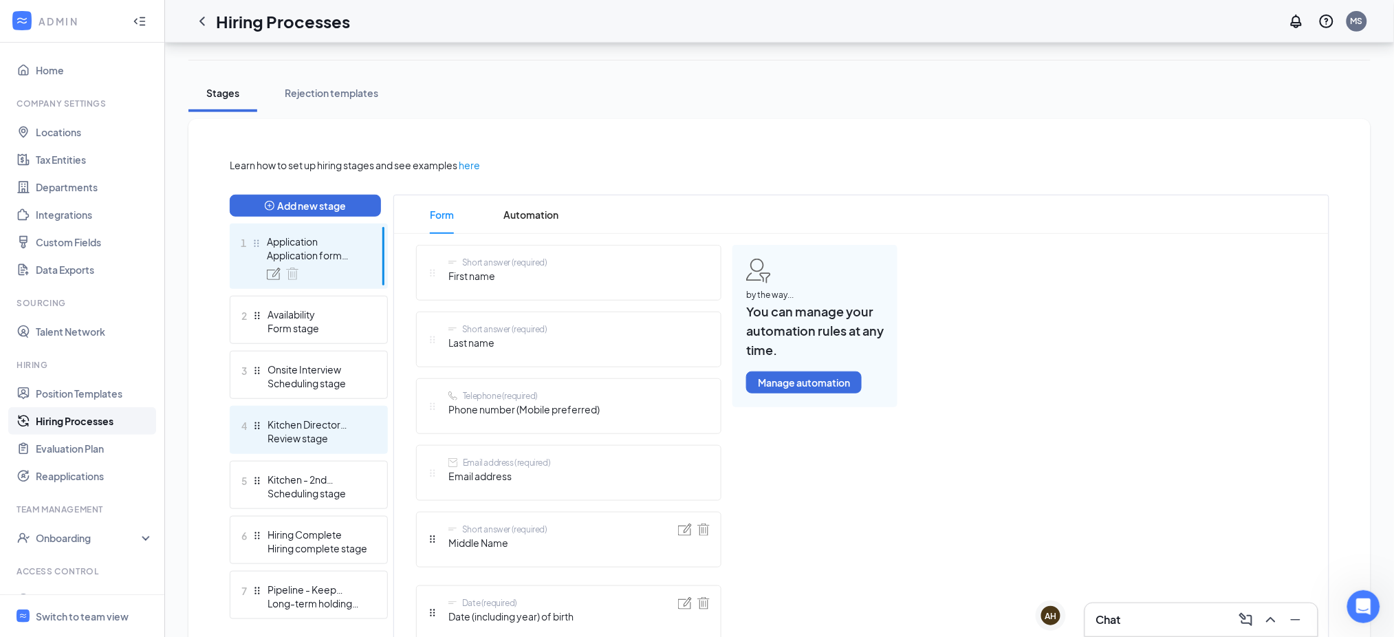
click at [307, 413] on div "4 Kitchen Director interview Review stage" at bounding box center [309, 430] width 158 height 48
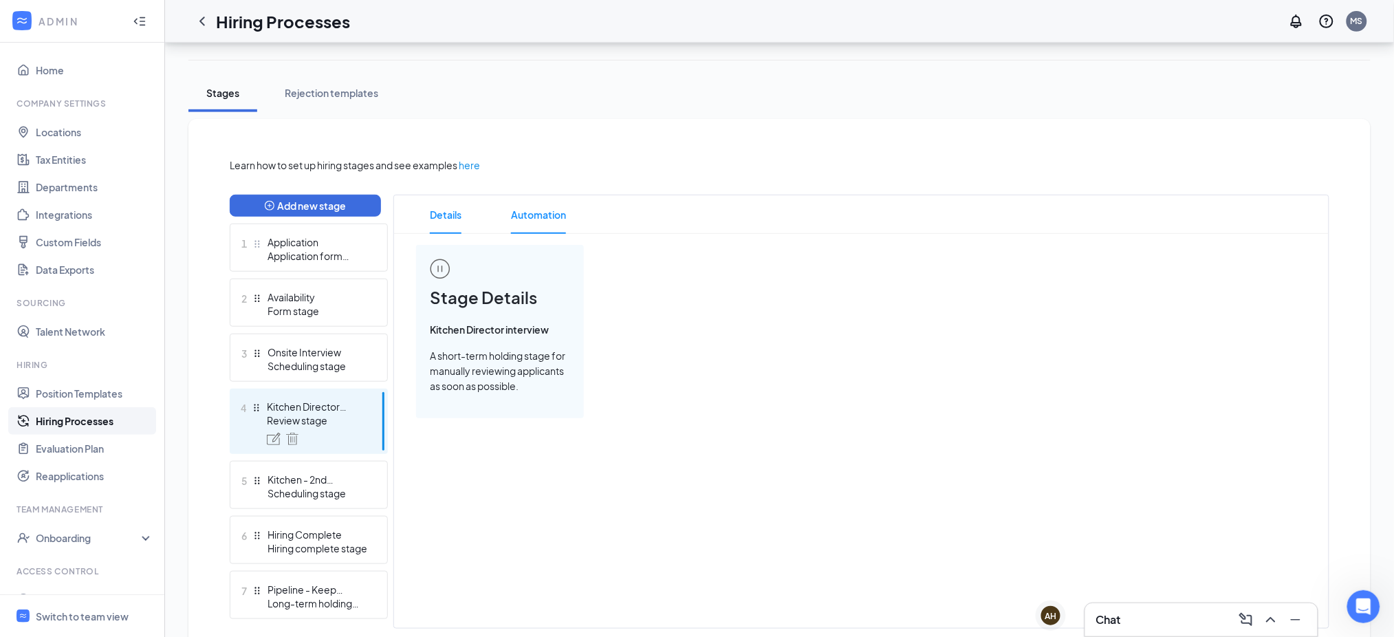
click at [536, 214] on span "Automation" at bounding box center [538, 214] width 55 height 39
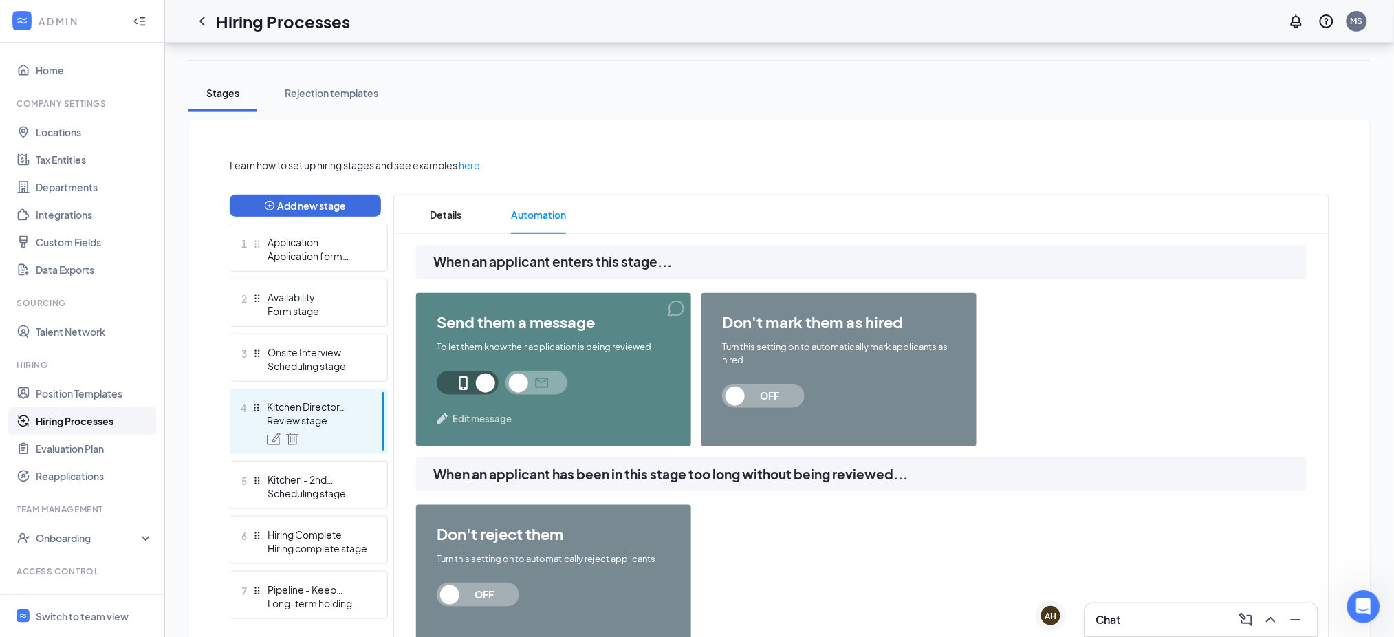
click at [487, 415] on span "Edit message" at bounding box center [481, 419] width 59 height 14
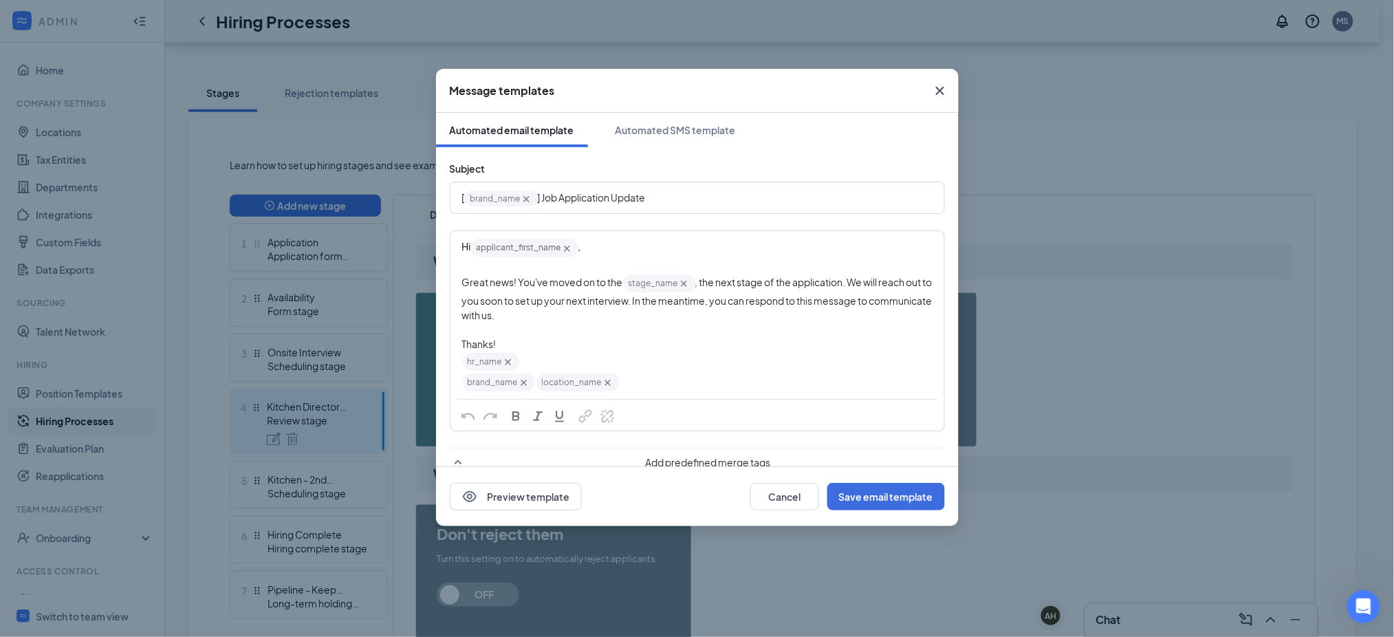
click at [940, 89] on icon "Cross" at bounding box center [940, 91] width 17 height 17
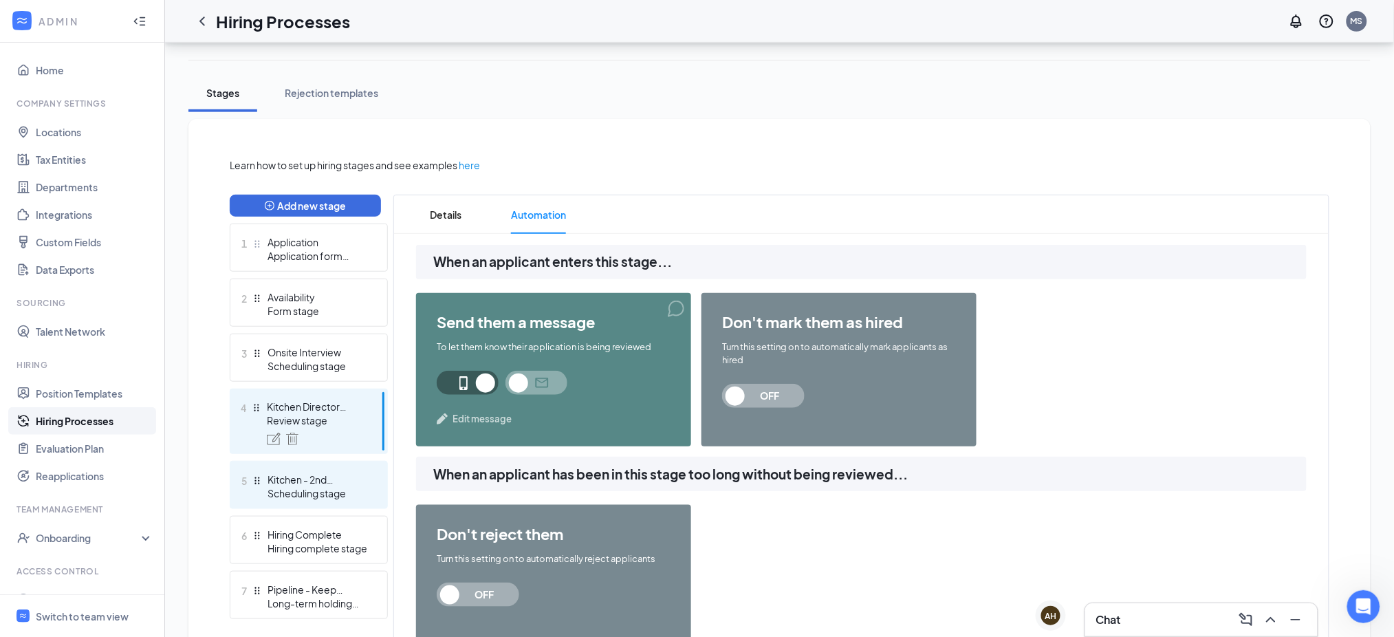
click at [311, 486] on div "Scheduling stage" at bounding box center [317, 493] width 100 height 14
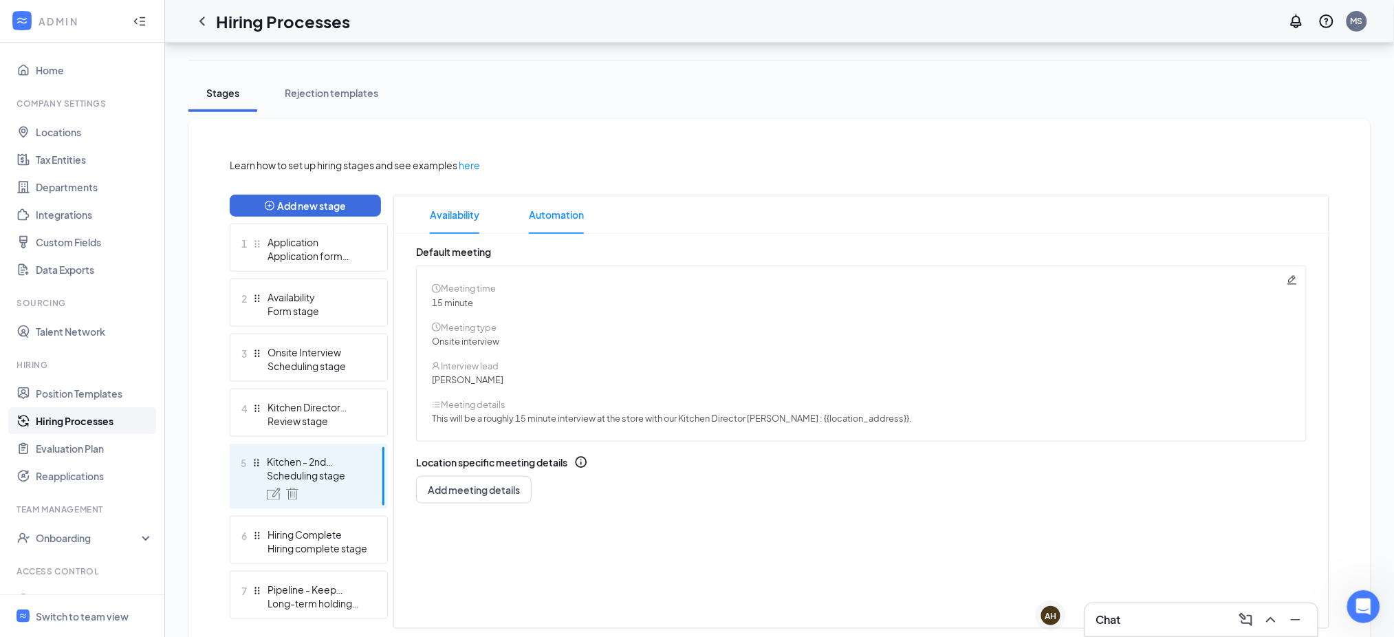
click at [558, 208] on span "Automation" at bounding box center [556, 214] width 55 height 39
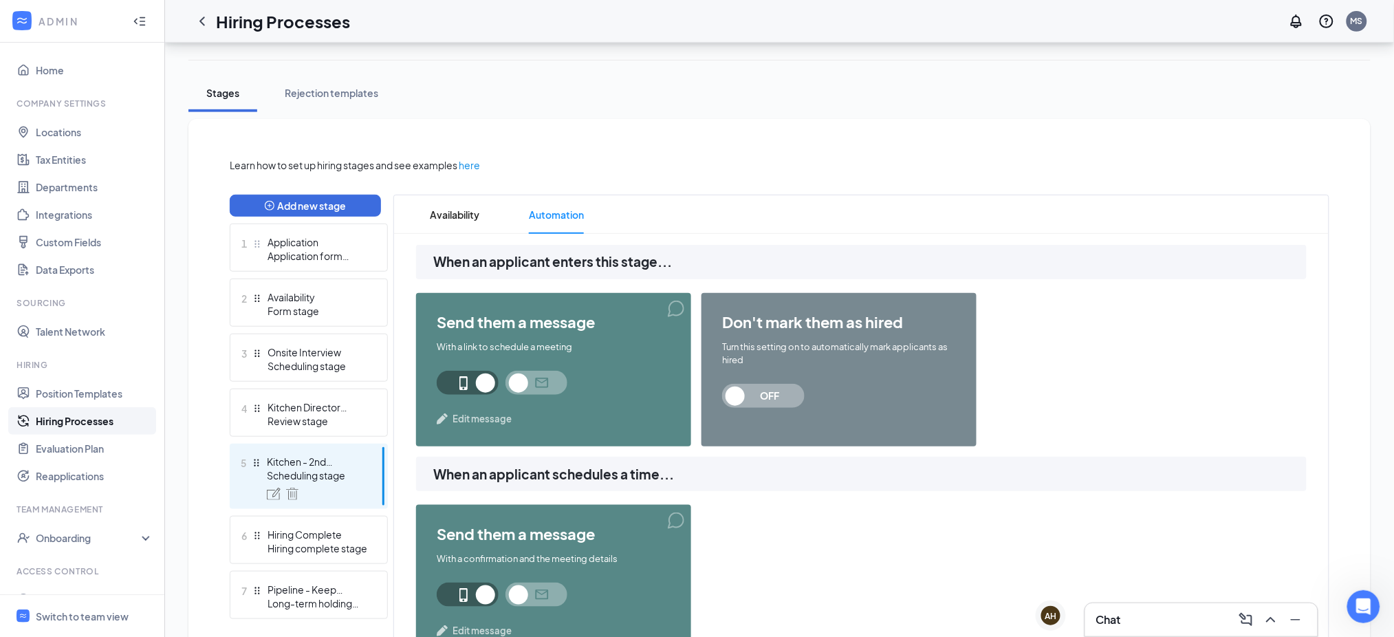
click at [503, 415] on span "Edit message" at bounding box center [481, 419] width 59 height 14
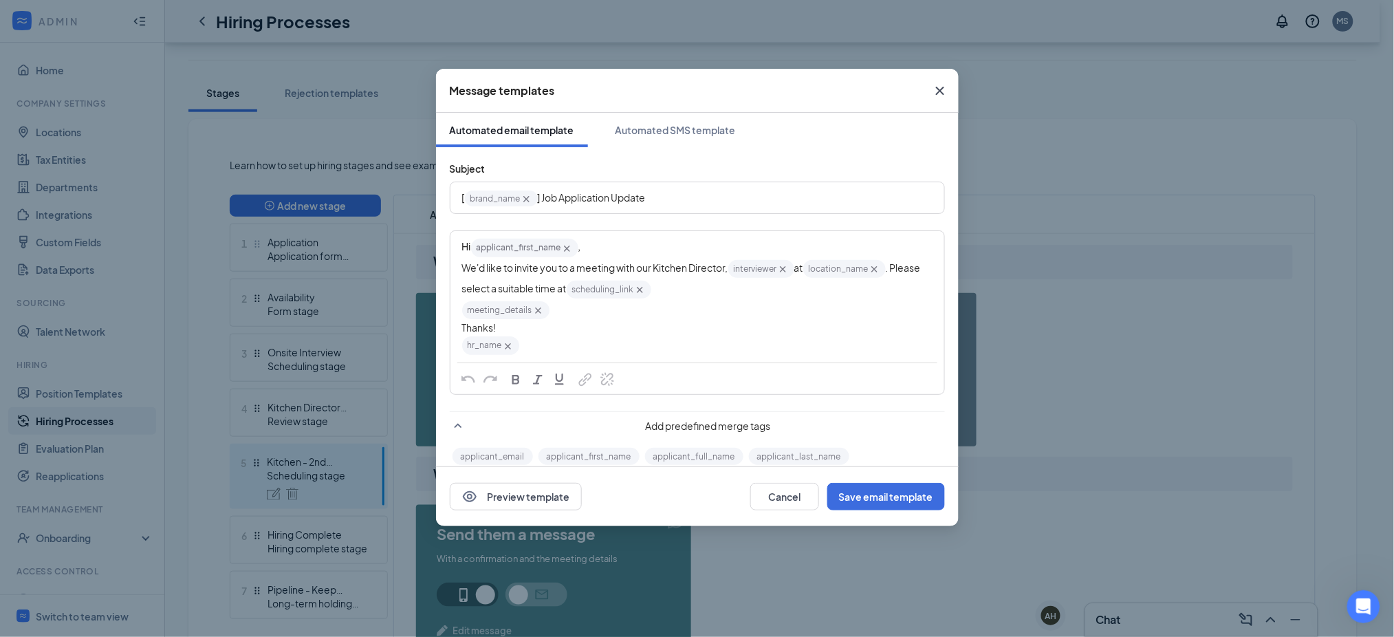
click at [936, 88] on icon "Cross" at bounding box center [940, 91] width 17 height 17
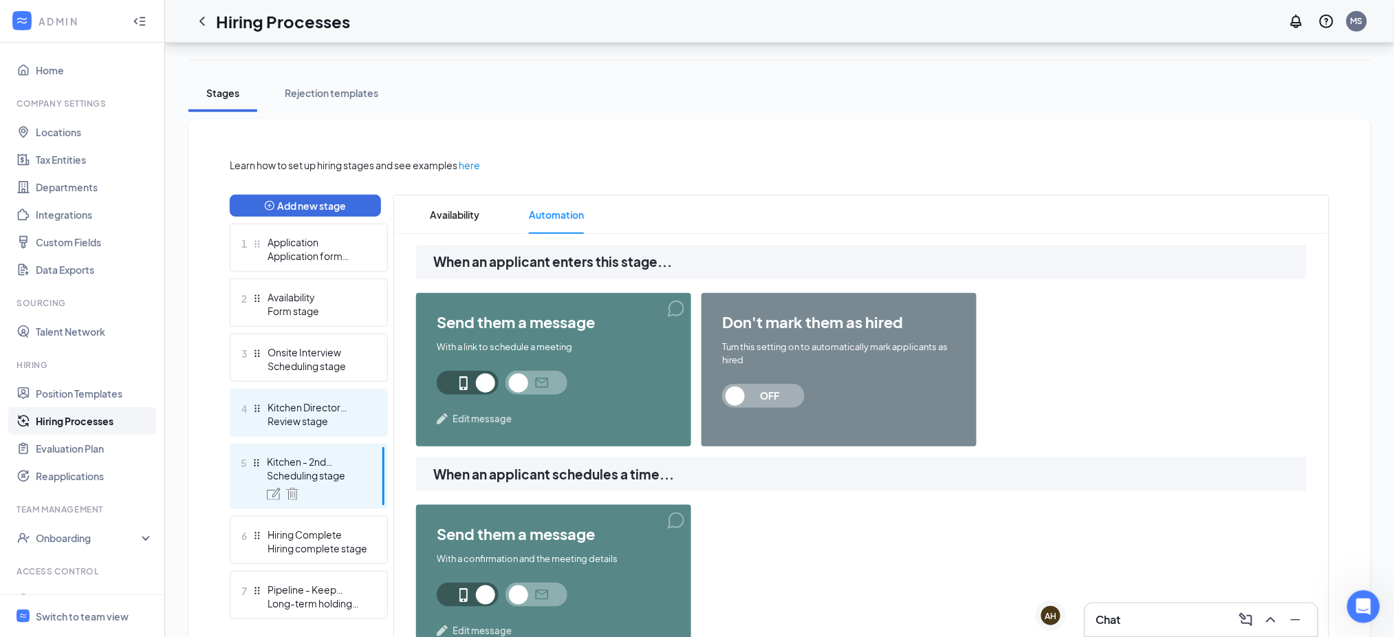
drag, startPoint x: 309, startPoint y: 408, endPoint x: 322, endPoint y: 405, distance: 13.5
click at [310, 408] on div "Kitchen Director interview" at bounding box center [317, 407] width 100 height 14
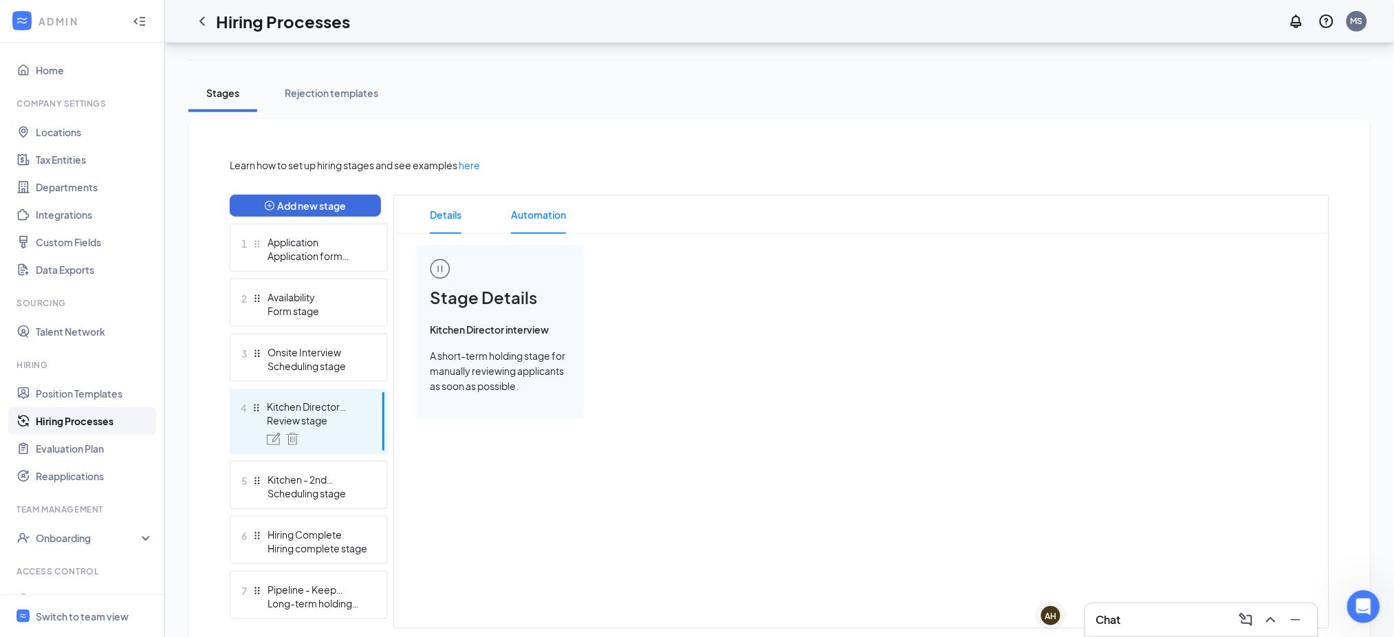
click at [538, 210] on span "Automation" at bounding box center [538, 214] width 55 height 39
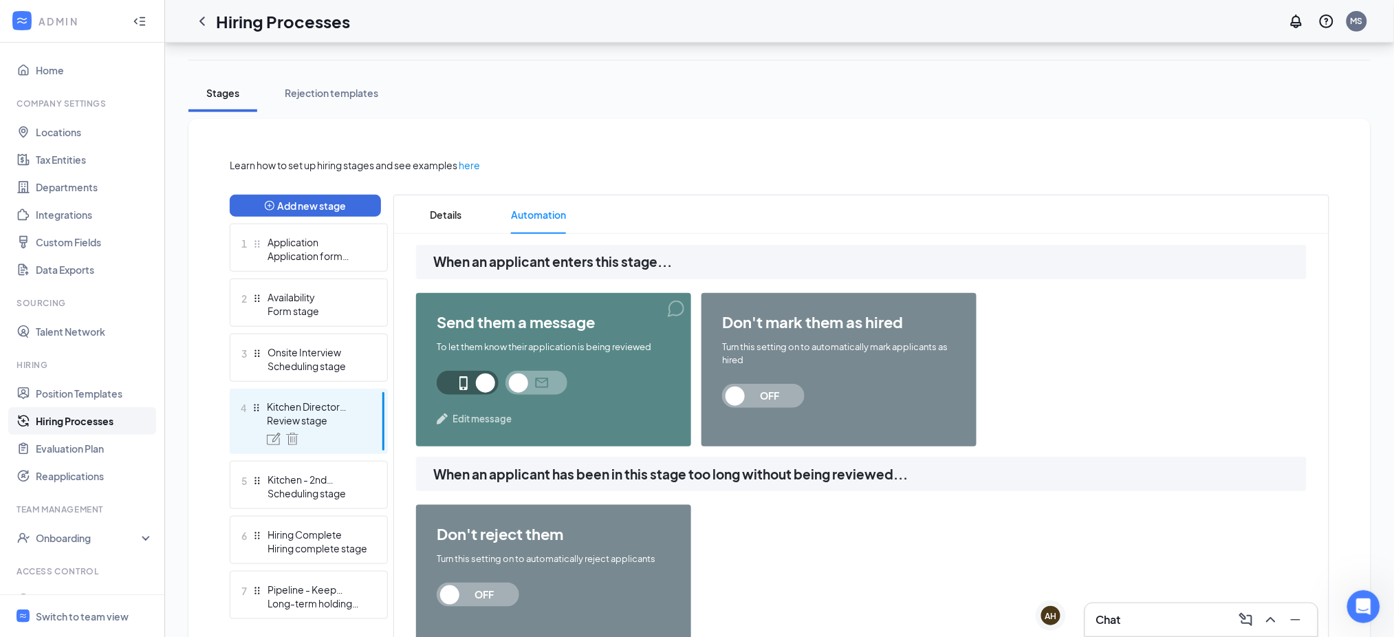
scroll to position [312, 0]
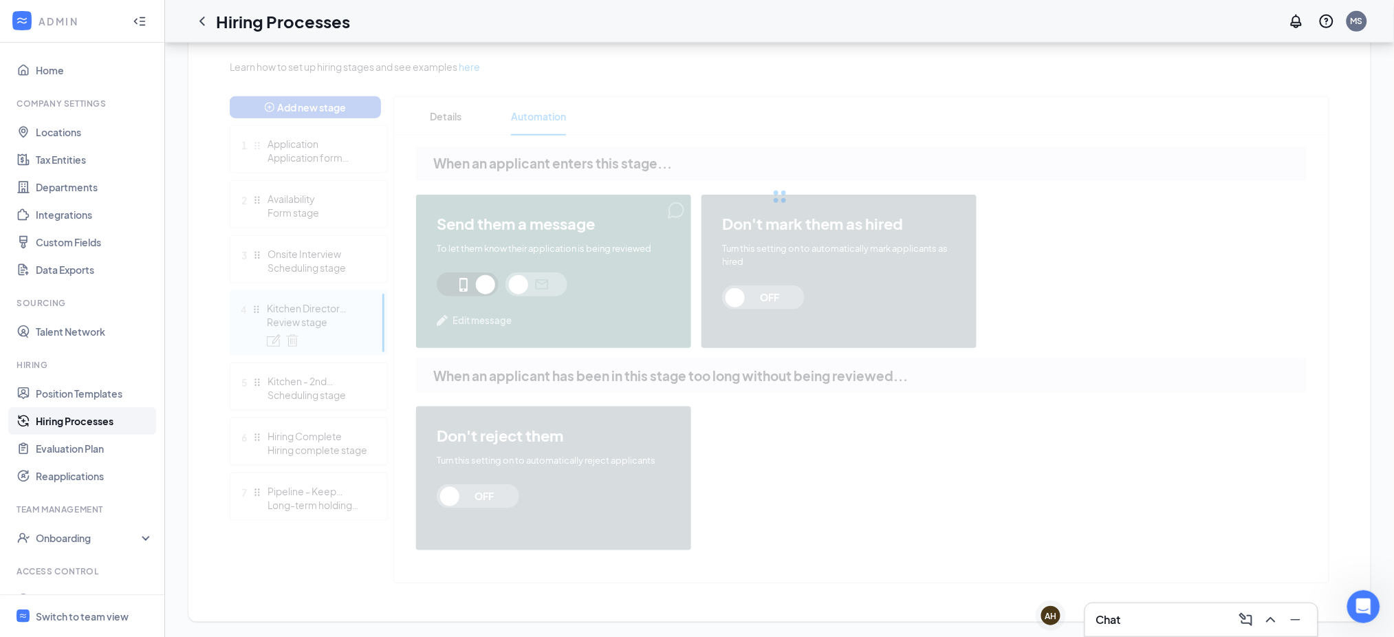
click at [270, 300] on div at bounding box center [779, 196] width 1099 height 275
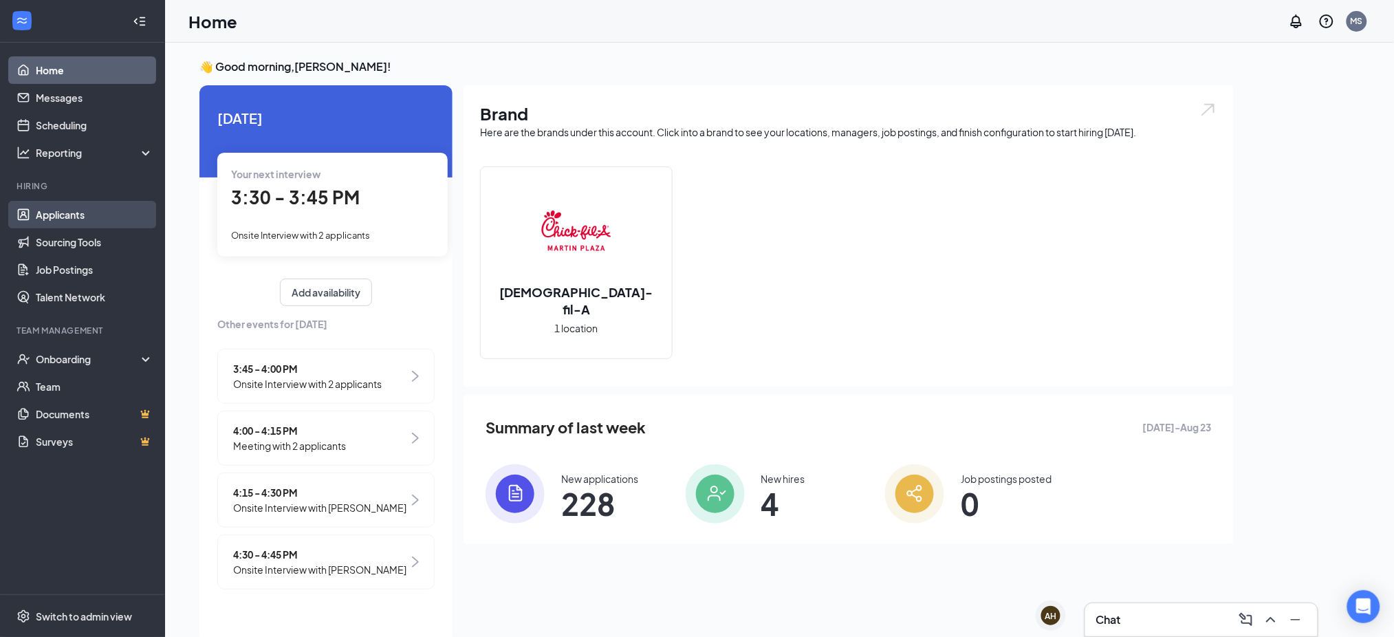
click at [59, 208] on link "Applicants" at bounding box center [95, 215] width 118 height 28
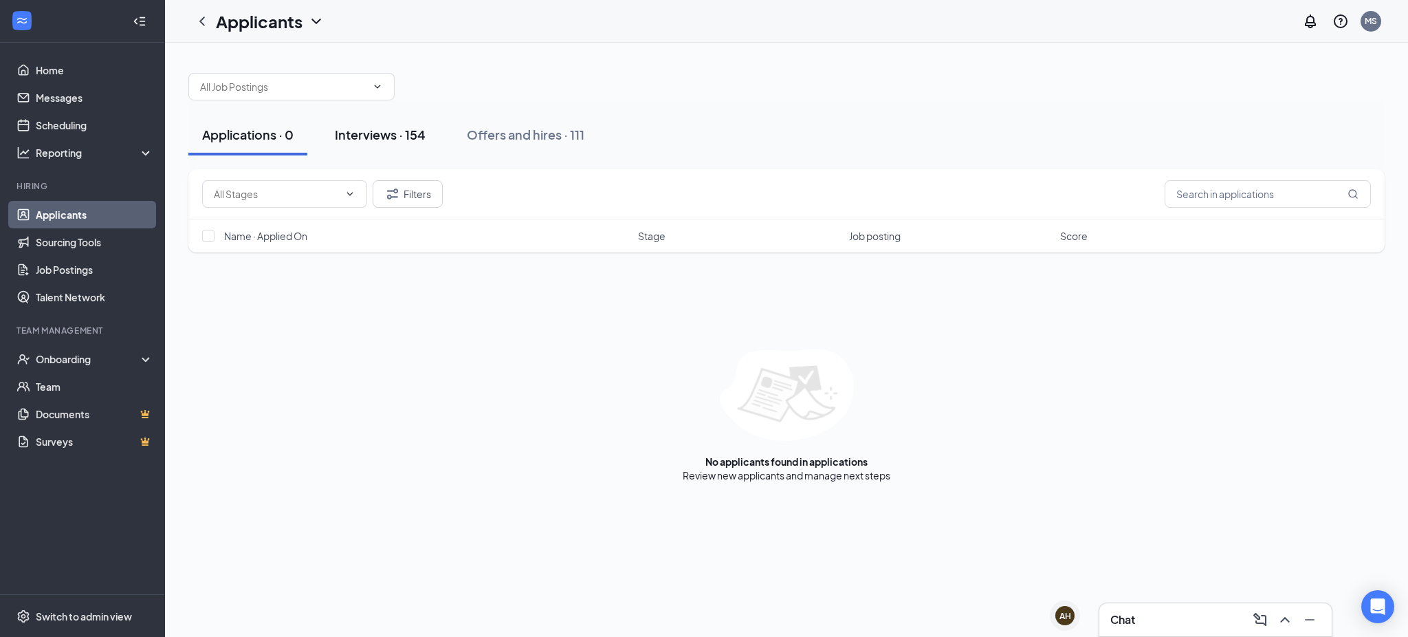
click at [358, 127] on div "Interviews · 154" at bounding box center [380, 134] width 91 height 17
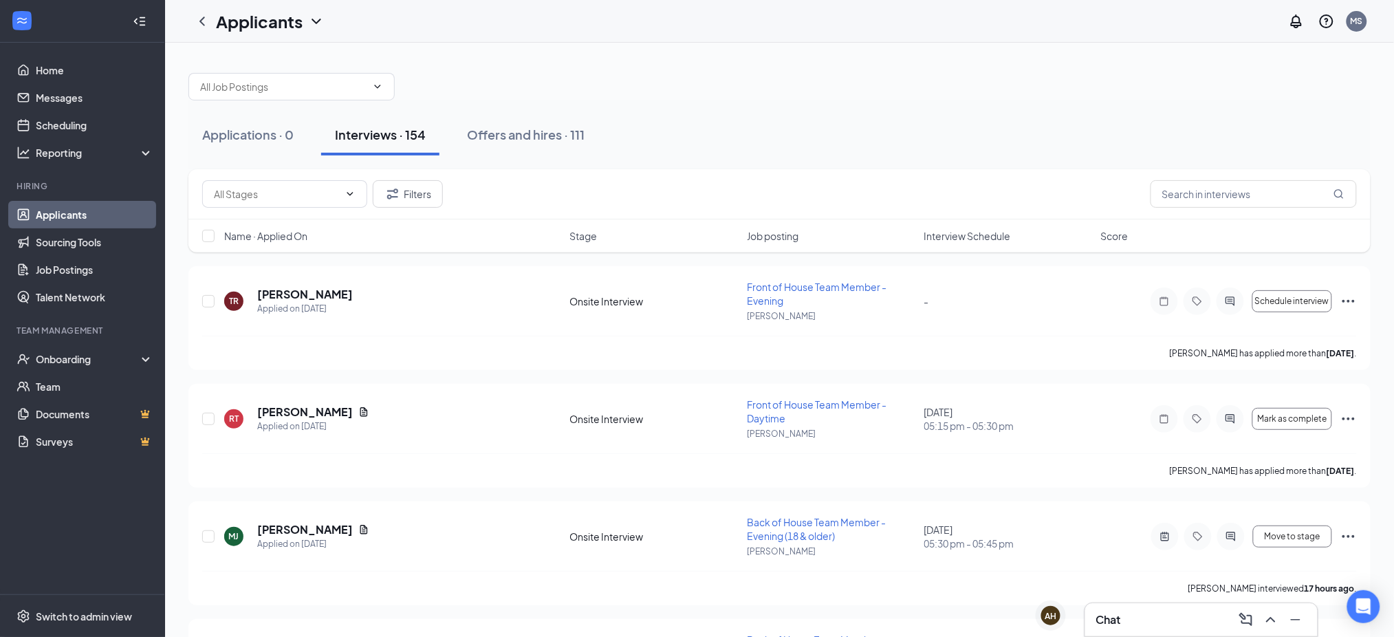
click at [586, 236] on span "Stage" at bounding box center [584, 236] width 28 height 14
click at [581, 237] on span "Stage" at bounding box center [584, 236] width 28 height 14
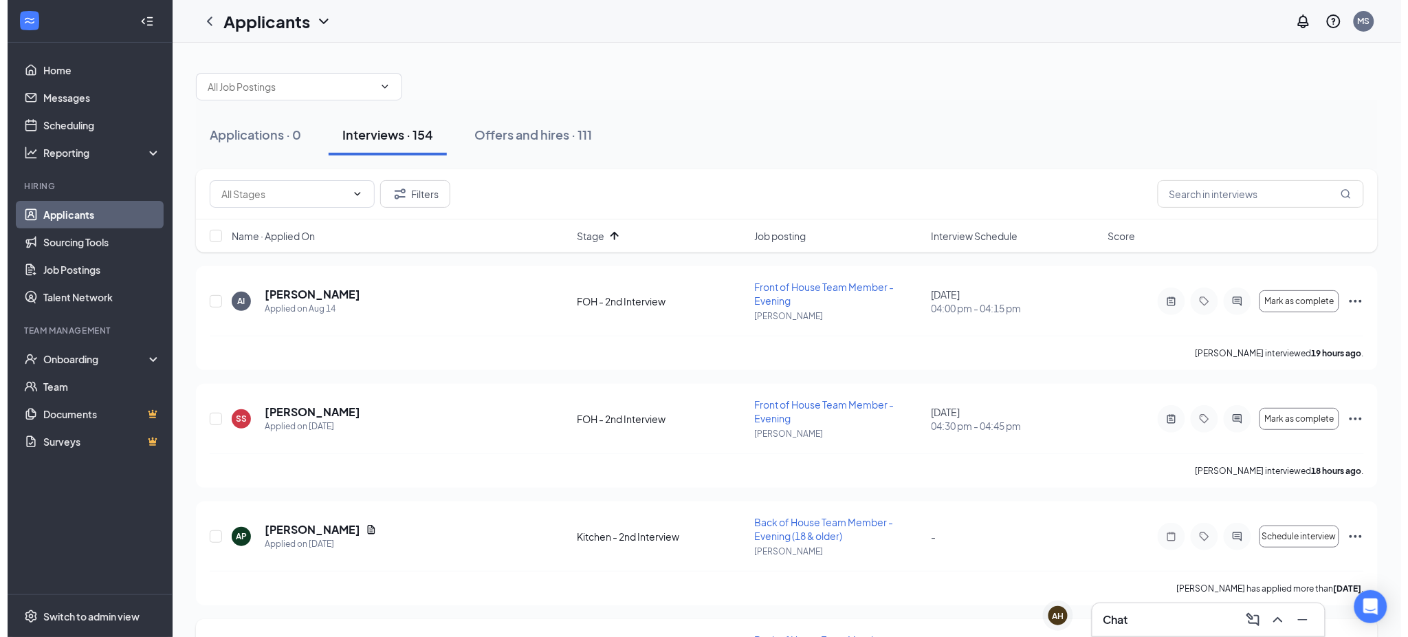
scroll to position [214, 0]
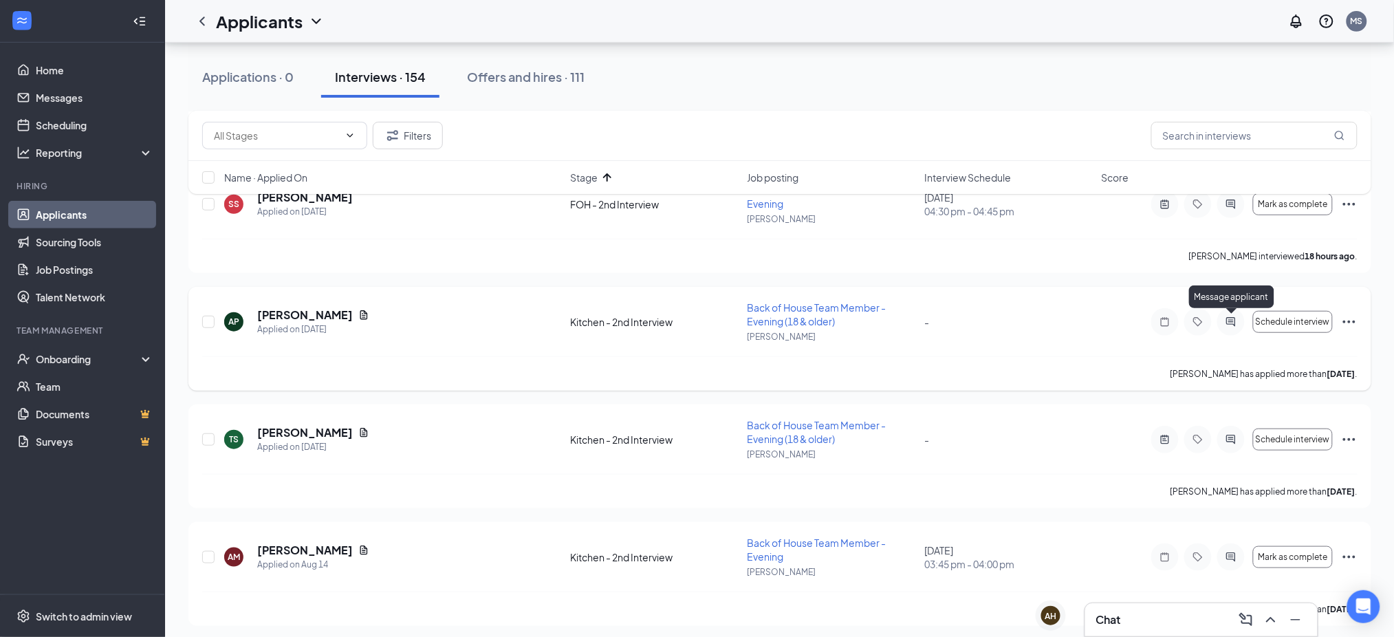
click at [1231, 318] on icon "ActiveChat" at bounding box center [1231, 321] width 17 height 11
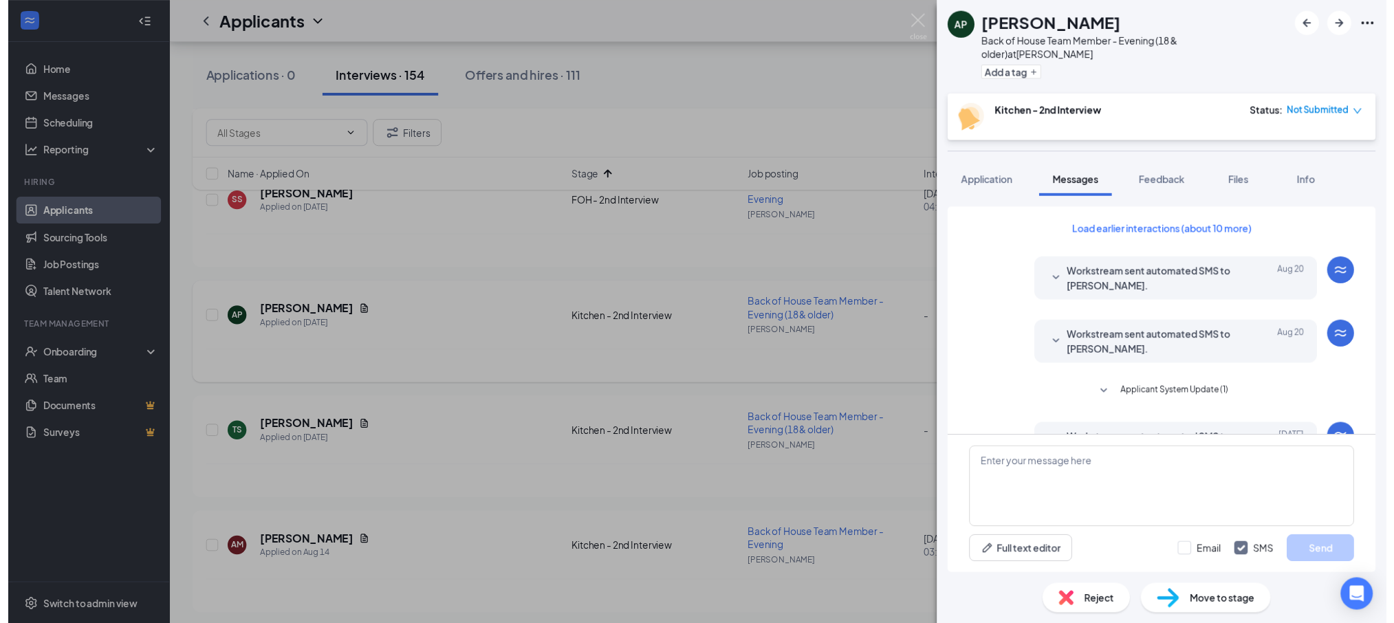
scroll to position [304, 0]
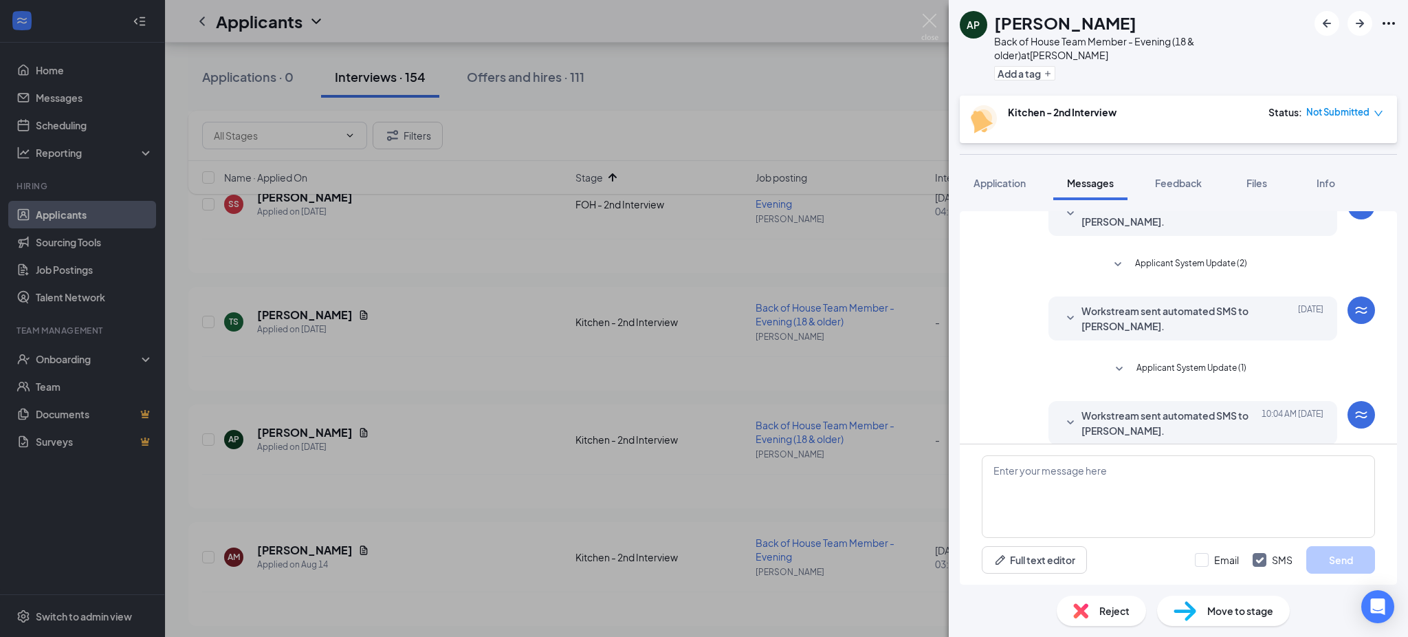
click at [1158, 296] on div "Workstream sent automated SMS to Athena Plakas. Aug 25 Great news! You've moved…" at bounding box center [1193, 318] width 289 height 44
click at [1153, 303] on span "Workstream sent automated SMS to Athena Plakas." at bounding box center [1172, 318] width 180 height 30
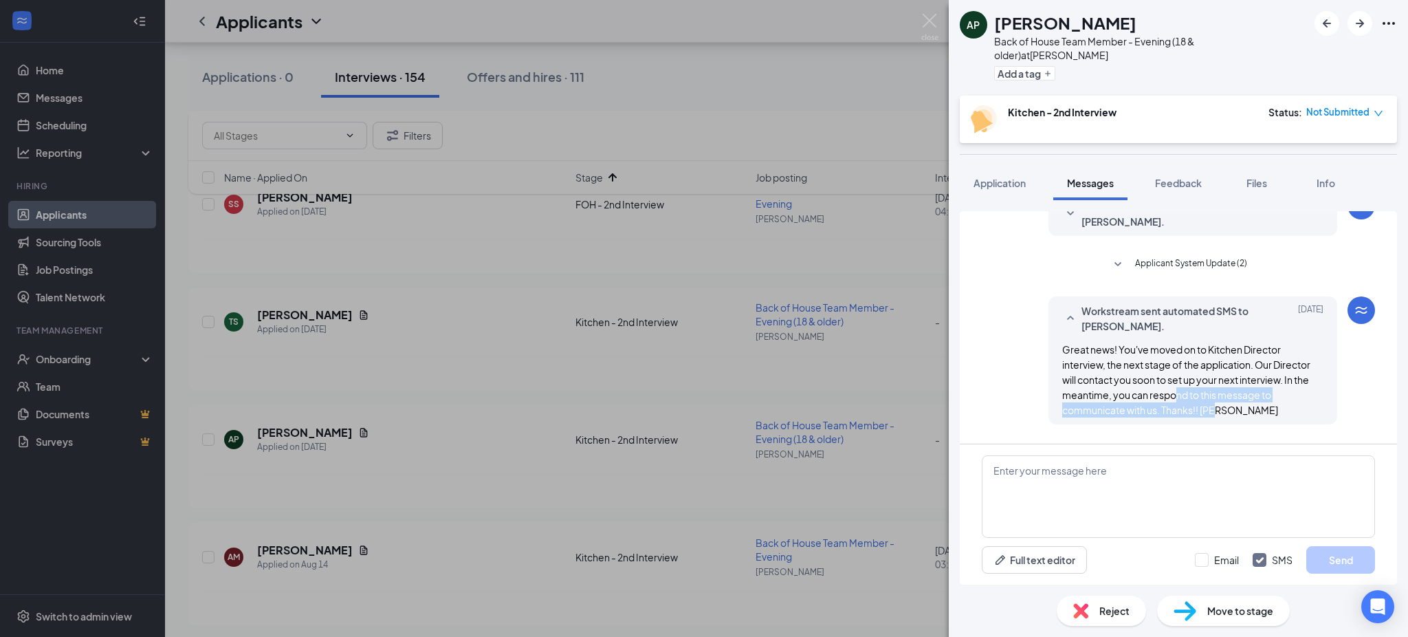
drag, startPoint x: 1183, startPoint y: 384, endPoint x: 1165, endPoint y: 380, distance: 18.3
click at [1162, 380] on span "Great news! You've moved on to Kitchen Director interview, the next stage of th…" at bounding box center [1186, 379] width 248 height 73
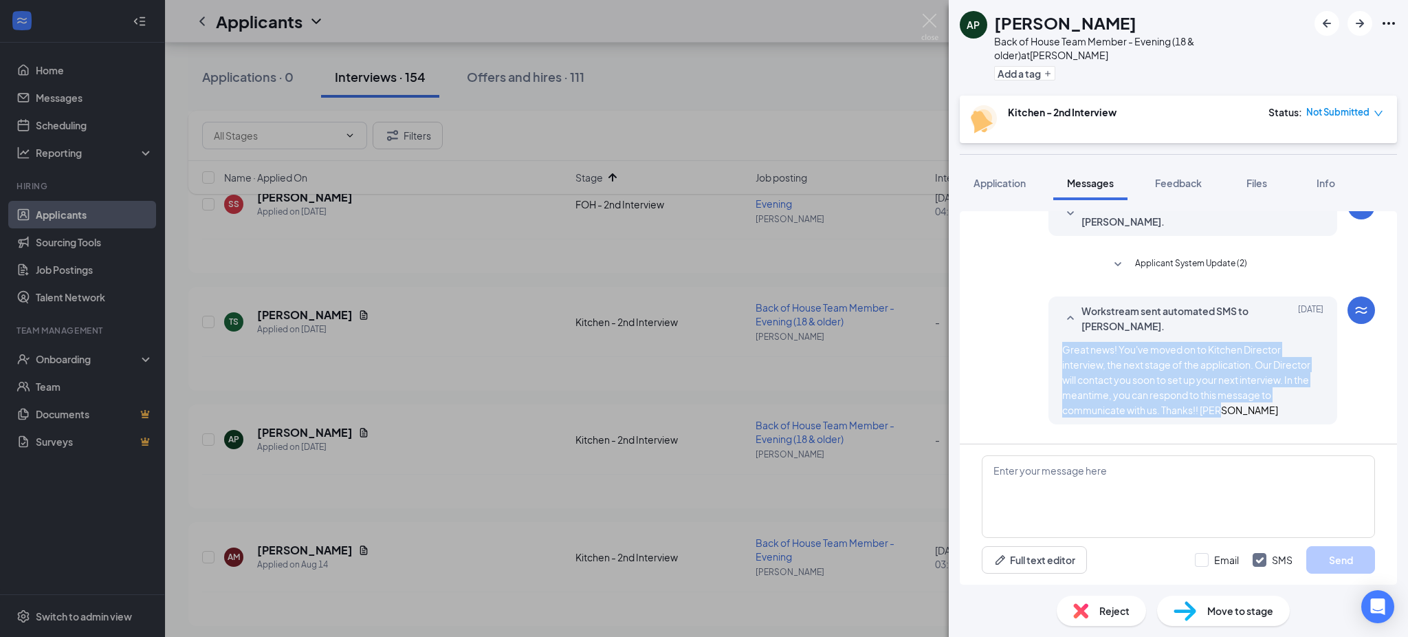
drag, startPoint x: 1225, startPoint y: 394, endPoint x: 1026, endPoint y: 336, distance: 206.9
click at [1026, 336] on div "Workstream sent automated SMS to Athena Plakas. Aug 25 Great news! You've moved…" at bounding box center [1178, 363] width 393 height 135
copy span "Great news! You've moved on to Kitchen Director interview, the next stage of th…"
click at [931, 17] on img at bounding box center [929, 27] width 17 height 27
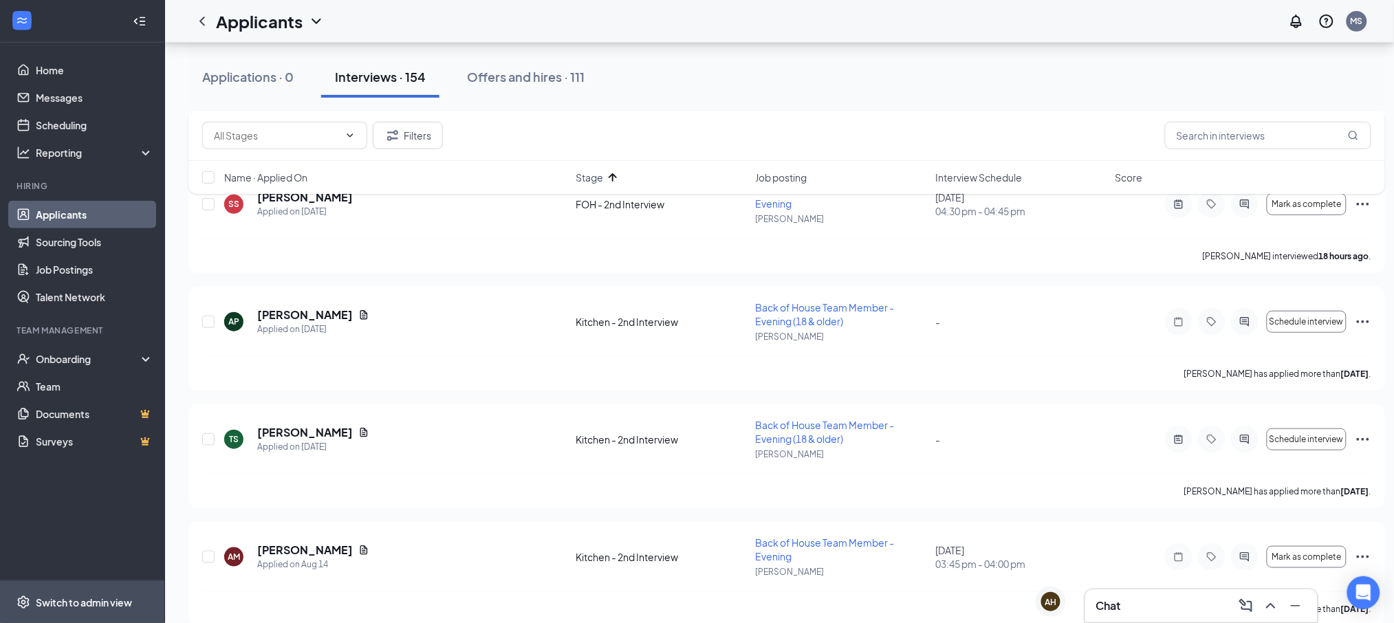
click at [94, 609] on div "Switch to admin view" at bounding box center [84, 602] width 96 height 14
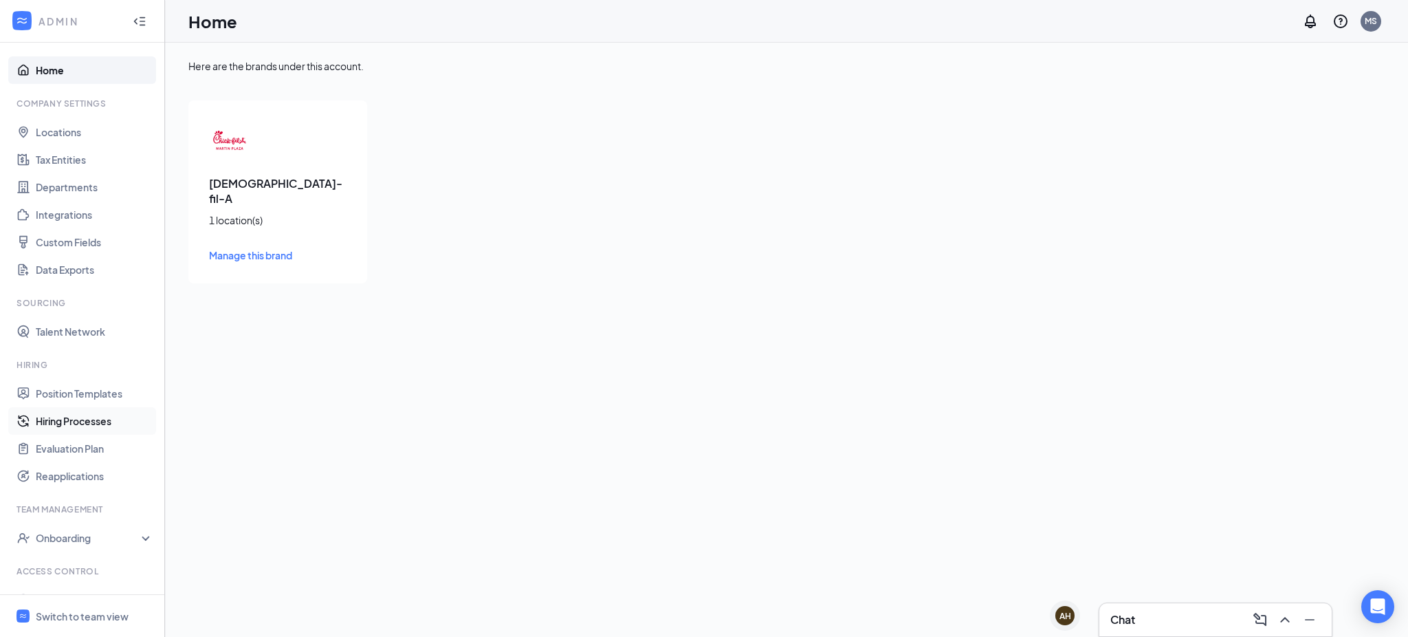
click at [93, 417] on link "Hiring Processes" at bounding box center [95, 421] width 118 height 28
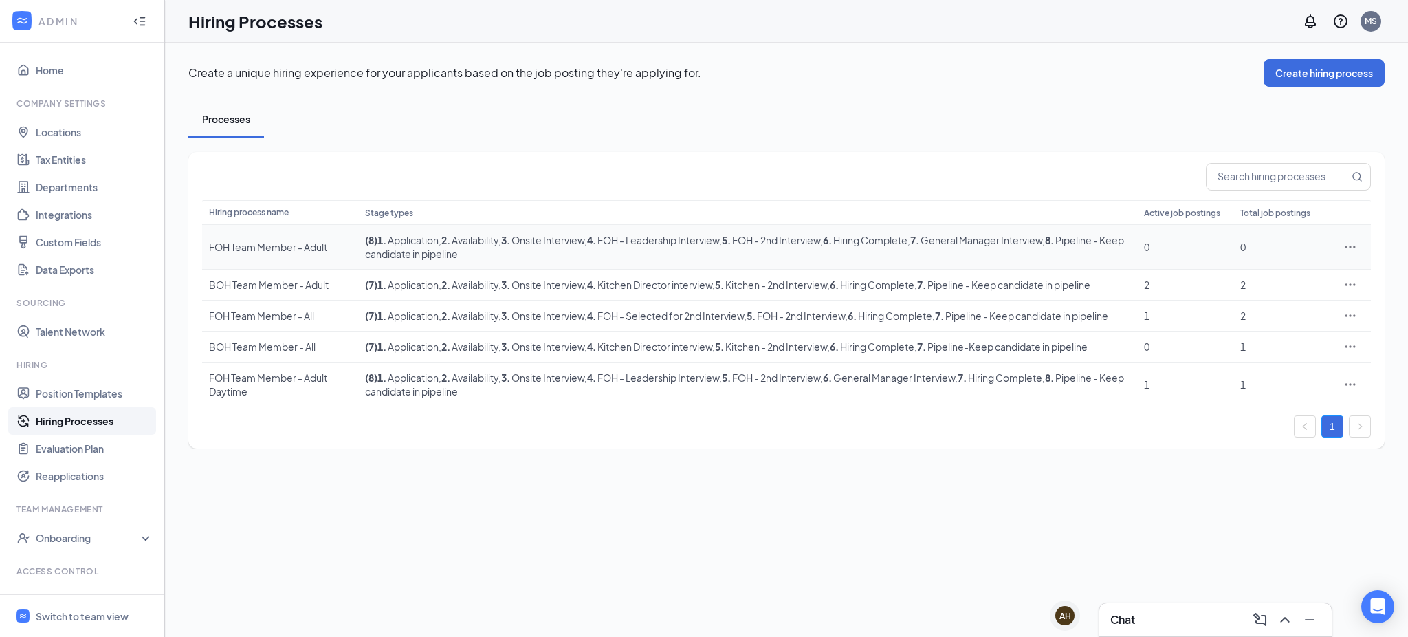
click at [1349, 243] on icon "Ellipses" at bounding box center [1351, 247] width 14 height 14
click at [1227, 273] on li "Edit" at bounding box center [1288, 275] width 140 height 32
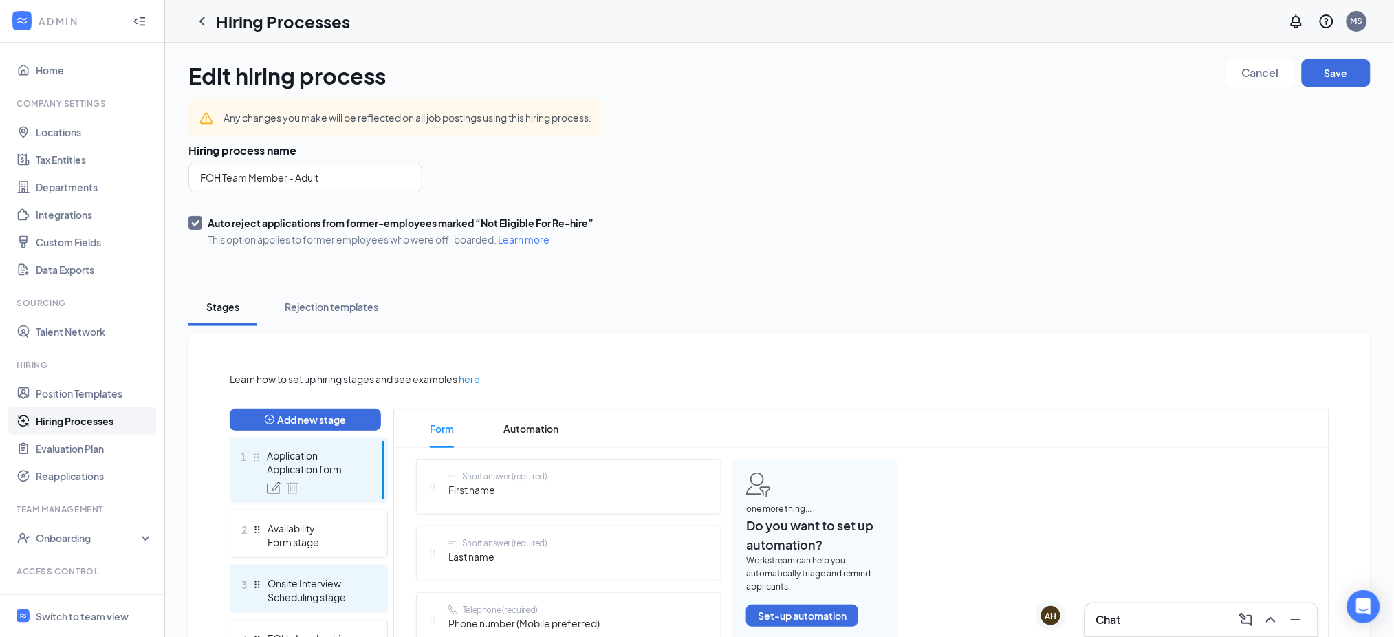
click at [278, 589] on div "Onsite Interview" at bounding box center [317, 583] width 100 height 14
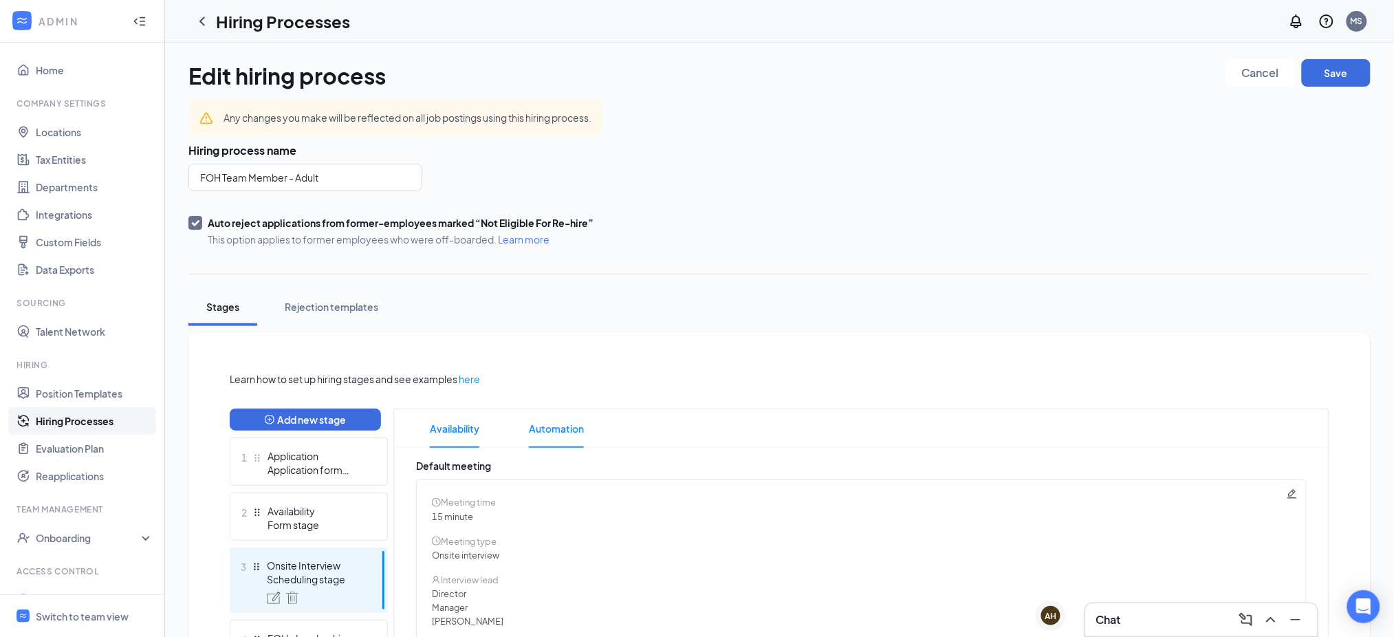
click at [557, 424] on span "Automation" at bounding box center [556, 428] width 55 height 39
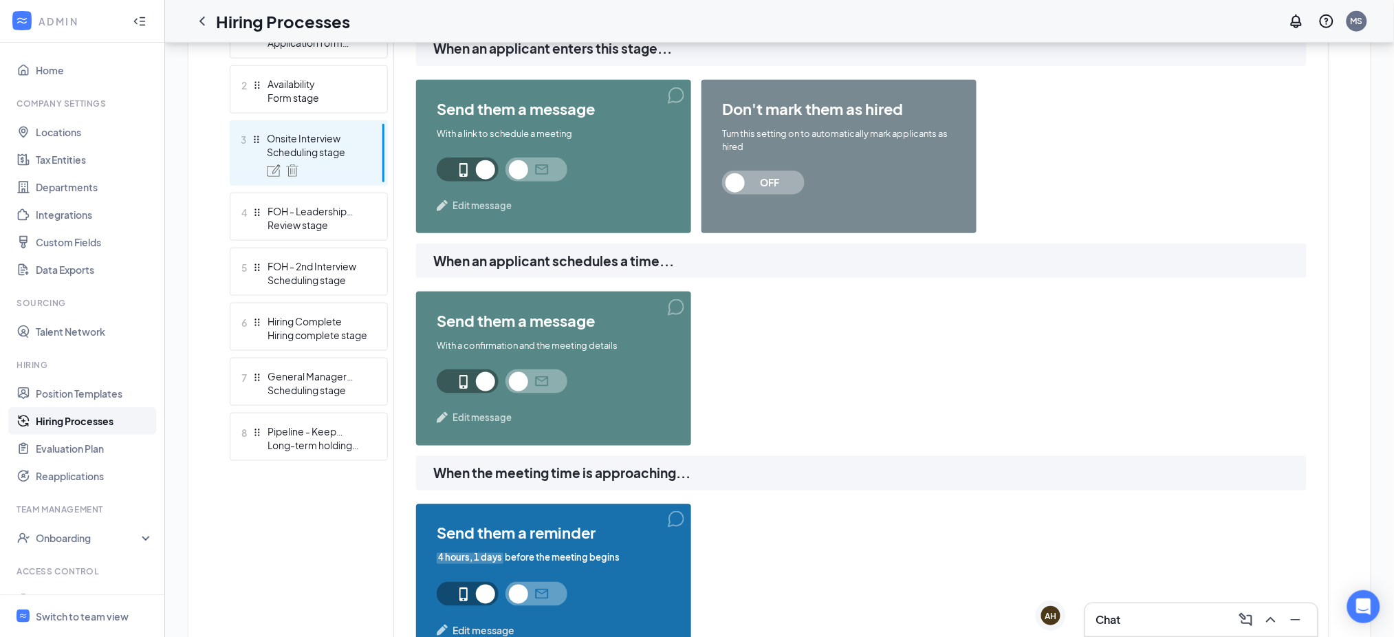
scroll to position [214, 0]
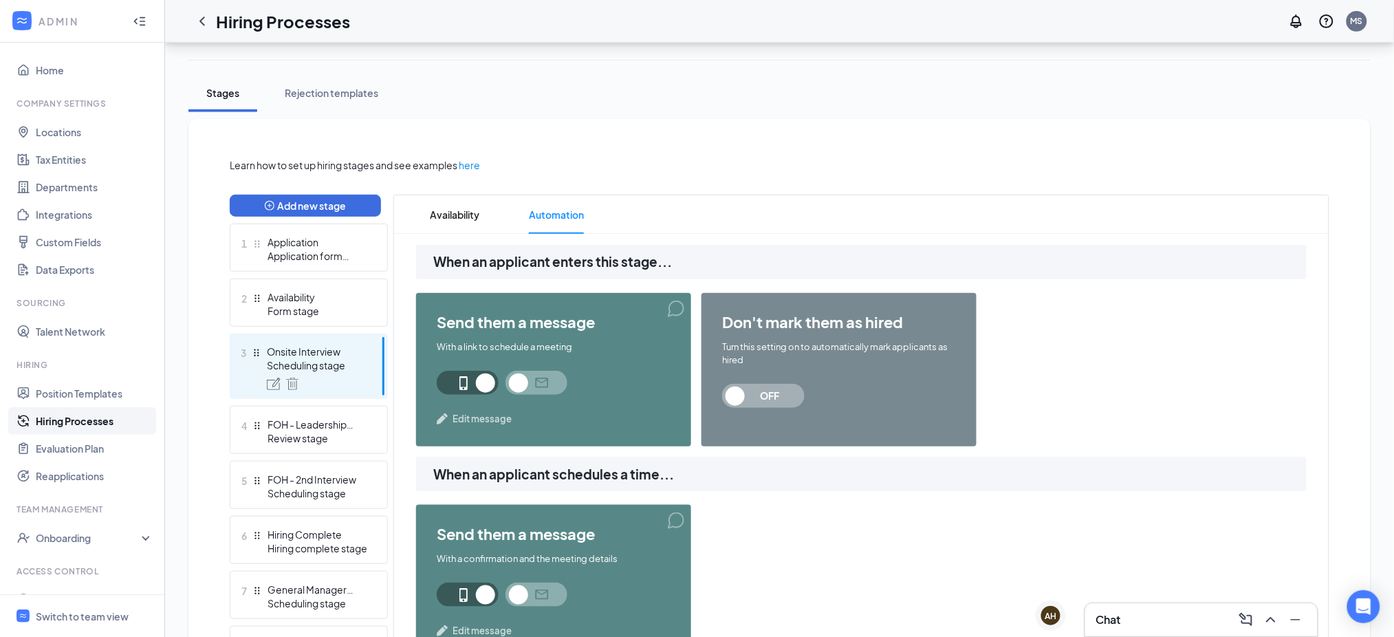
click at [465, 415] on span "Edit message" at bounding box center [481, 419] width 59 height 14
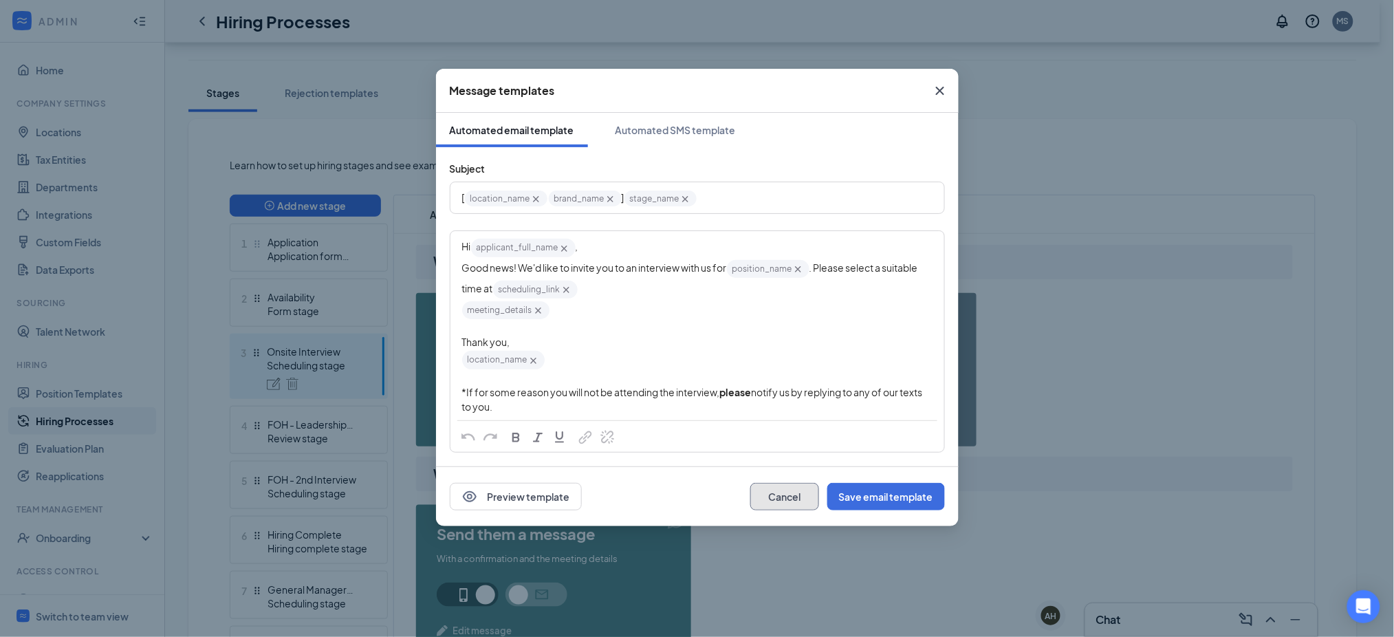
click at [793, 493] on button "Cancel" at bounding box center [784, 497] width 69 height 28
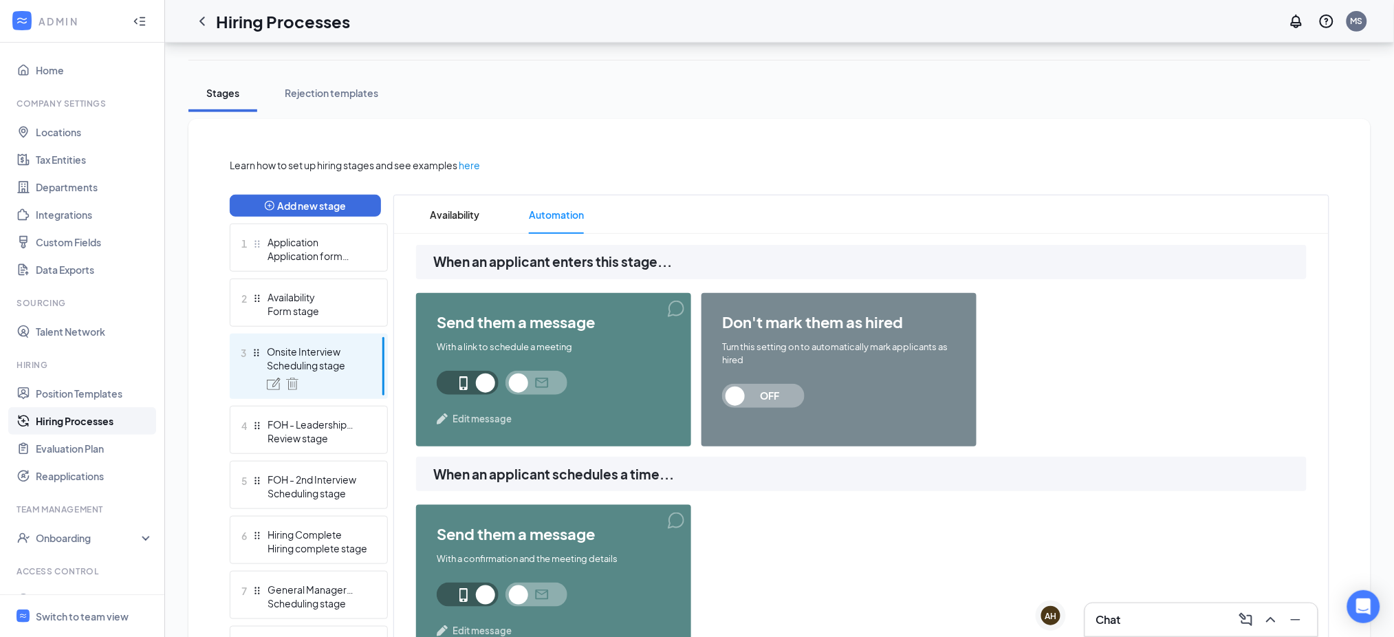
scroll to position [427, 0]
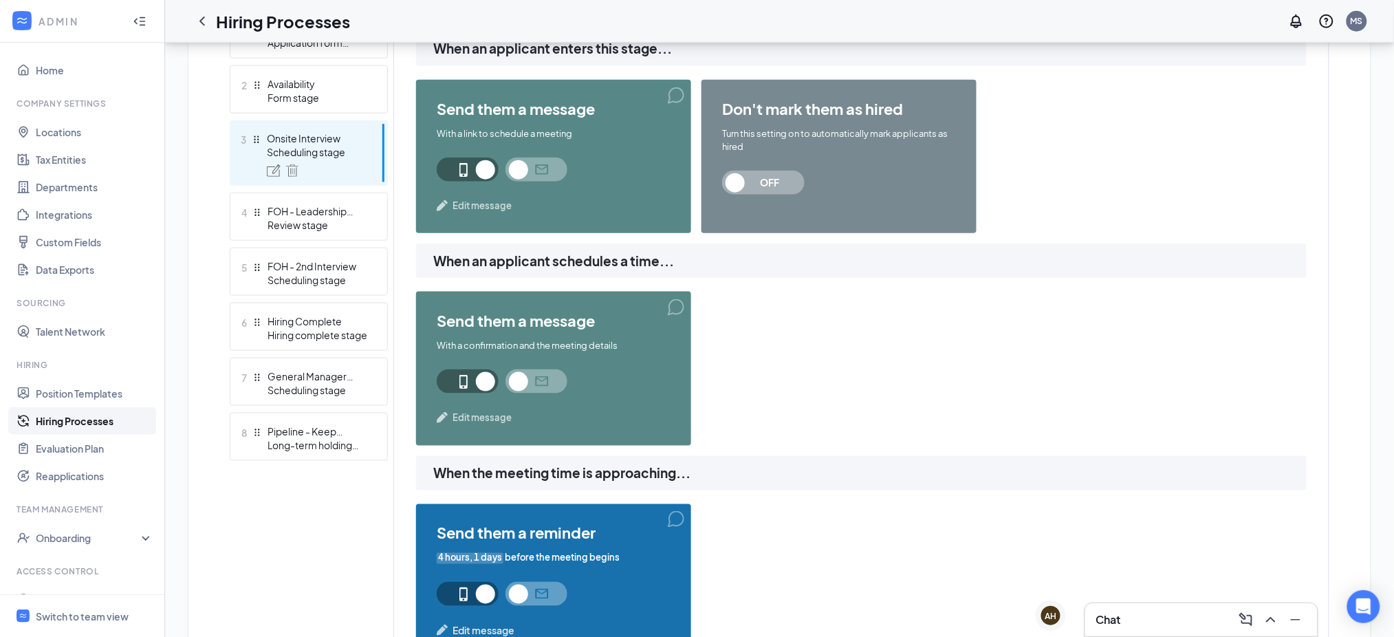
click at [483, 418] on span "Edit message" at bounding box center [481, 417] width 59 height 14
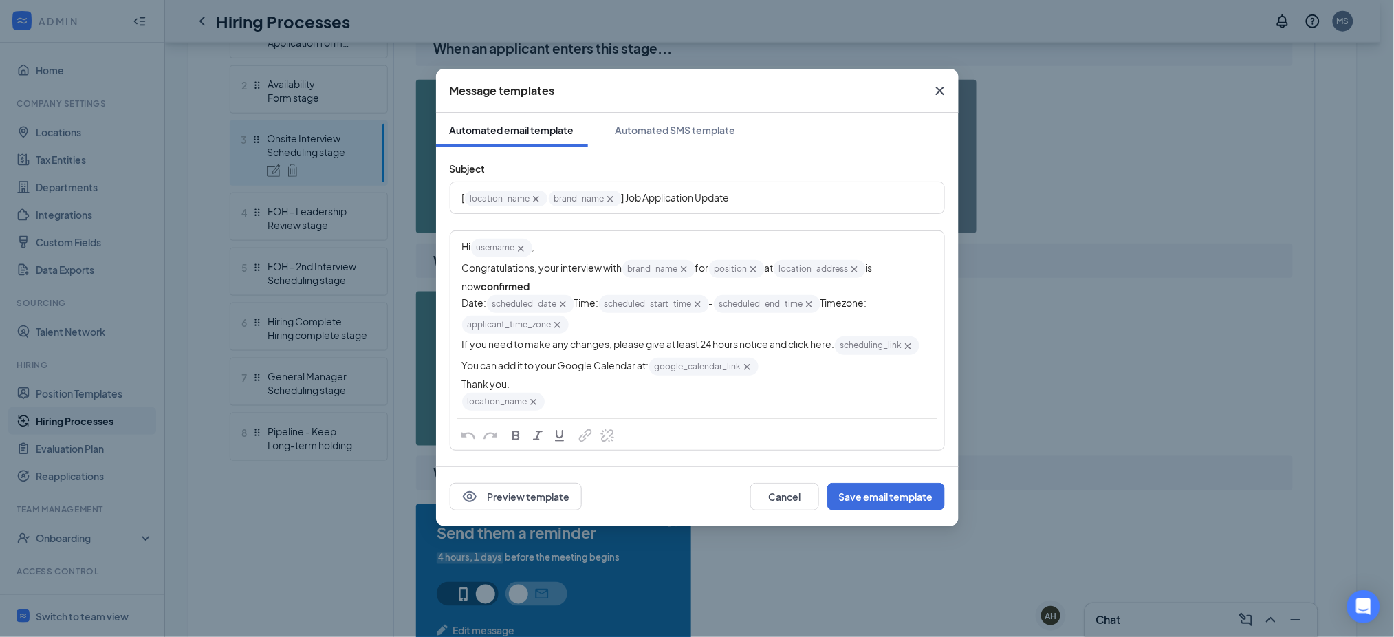
scroll to position [214, 0]
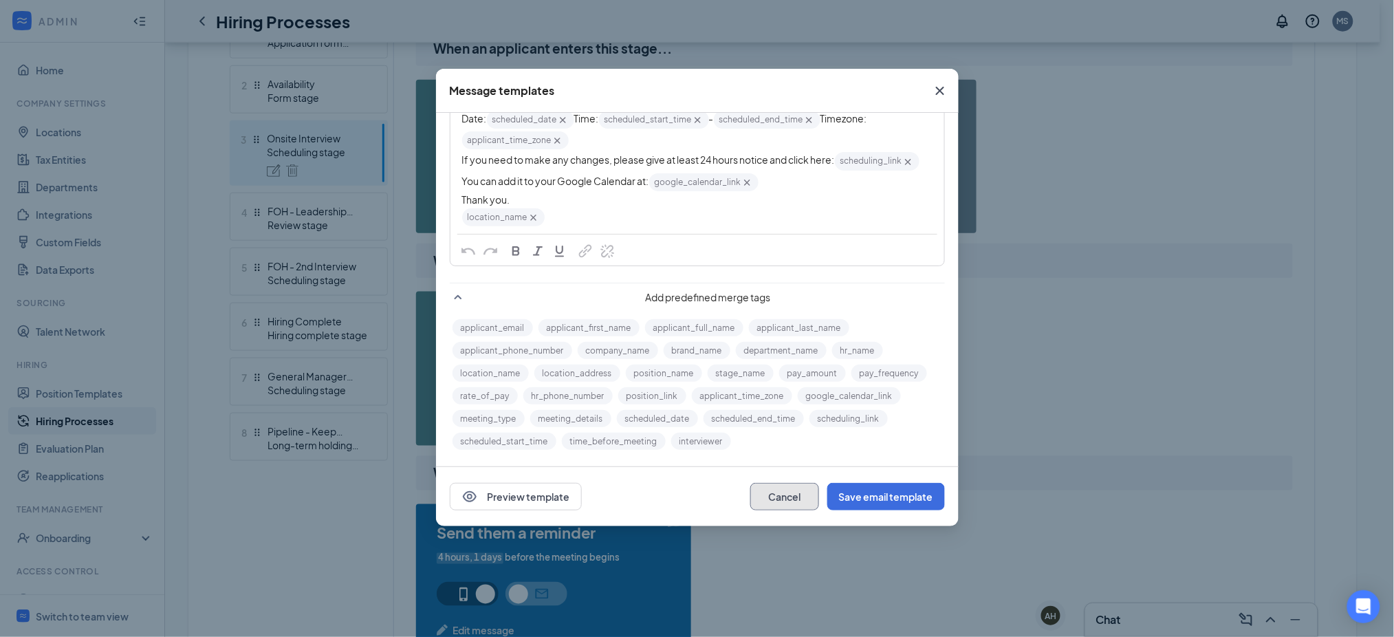
click at [776, 492] on button "Cancel" at bounding box center [784, 497] width 69 height 28
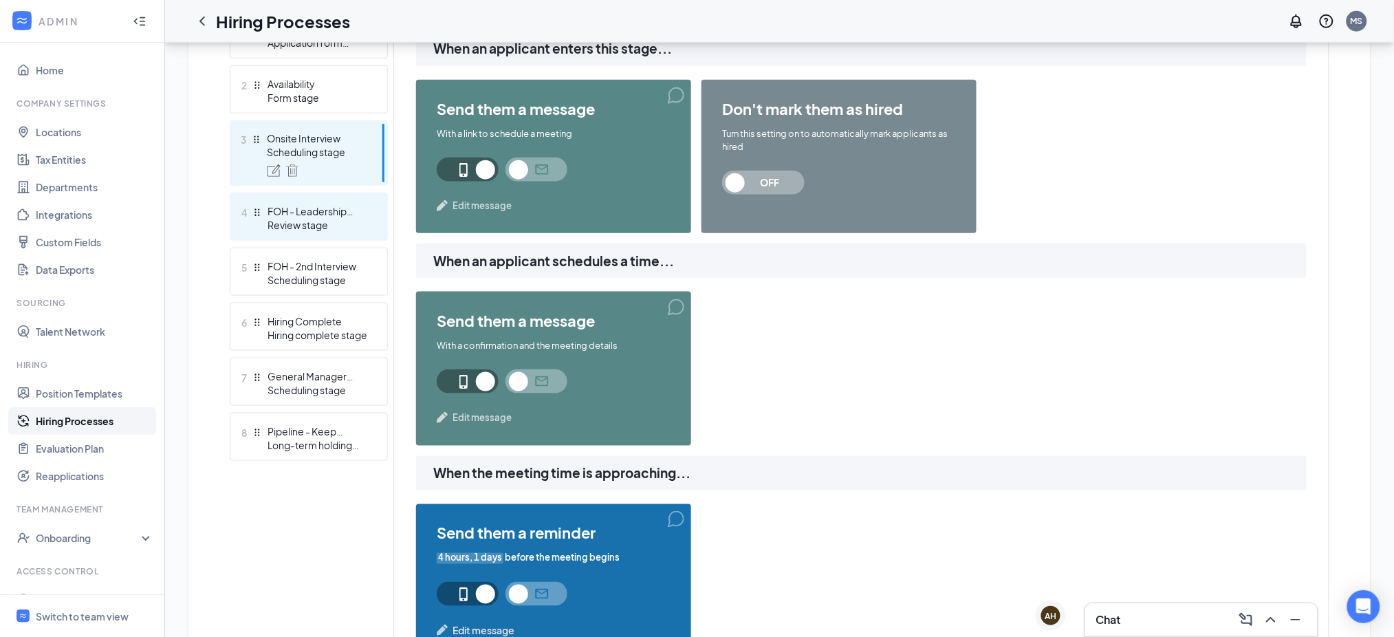
click at [314, 208] on div "FOH - Leadership Interview" at bounding box center [317, 211] width 100 height 14
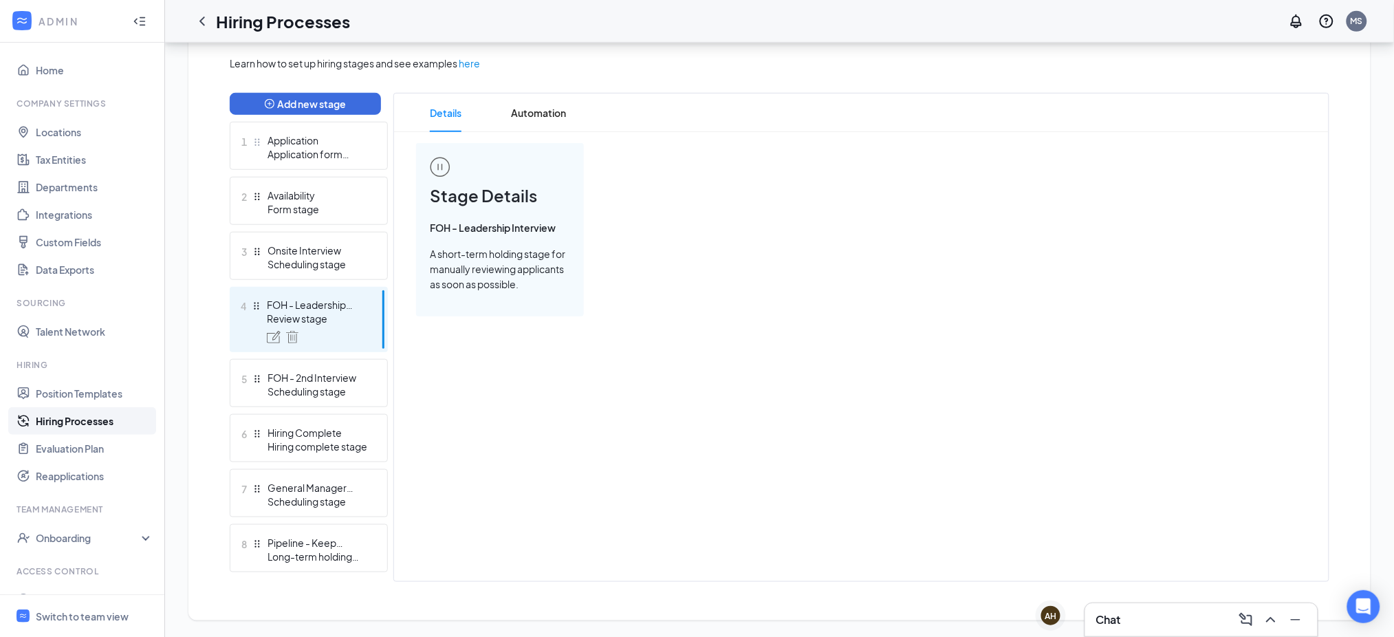
scroll to position [314, 0]
click at [540, 100] on span "Automation" at bounding box center [538, 114] width 55 height 39
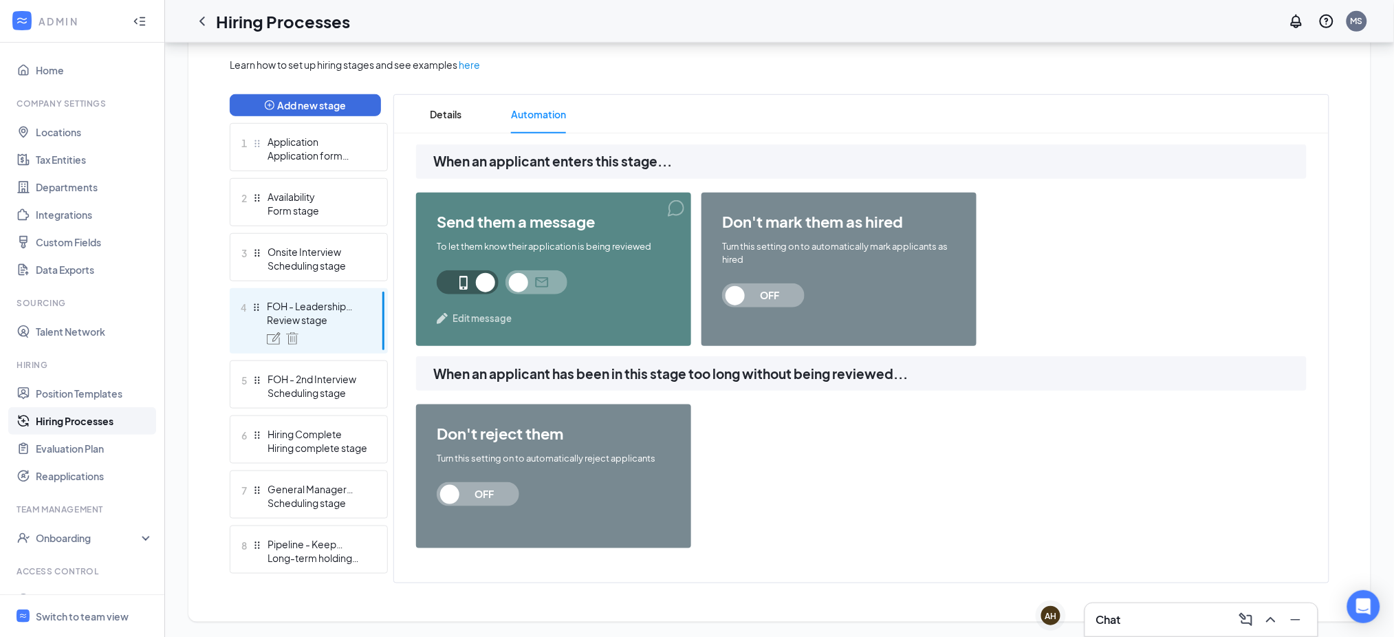
click at [475, 319] on span "Edit message" at bounding box center [481, 318] width 59 height 14
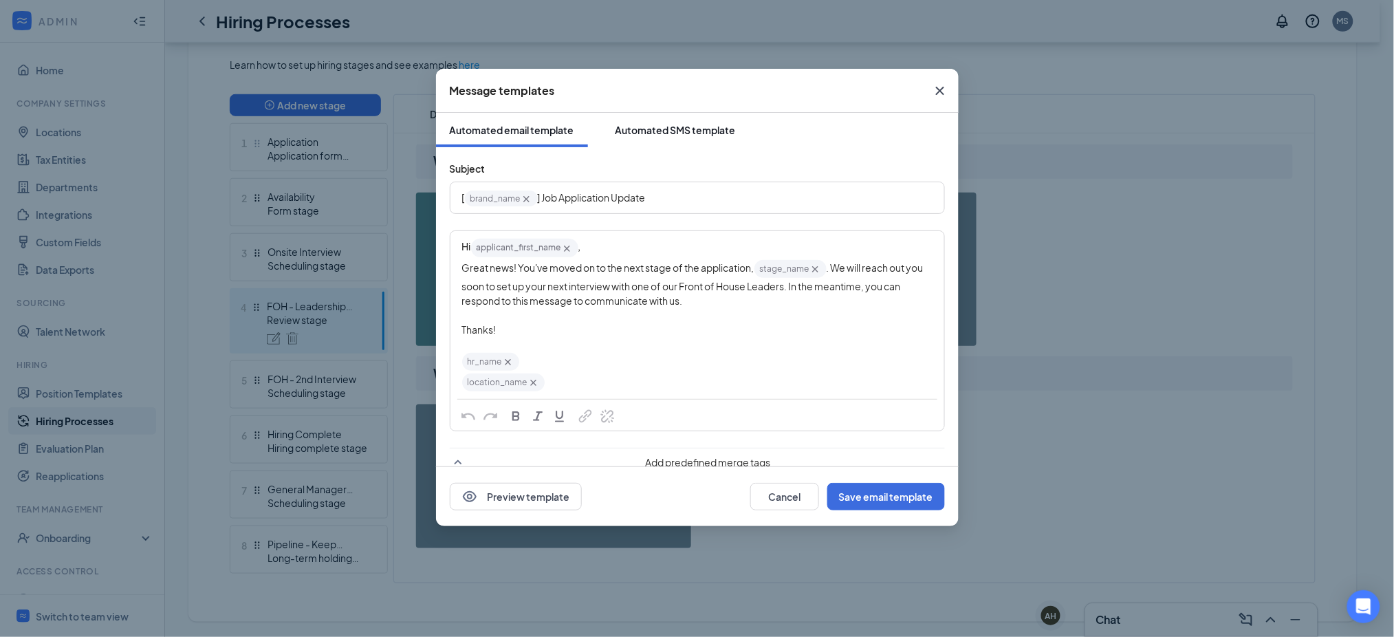
click at [692, 121] on button "Automated SMS template" at bounding box center [676, 130] width 148 height 34
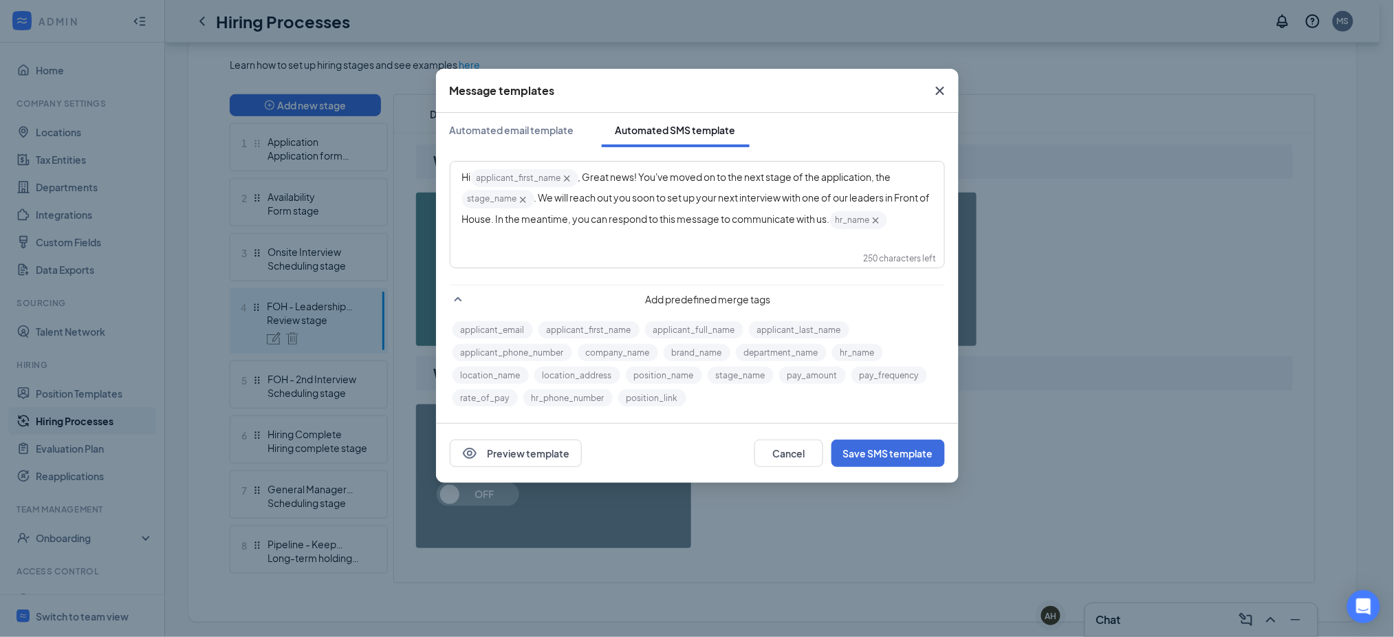
click at [0, 0] on div "out to" at bounding box center [0, 0] width 0 height 0
click at [886, 455] on button "Save SMS template" at bounding box center [887, 453] width 113 height 28
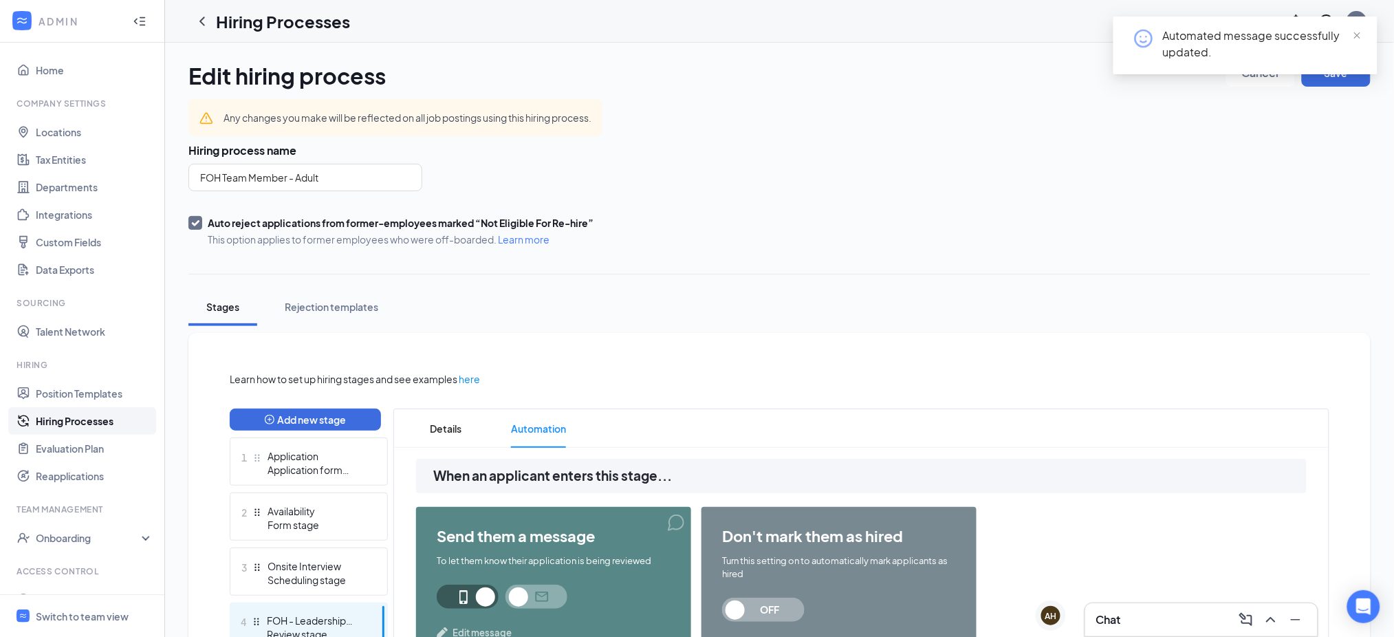
click at [1326, 76] on div "Automated message successfully updated." at bounding box center [1245, 51] width 264 height 69
click at [1324, 83] on div "Automated message successfully updated." at bounding box center [1245, 51] width 264 height 69
click at [207, 19] on icon "ChevronLeft" at bounding box center [202, 21] width 17 height 17
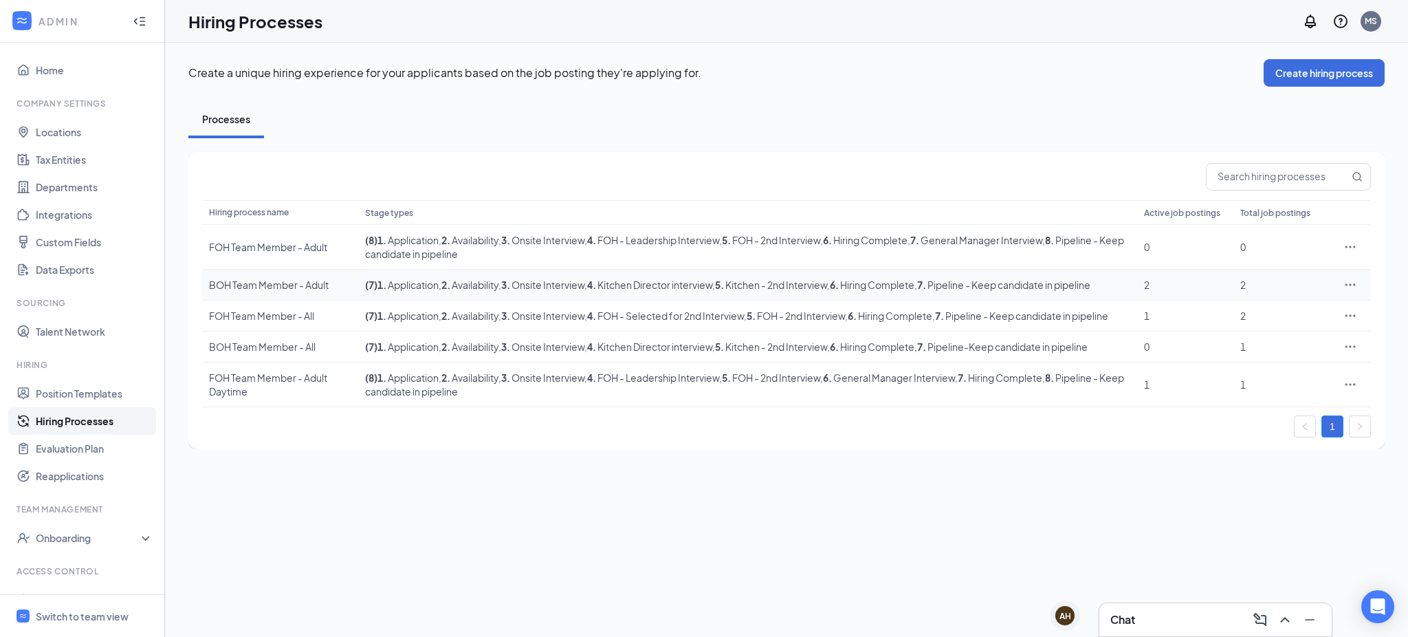
click at [1350, 286] on icon "Ellipses" at bounding box center [1351, 285] width 14 height 14
click at [1236, 316] on span "Edit" at bounding box center [1238, 313] width 18 height 12
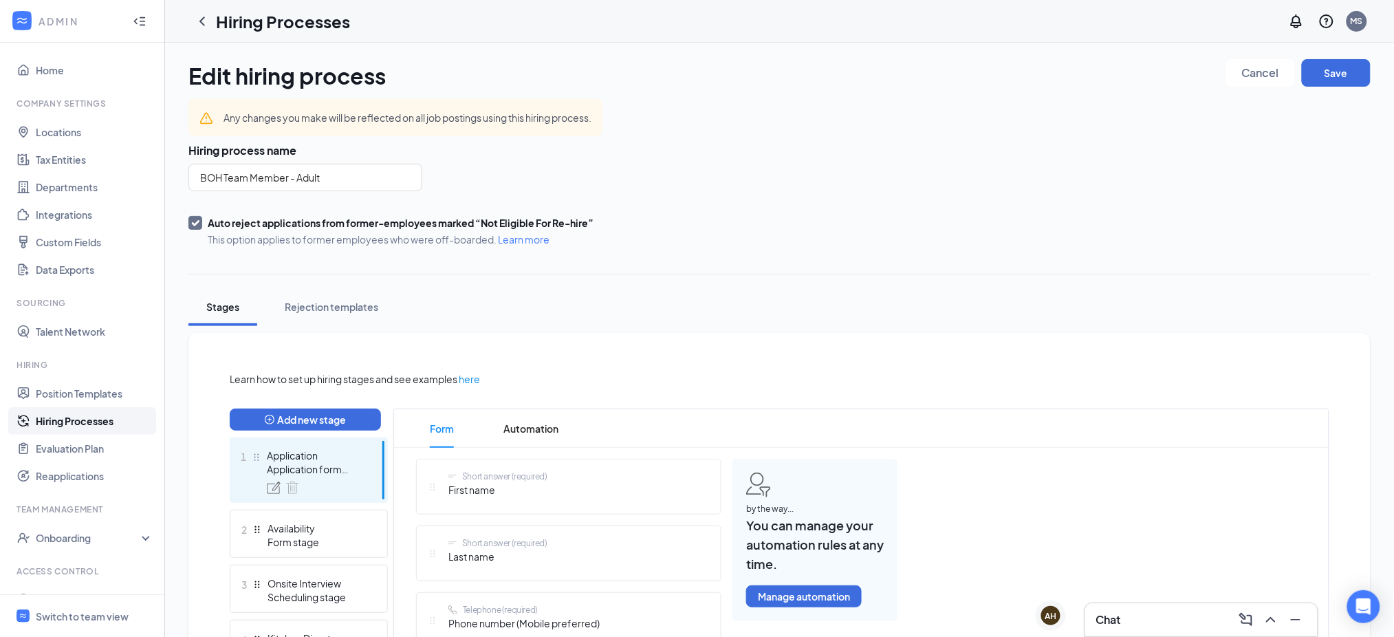
scroll to position [214, 0]
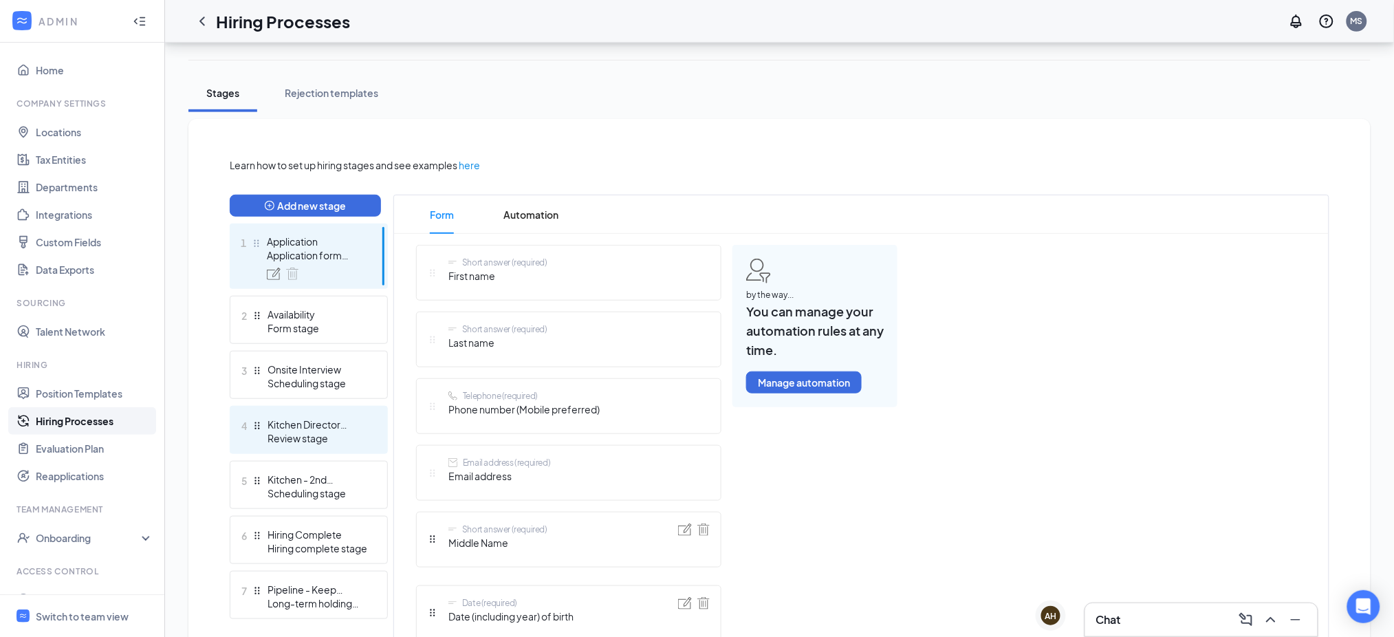
click at [307, 425] on div "Kitchen Director interview" at bounding box center [317, 424] width 100 height 14
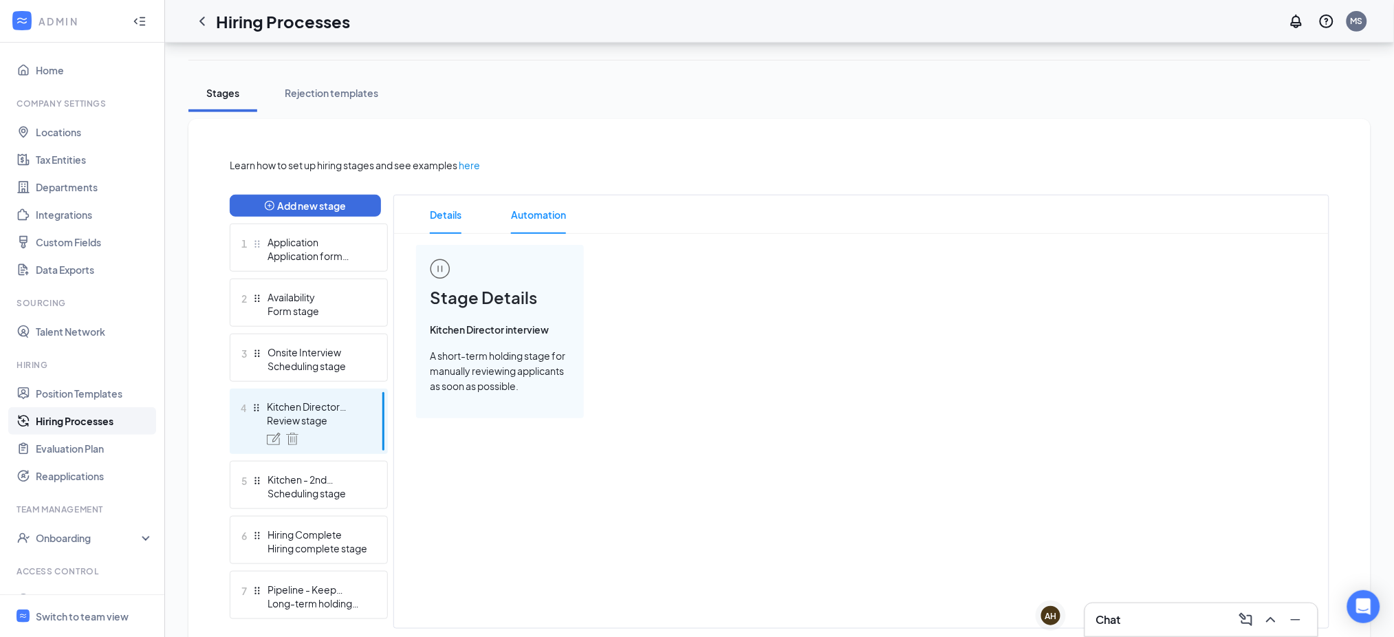
click at [542, 214] on span "Automation" at bounding box center [538, 214] width 55 height 39
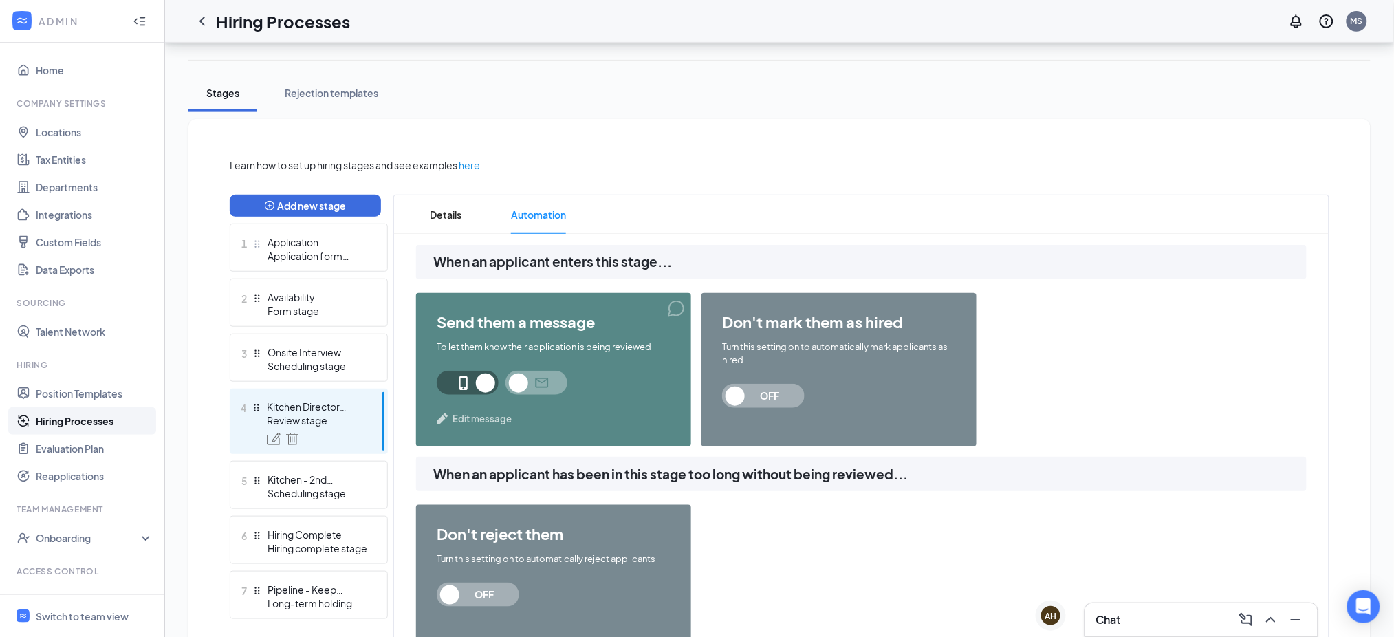
click at [476, 416] on span "Edit message" at bounding box center [481, 419] width 59 height 14
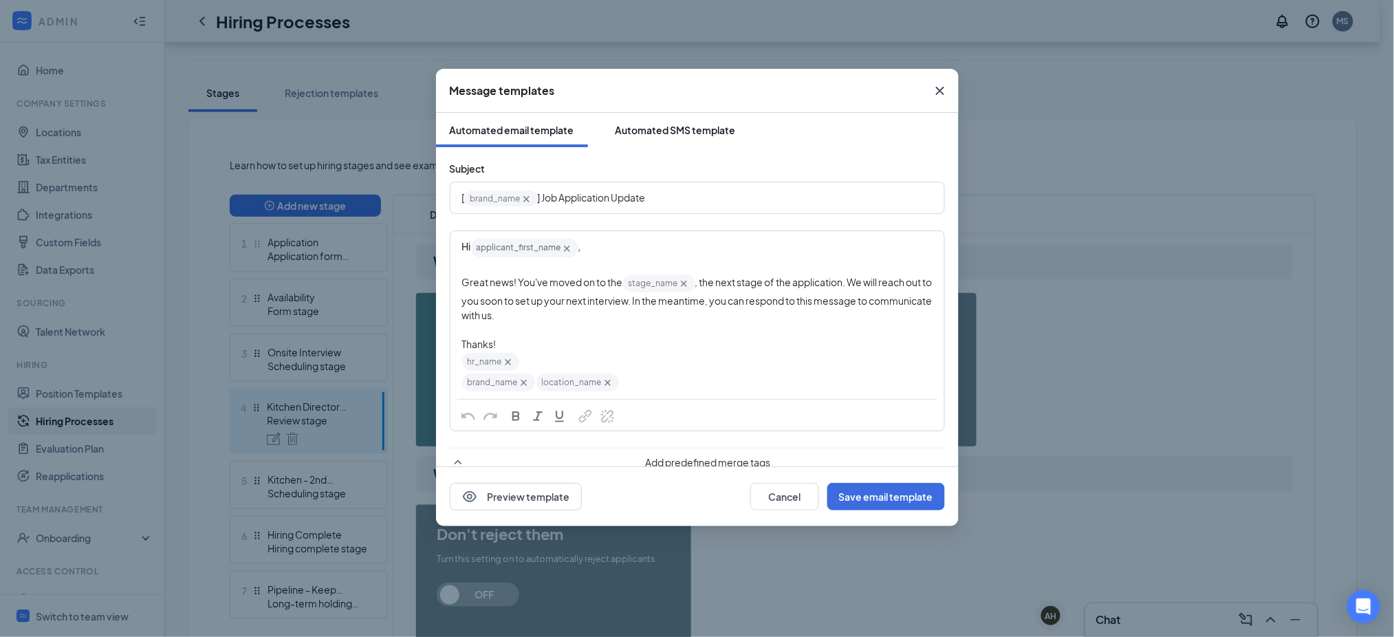
click at [713, 122] on button "Automated SMS template" at bounding box center [676, 130] width 148 height 34
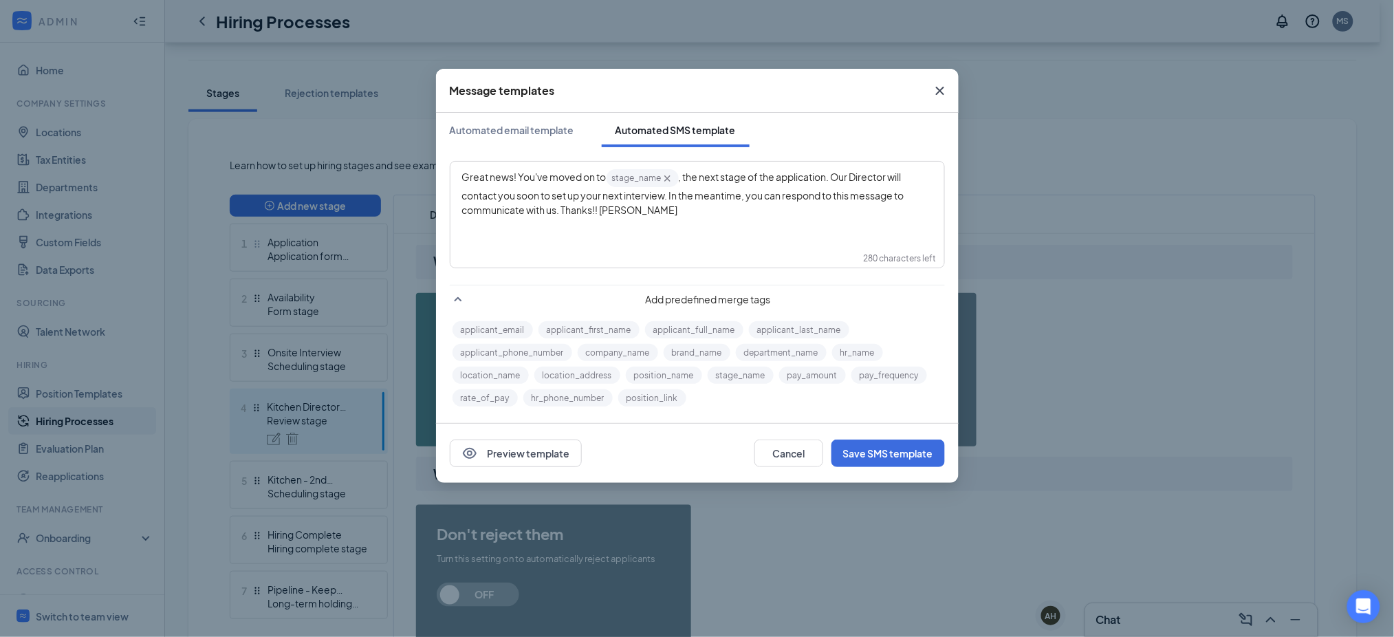
click at [851, 173] on span ", the next stage of the application. Our Director will contact you soon to set …" at bounding box center [683, 193] width 443 height 45
click at [844, 173] on span ", the next stage of the application. Our Director will contact you soon to set …" at bounding box center [683, 193] width 443 height 45
drag, startPoint x: 836, startPoint y: 175, endPoint x: 892, endPoint y: 176, distance: 55.7
click at [892, 176] on span ", the next stage of the application. Our Director will contact you soon to set …" at bounding box center [683, 193] width 443 height 45
click at [646, 205] on div "Great news! You've moved on to stage_name‌‌‌‌ {{stage_name}} , the next stage o…" at bounding box center [697, 193] width 470 height 50
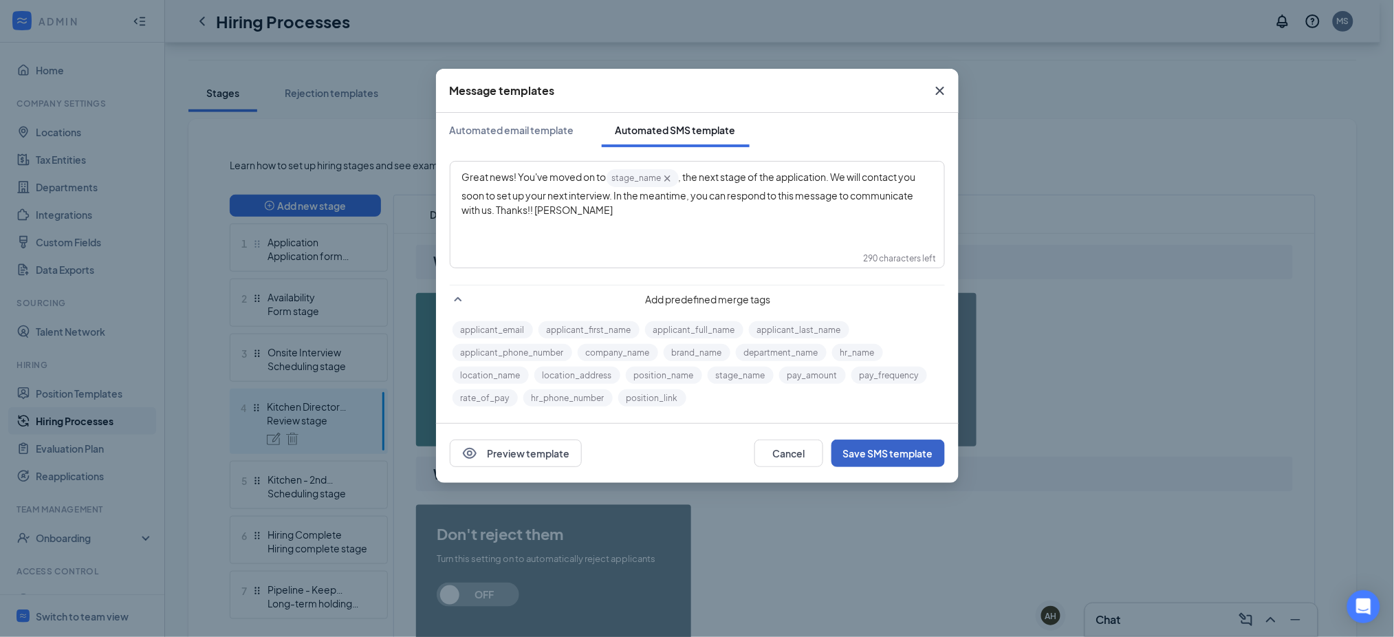
click at [899, 450] on button "Save SMS template" at bounding box center [887, 453] width 113 height 28
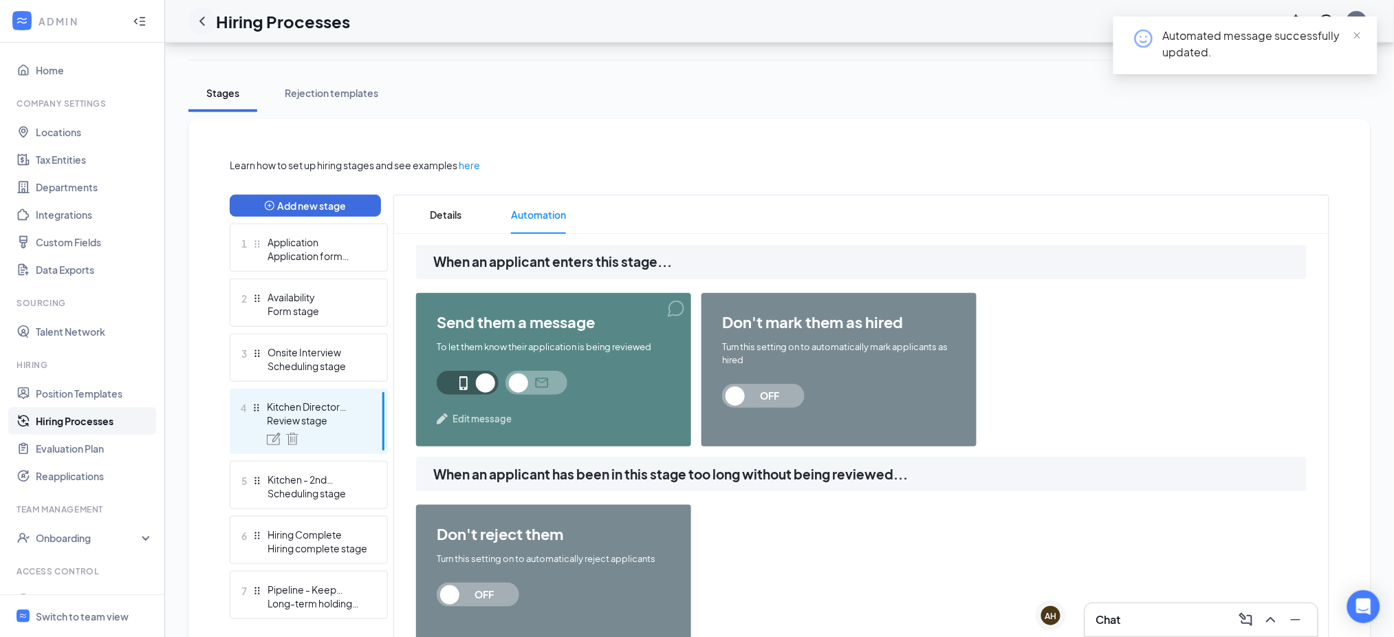
click at [199, 8] on div at bounding box center [202, 22] width 28 height 28
click at [204, 16] on icon "ChevronLeft" at bounding box center [202, 21] width 17 height 17
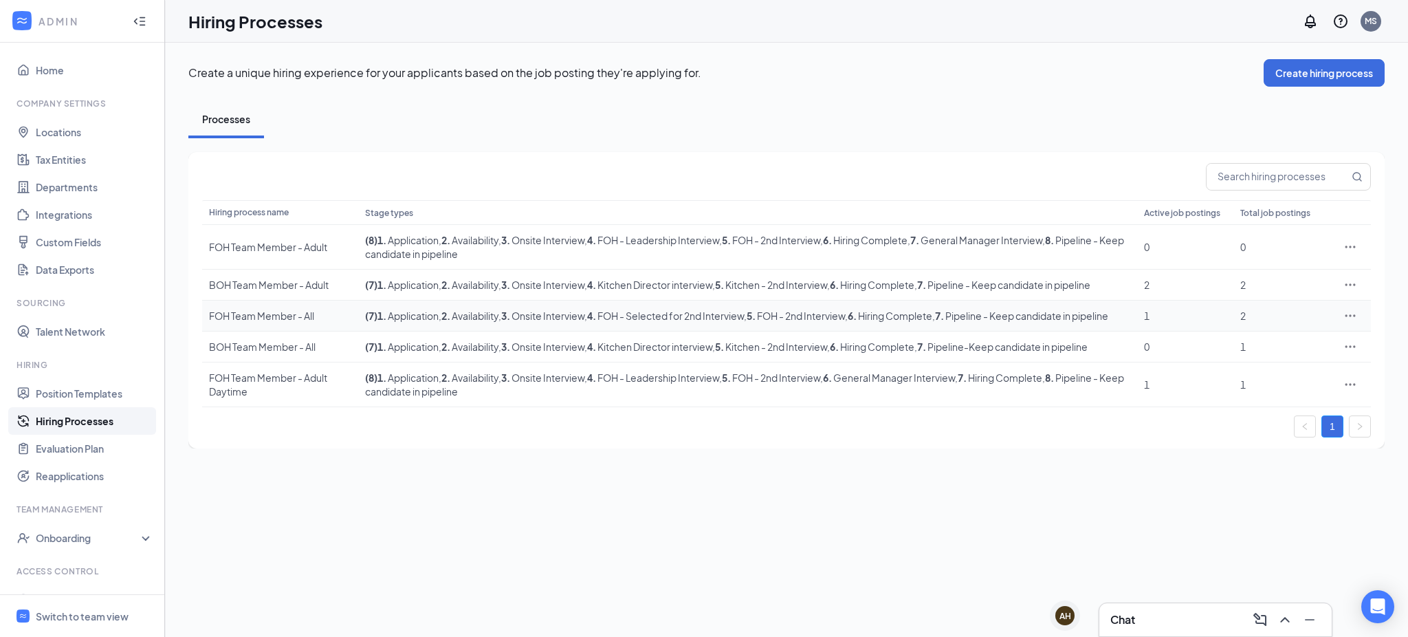
click at [1348, 320] on icon "Ellipses" at bounding box center [1351, 316] width 14 height 14
click at [1262, 349] on span "Edit" at bounding box center [1288, 350] width 118 height 15
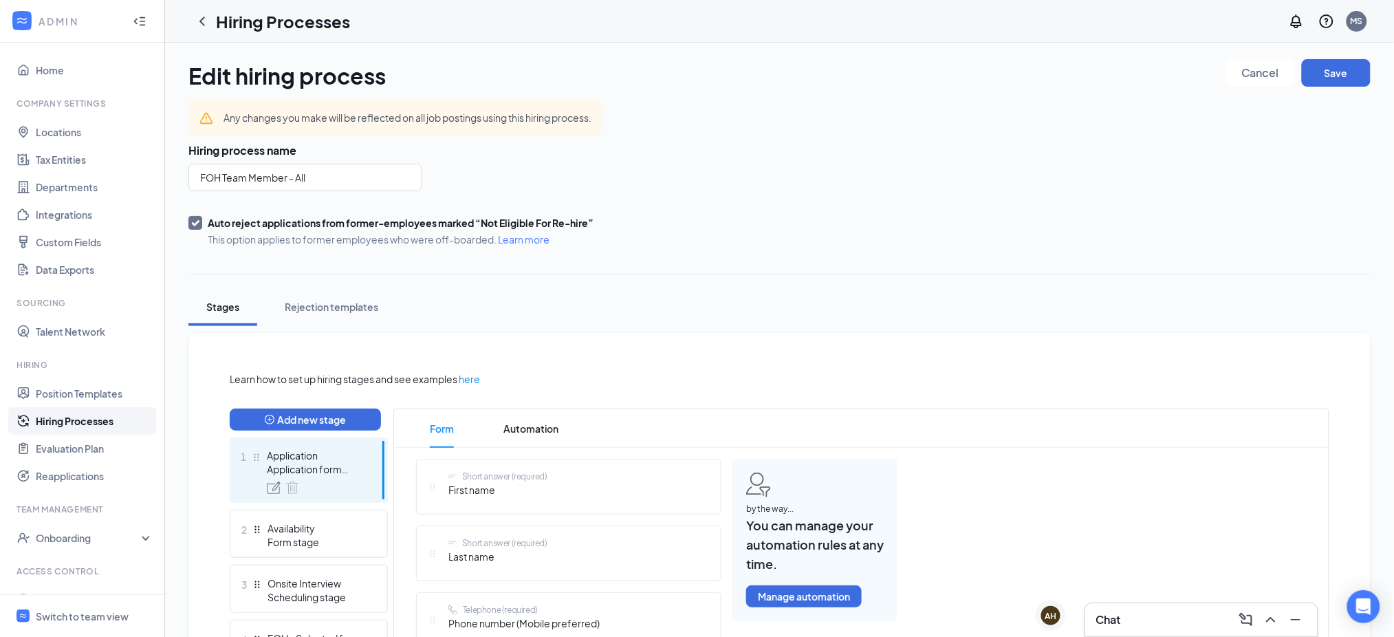
scroll to position [214, 0]
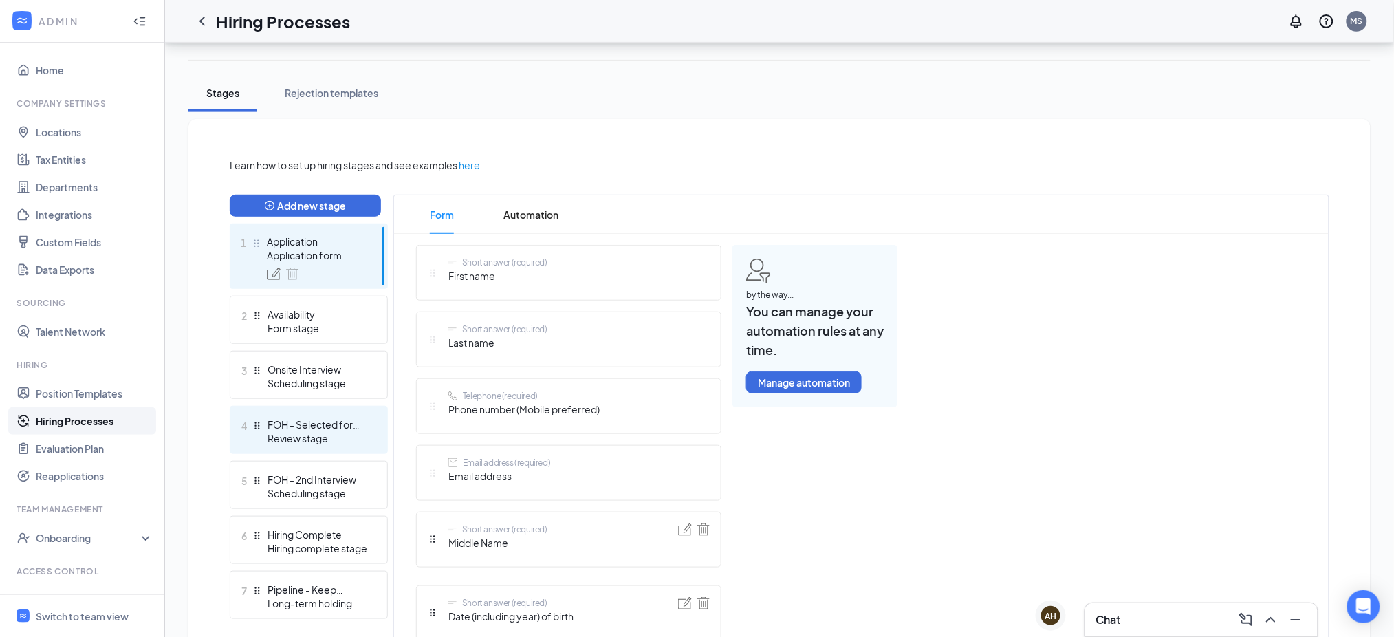
click at [289, 431] on div "Review stage" at bounding box center [317, 438] width 100 height 14
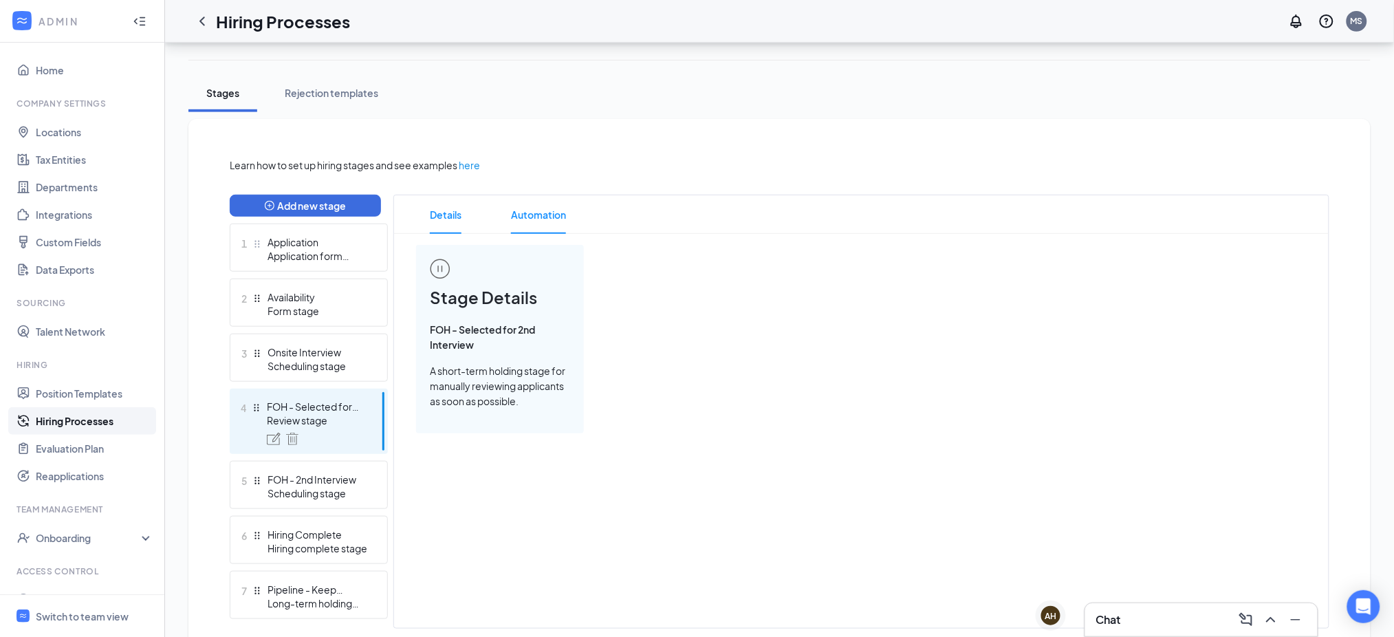
click at [528, 207] on span "Automation" at bounding box center [538, 214] width 55 height 39
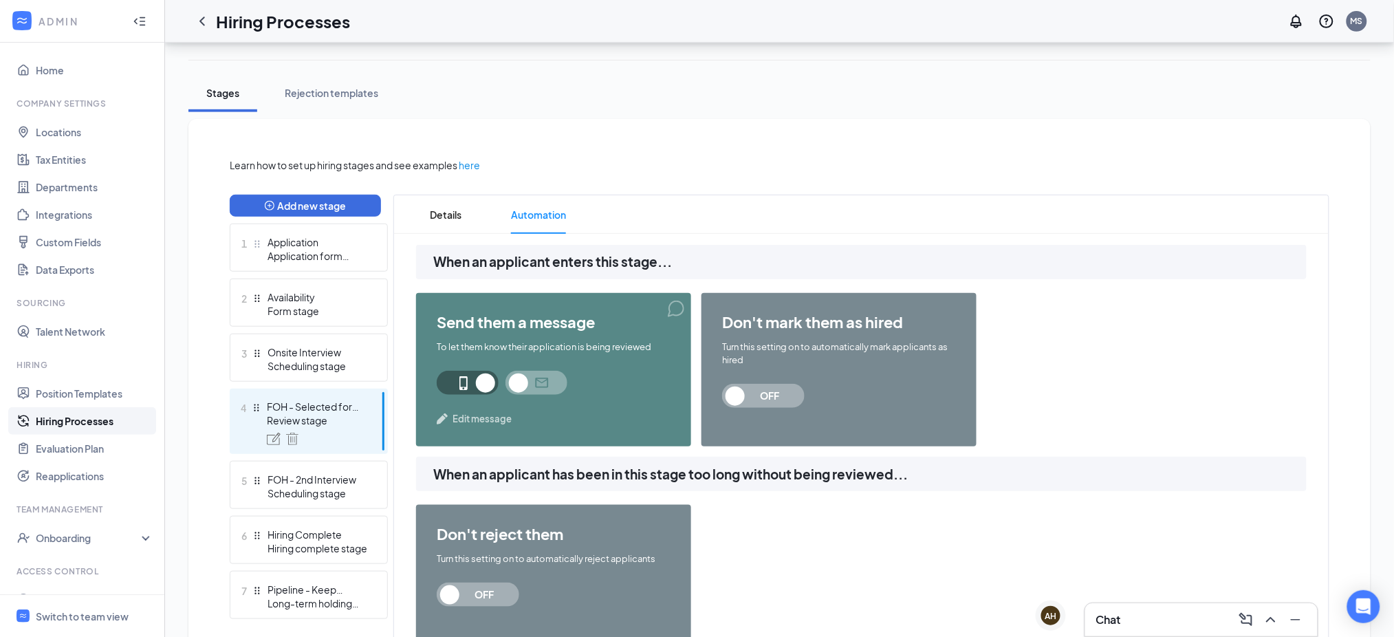
click at [491, 412] on span "Edit message" at bounding box center [481, 419] width 59 height 14
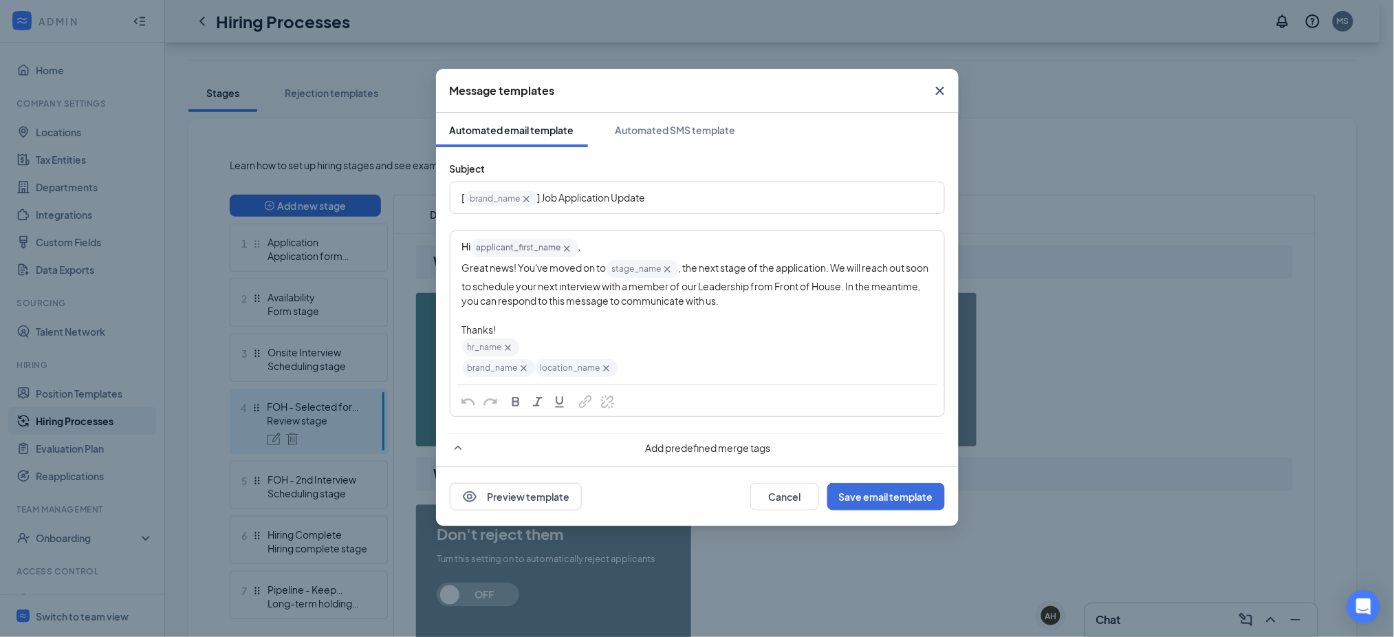
click at [0, 0] on div "leadership" at bounding box center [0, 0] width 0 height 0
click at [866, 493] on button "Save email template" at bounding box center [886, 497] width 118 height 28
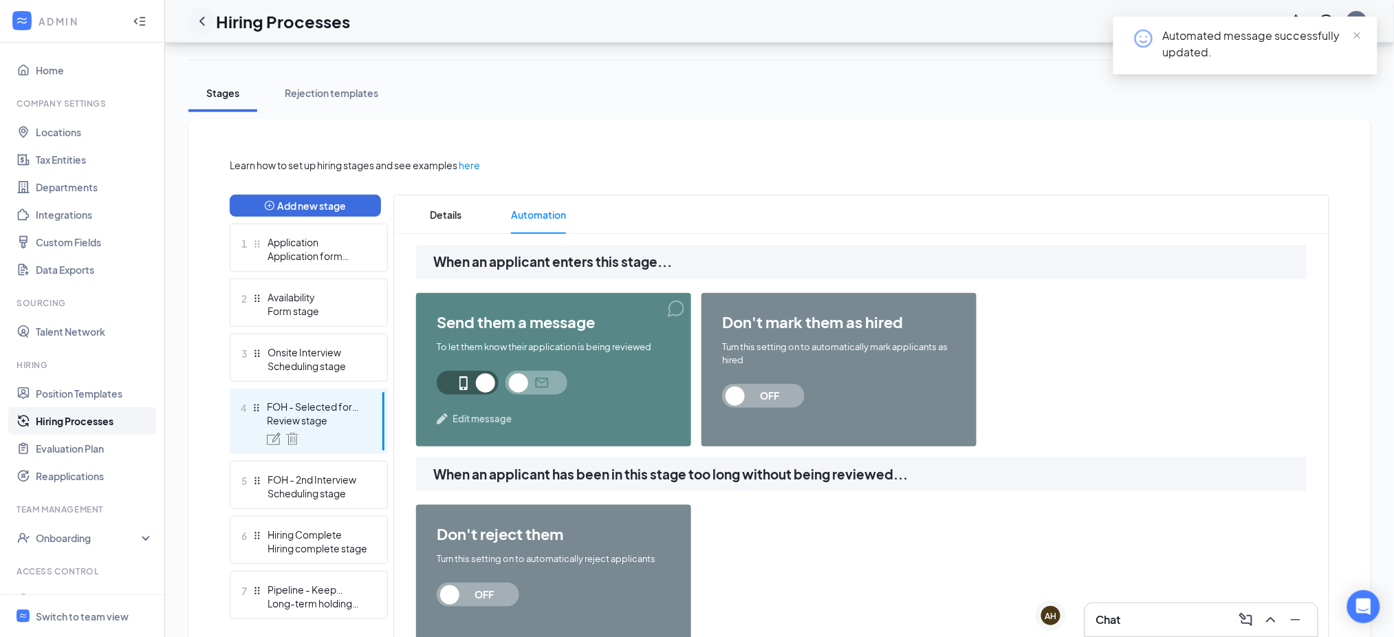
click at [201, 18] on icon "ChevronLeft" at bounding box center [202, 21] width 17 height 17
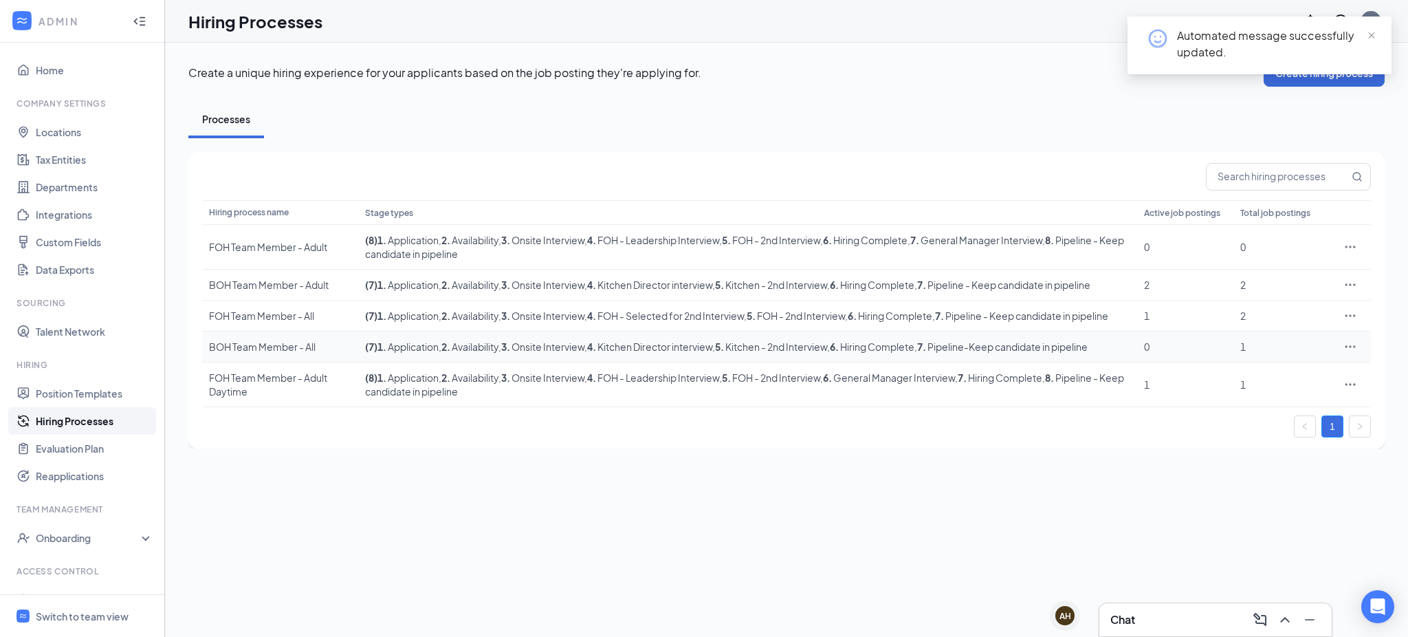
click at [1346, 353] on icon "Ellipses" at bounding box center [1351, 347] width 14 height 14
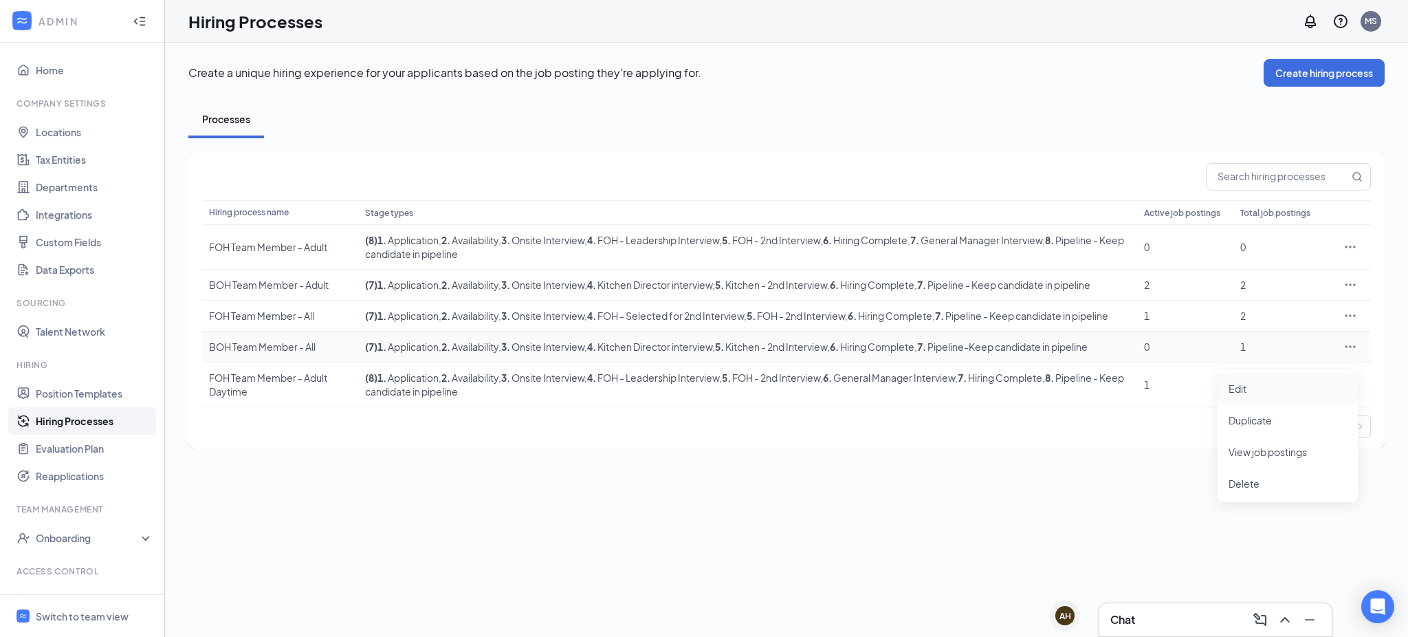
click at [1232, 390] on span "Edit" at bounding box center [1238, 388] width 18 height 12
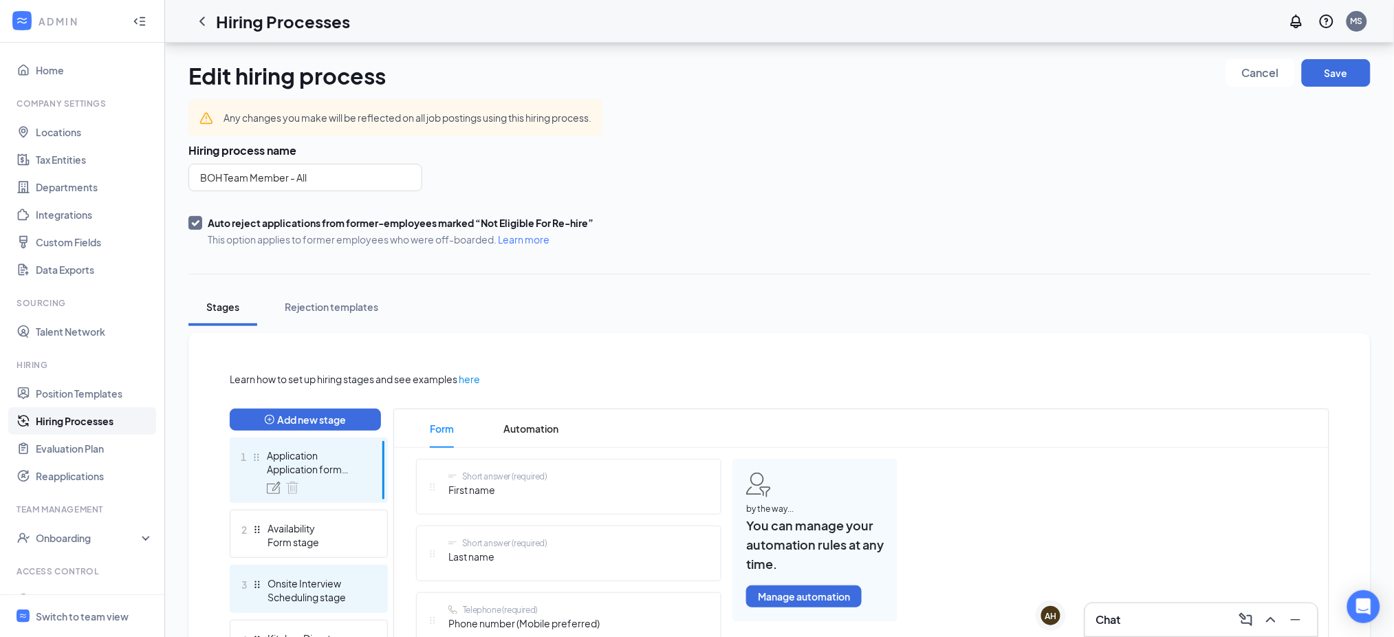
scroll to position [214, 0]
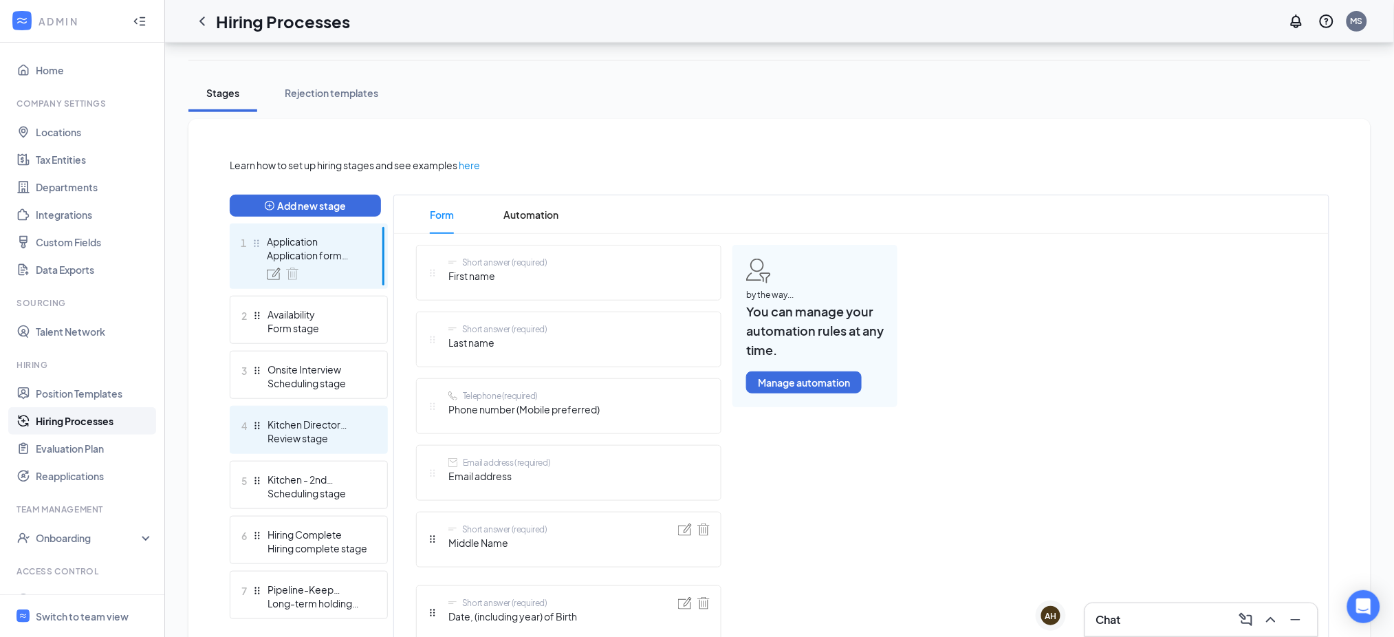
click at [309, 419] on div "Kitchen Director interview" at bounding box center [317, 424] width 100 height 14
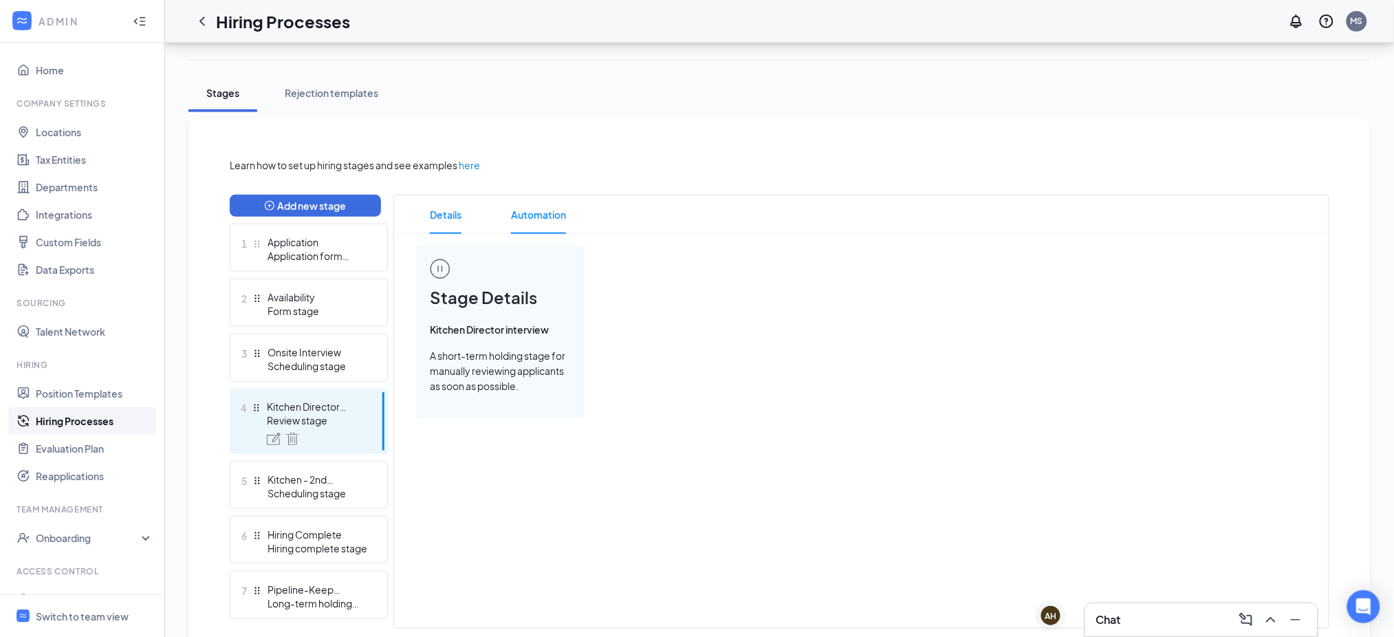
click at [530, 206] on span "Automation" at bounding box center [538, 214] width 55 height 39
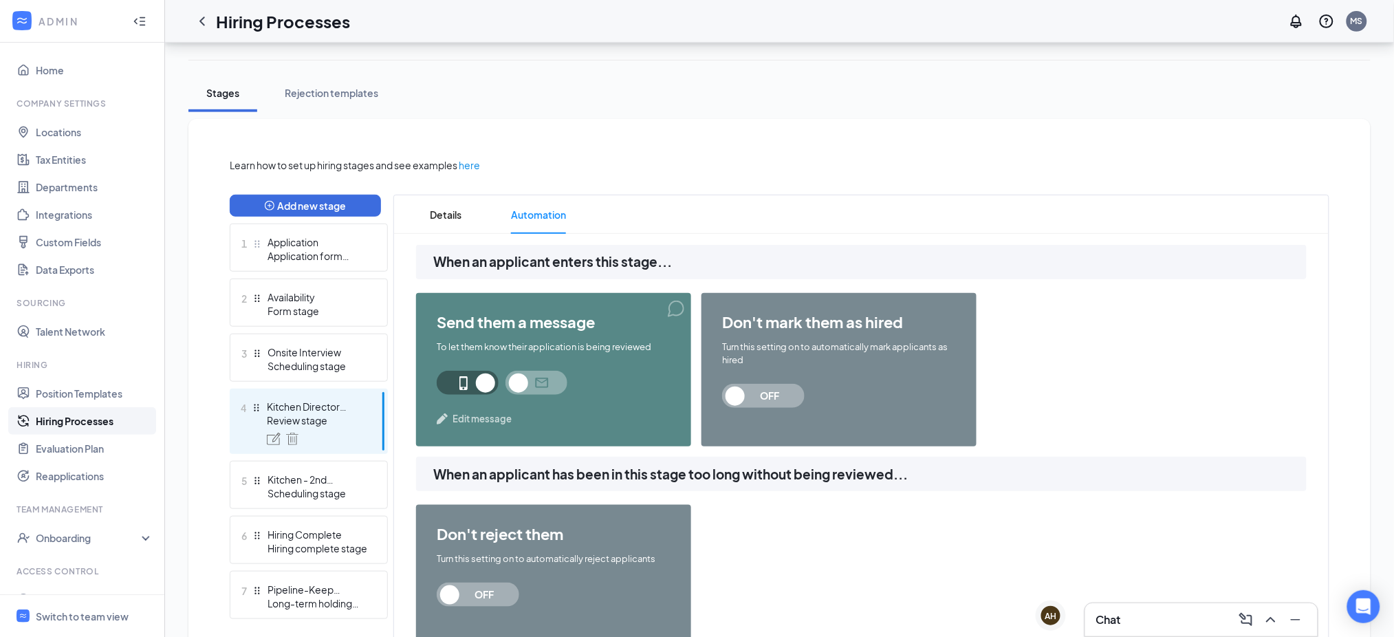
click at [483, 412] on span "Edit message" at bounding box center [481, 419] width 59 height 14
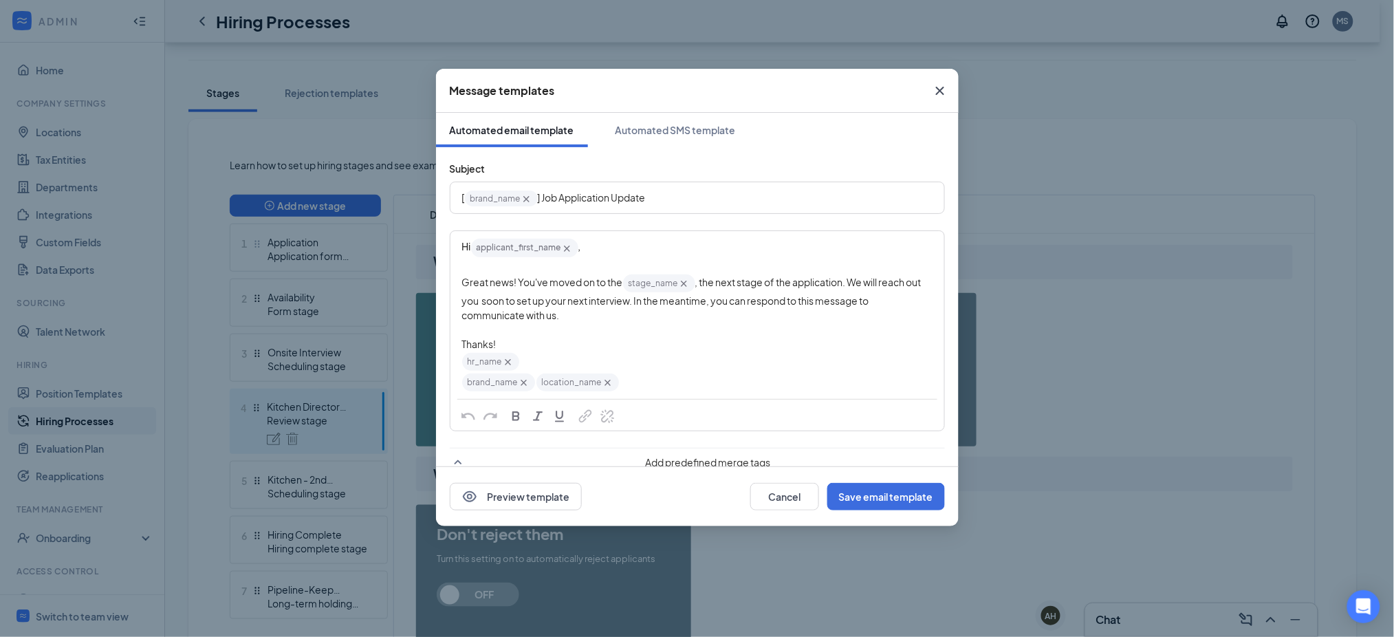
click at [0, 0] on div "out to" at bounding box center [0, 0] width 0 height 0
click at [0, 0] on span "o" at bounding box center [0, 0] width 0 height 0
click at [643, 311] on div "Great news! You've moved on to the stage_name‌‌‌‌ {{stage_name}} ‌‌‌‌, the next…" at bounding box center [697, 298] width 470 height 50
click at [507, 362] on icon "Cross" at bounding box center [508, 362] width 6 height 6
click at [534, 355] on div "Edit text" at bounding box center [697, 358] width 470 height 14
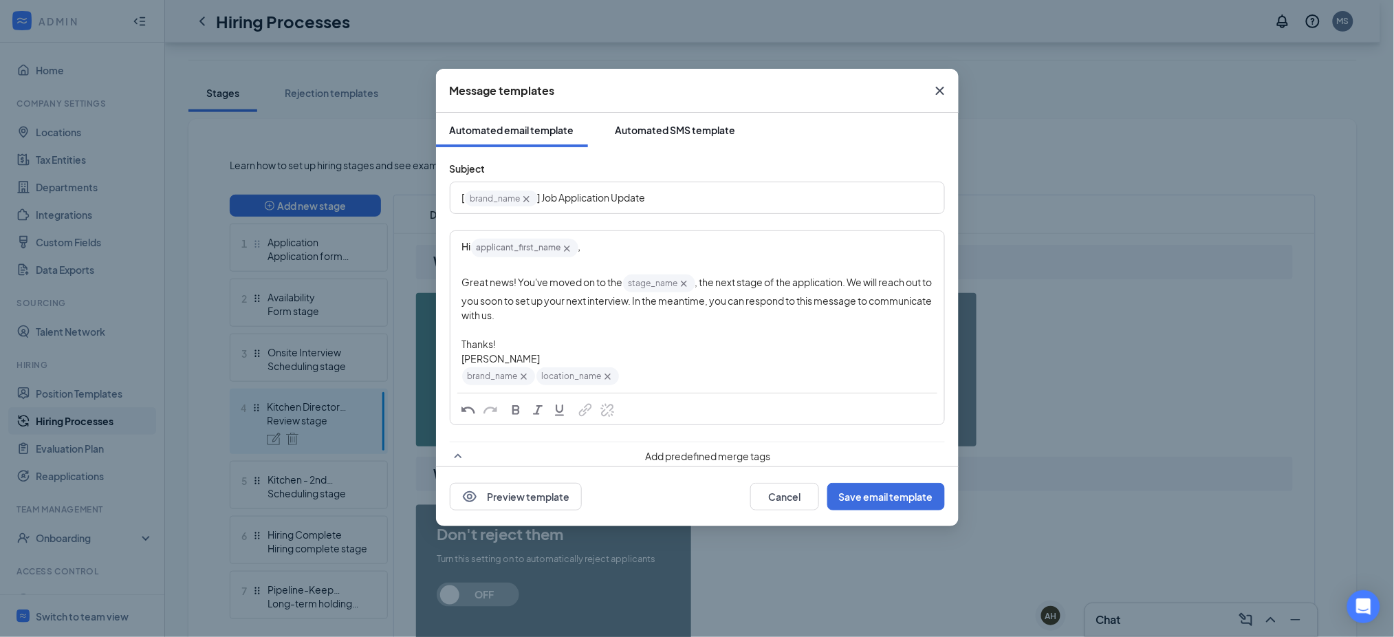
click at [661, 129] on div "Automated SMS template" at bounding box center [675, 130] width 120 height 14
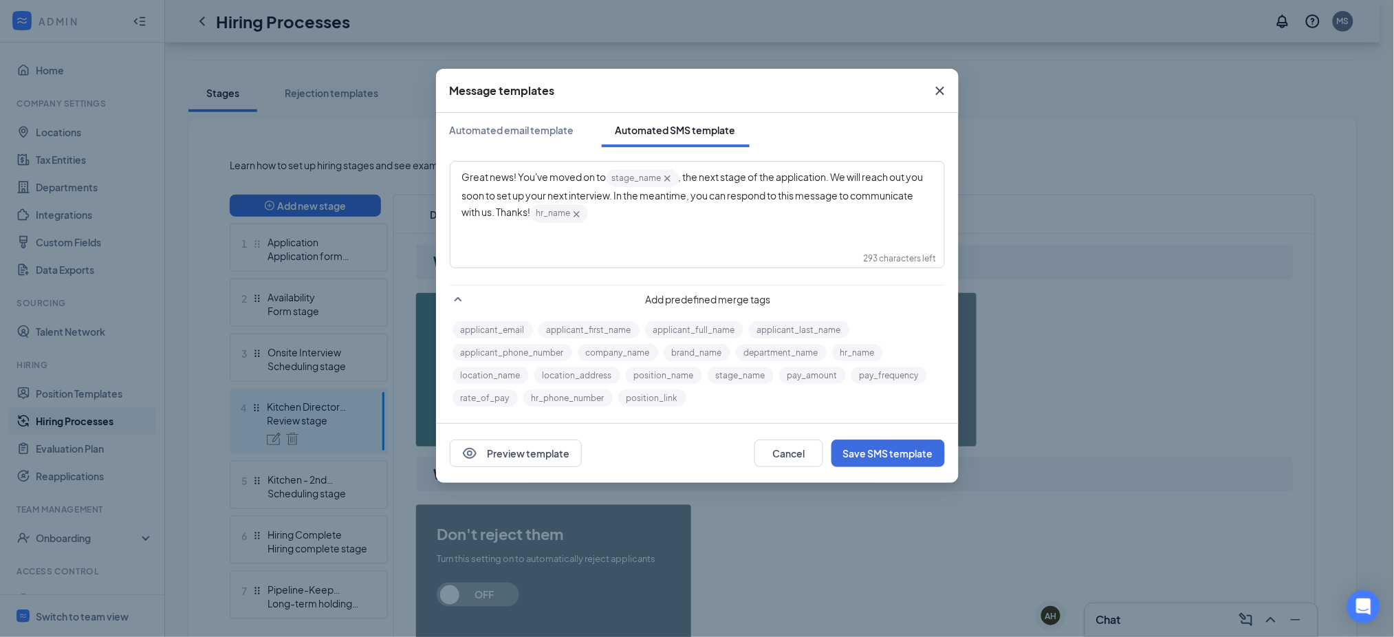
click at [577, 215] on icon "Cross" at bounding box center [576, 214] width 6 height 6
click at [674, 349] on button "brand_name" at bounding box center [697, 352] width 67 height 17
click at [505, 375] on button "location_name" at bounding box center [490, 374] width 76 height 17
drag, startPoint x: 895, startPoint y: 452, endPoint x: 701, endPoint y: 232, distance: 292.8
click at [701, 232] on div "Message templates Automated email template Automated SMS template Great news! Y…" at bounding box center [697, 276] width 523 height 414
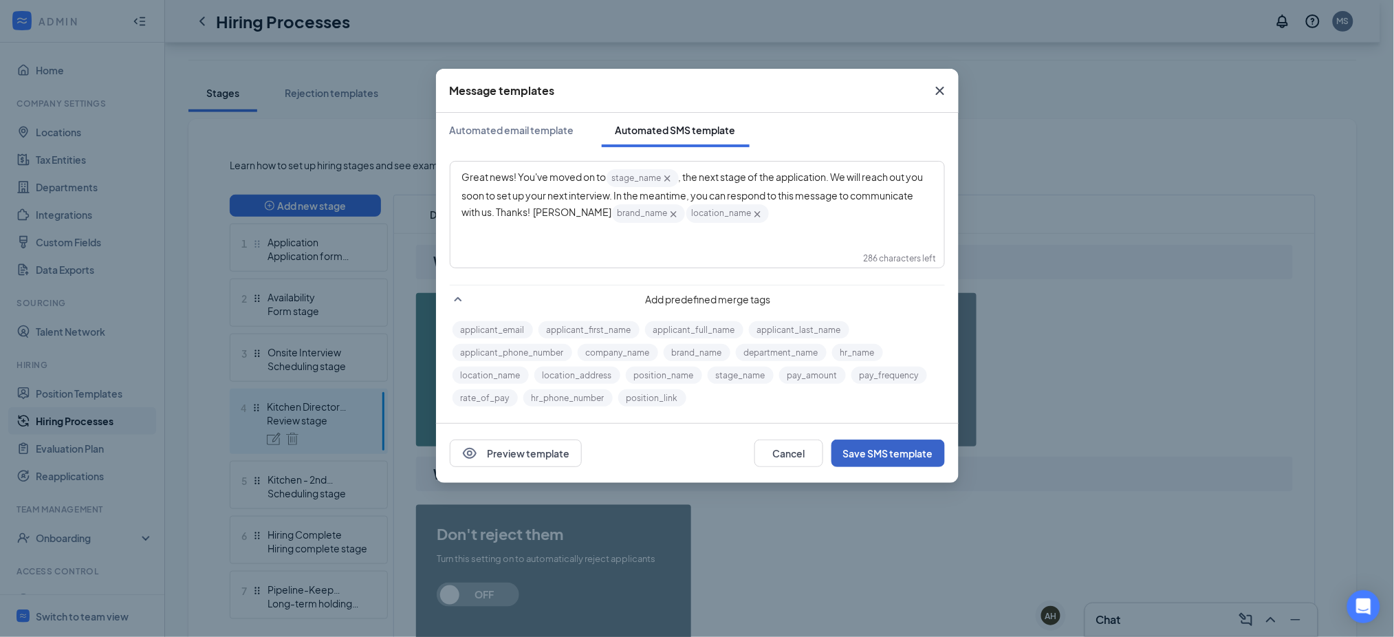
click at [0, 0] on div at bounding box center [0, 0] width 0 height 0
click at [884, 454] on button "Save SMS template" at bounding box center [887, 453] width 113 height 28
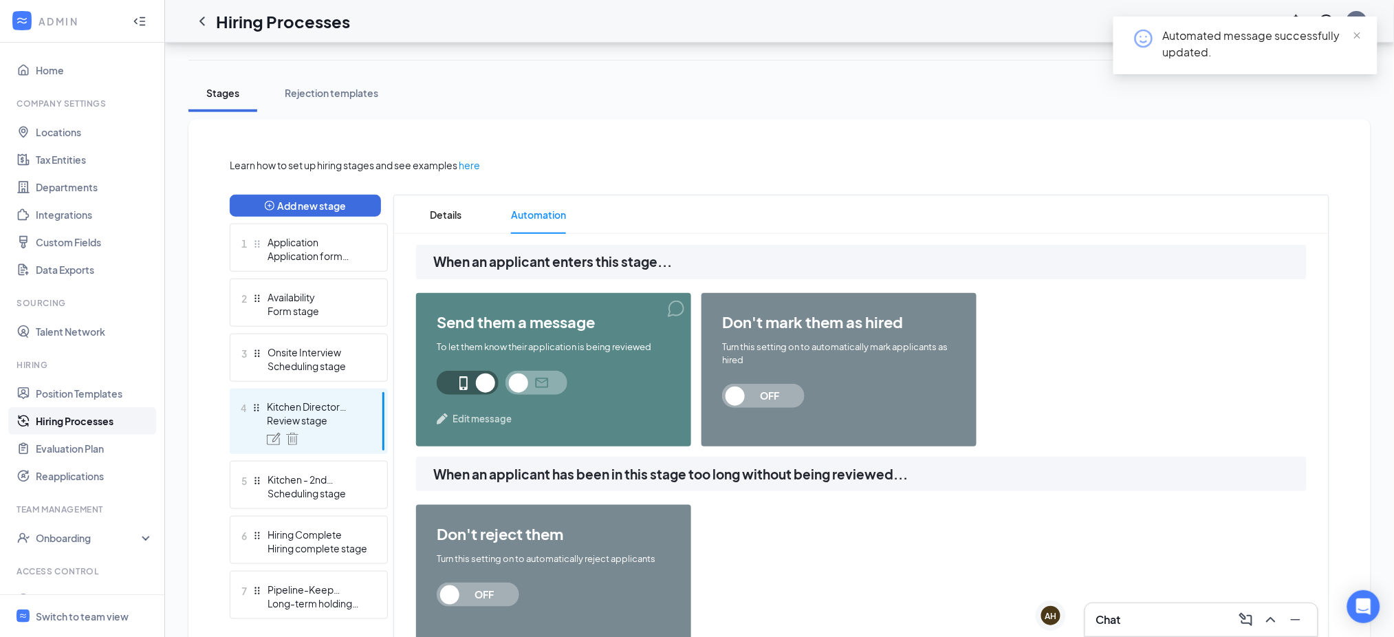
click at [484, 416] on span "Edit message" at bounding box center [481, 419] width 59 height 14
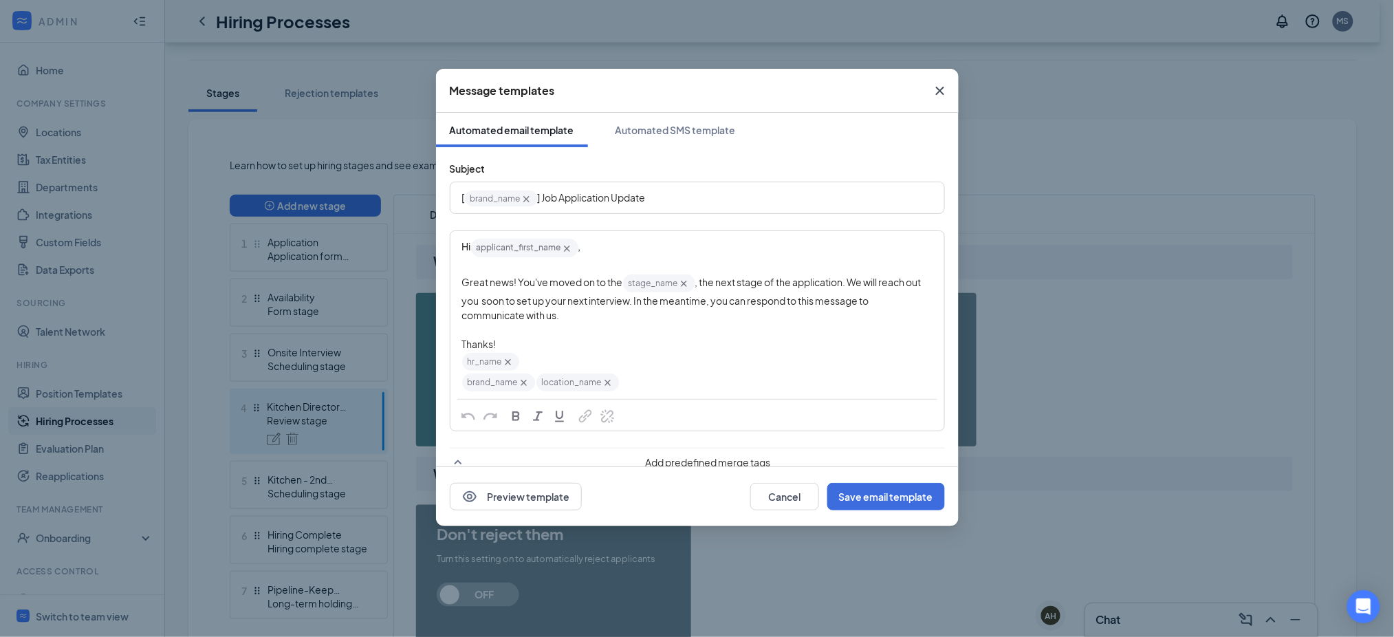
click at [0, 0] on div "out to" at bounding box center [0, 0] width 0 height 0
click at [0, 0] on span "o" at bounding box center [0, 0] width 0 height 0
click at [507, 359] on icon "Cross" at bounding box center [508, 362] width 12 height 12
click at [897, 505] on button "Save email template" at bounding box center [886, 497] width 118 height 28
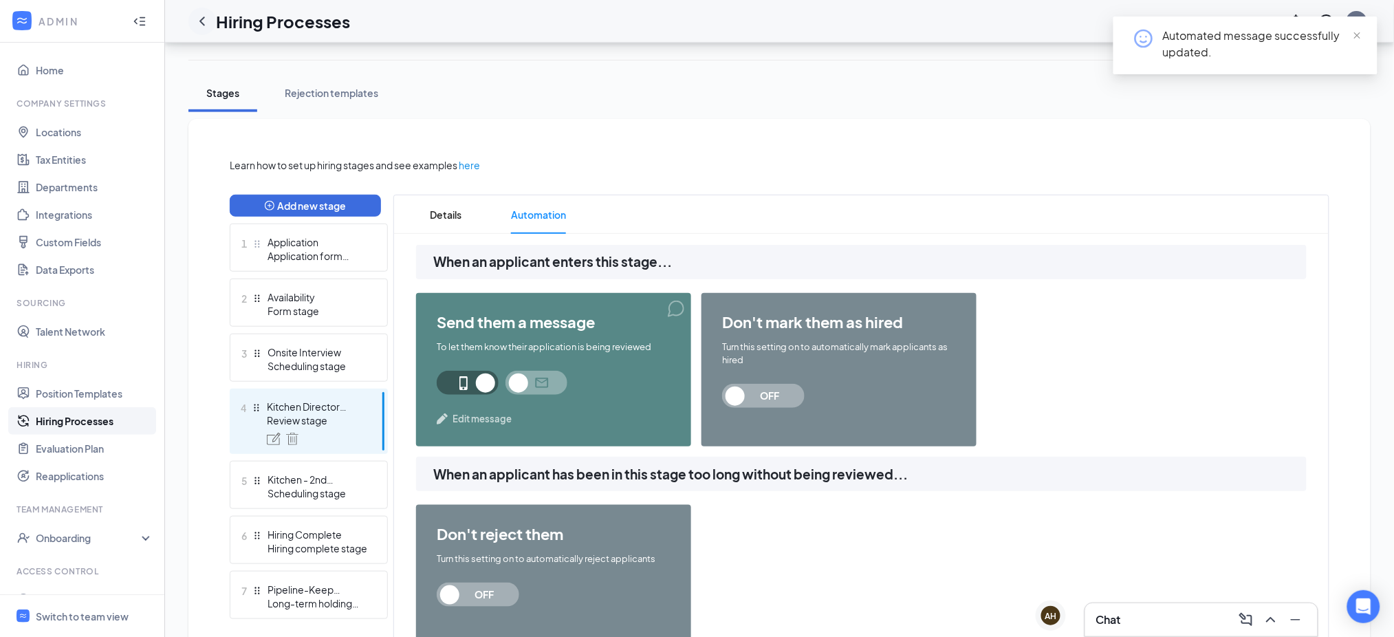
click at [208, 22] on icon "ChevronLeft" at bounding box center [202, 21] width 17 height 17
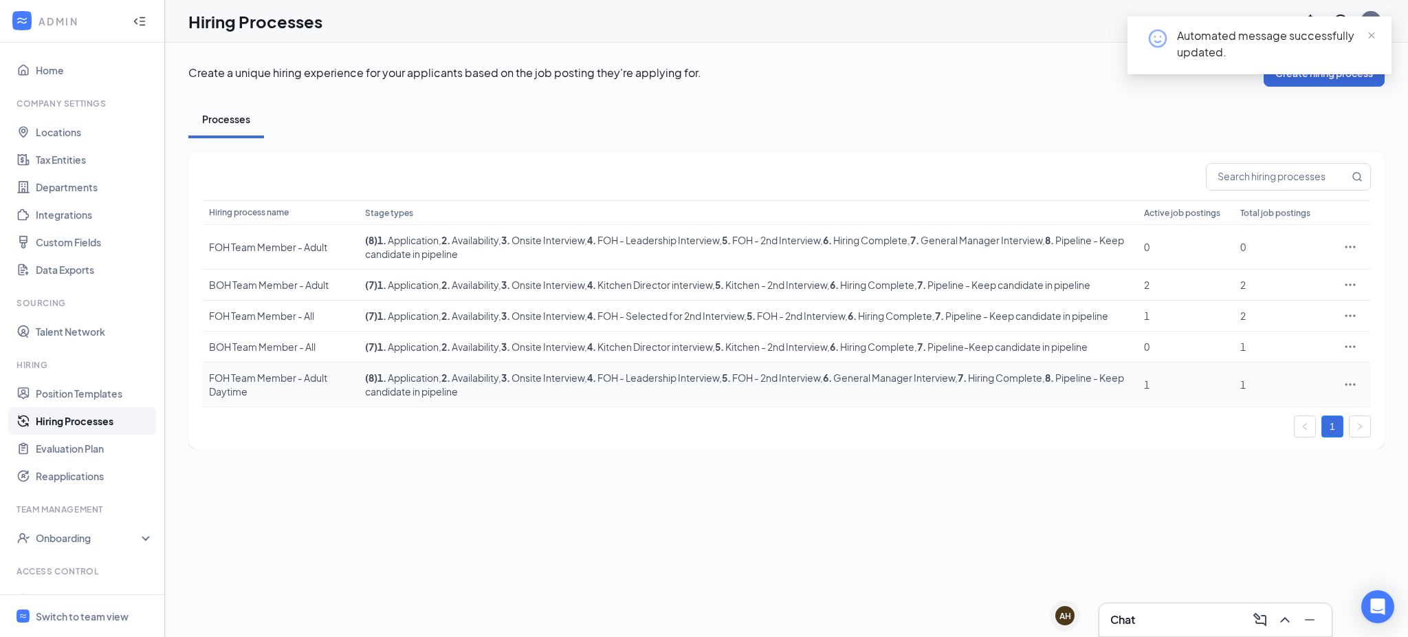
click at [1347, 391] on icon "Ellipses" at bounding box center [1351, 384] width 14 height 14
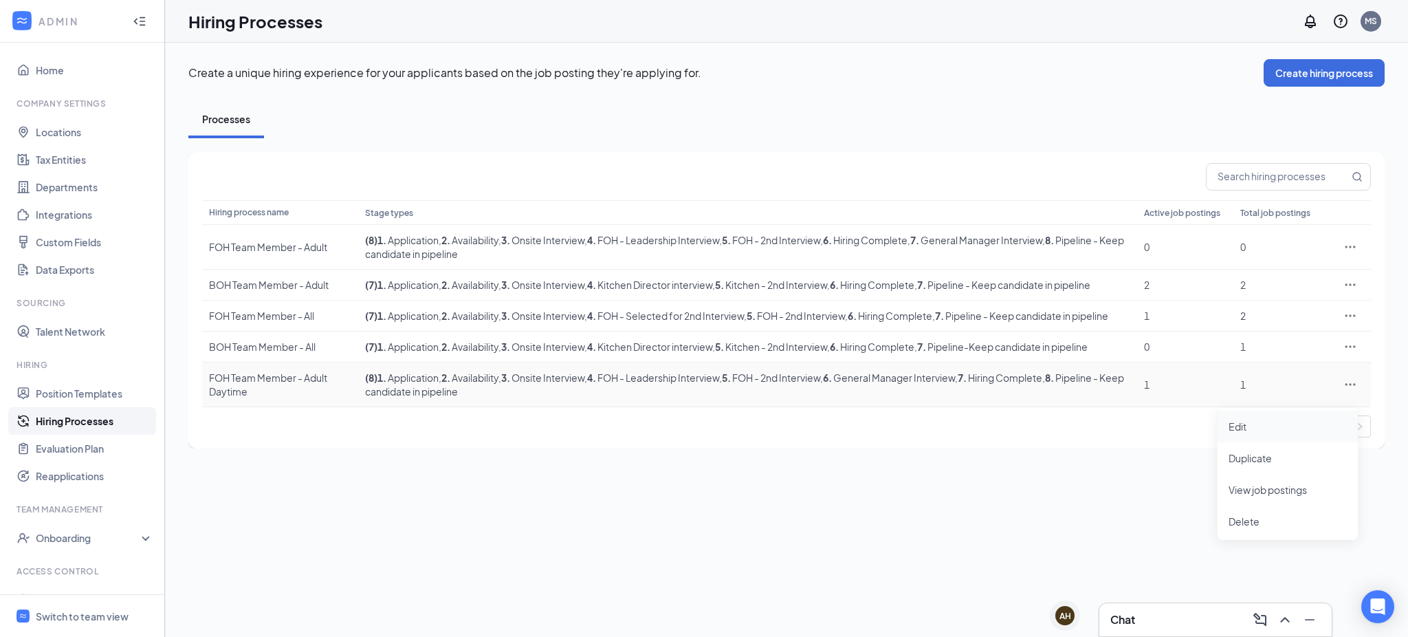
click at [1248, 425] on span "Edit" at bounding box center [1288, 426] width 118 height 15
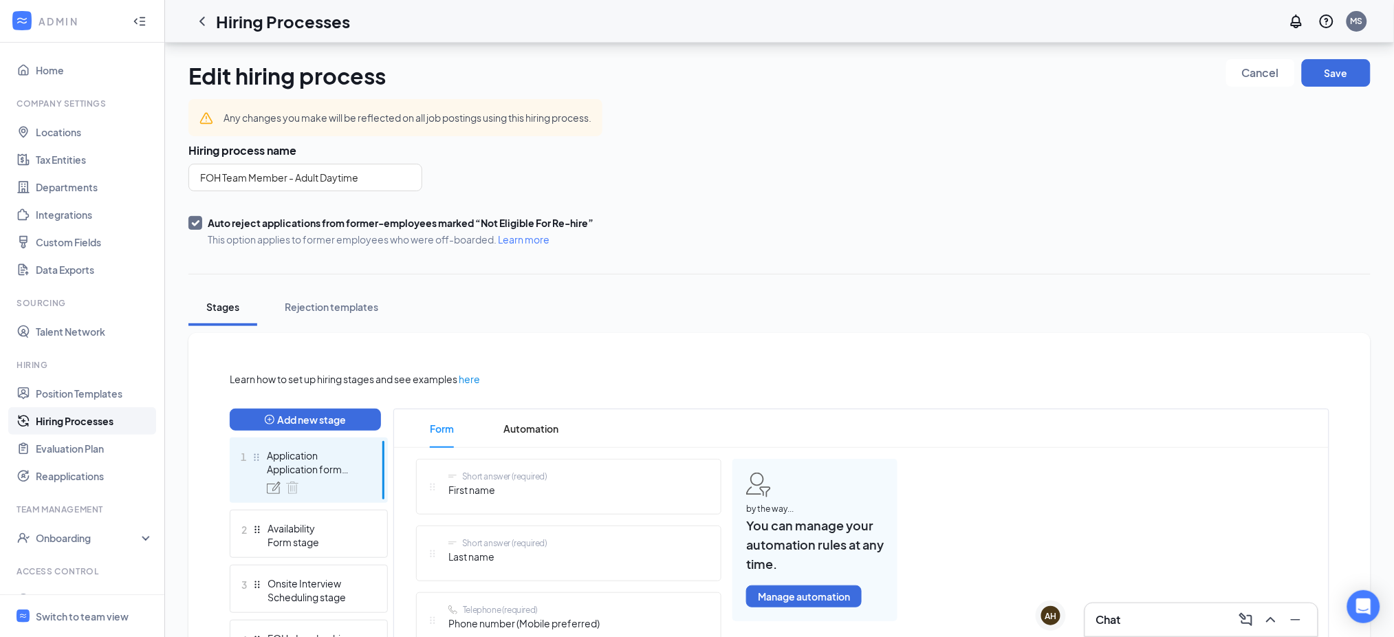
scroll to position [214, 0]
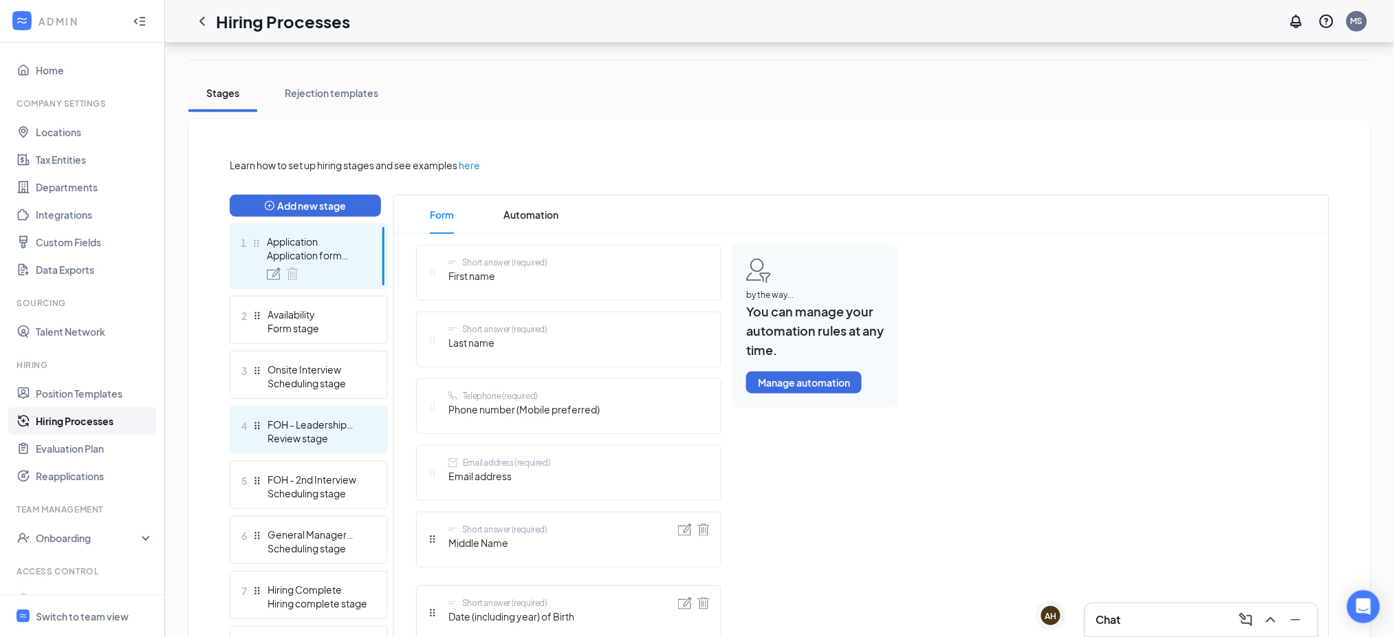
click at [321, 426] on div "FOH - Leadership Interview" at bounding box center [317, 424] width 100 height 14
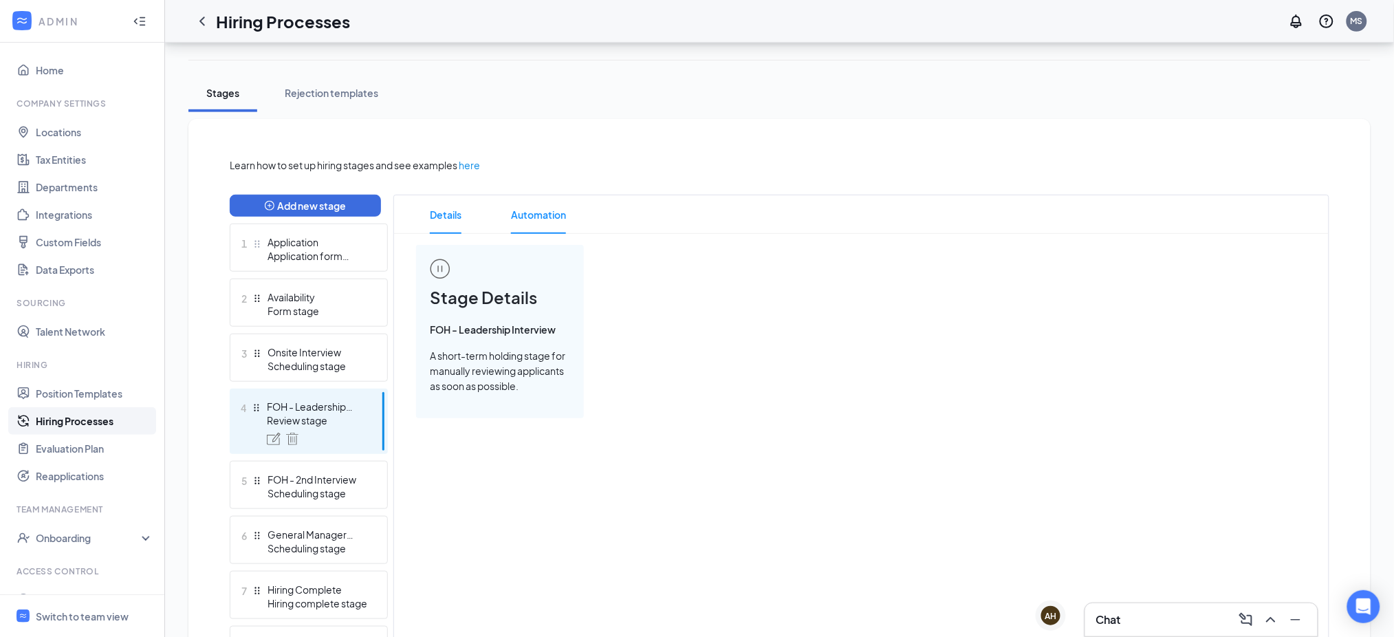
click at [529, 207] on span "Automation" at bounding box center [538, 214] width 55 height 39
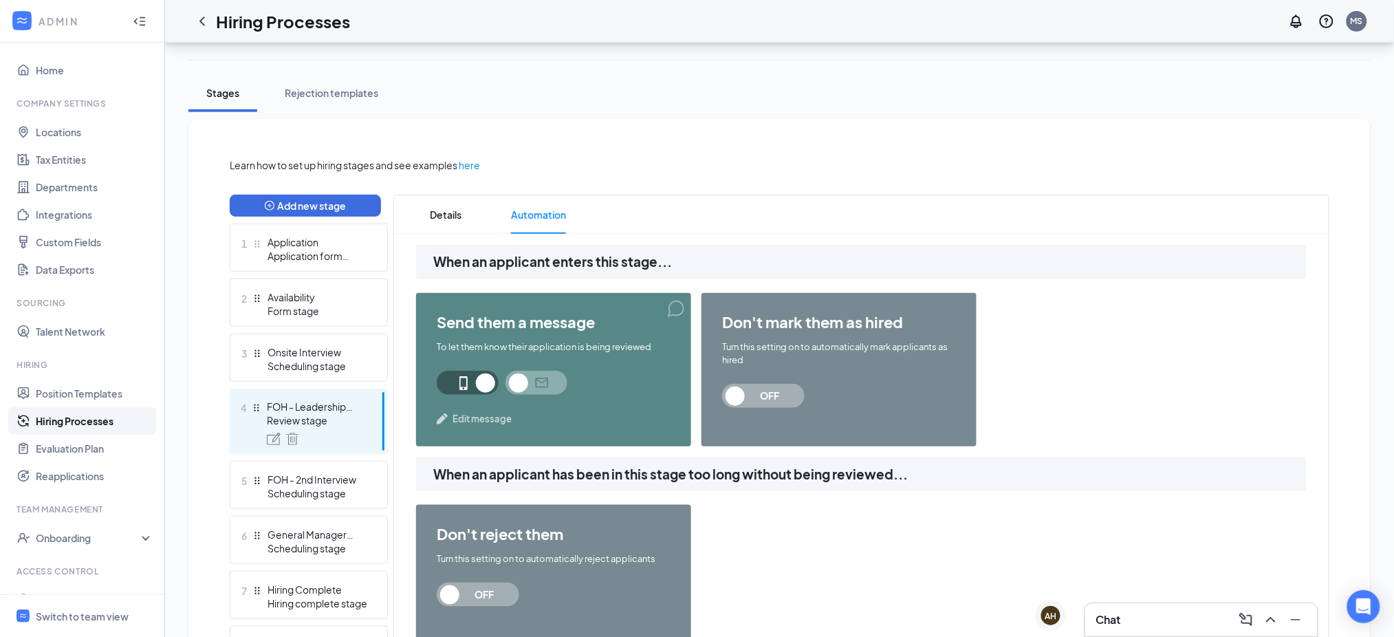
click at [487, 414] on span "Edit message" at bounding box center [481, 419] width 59 height 14
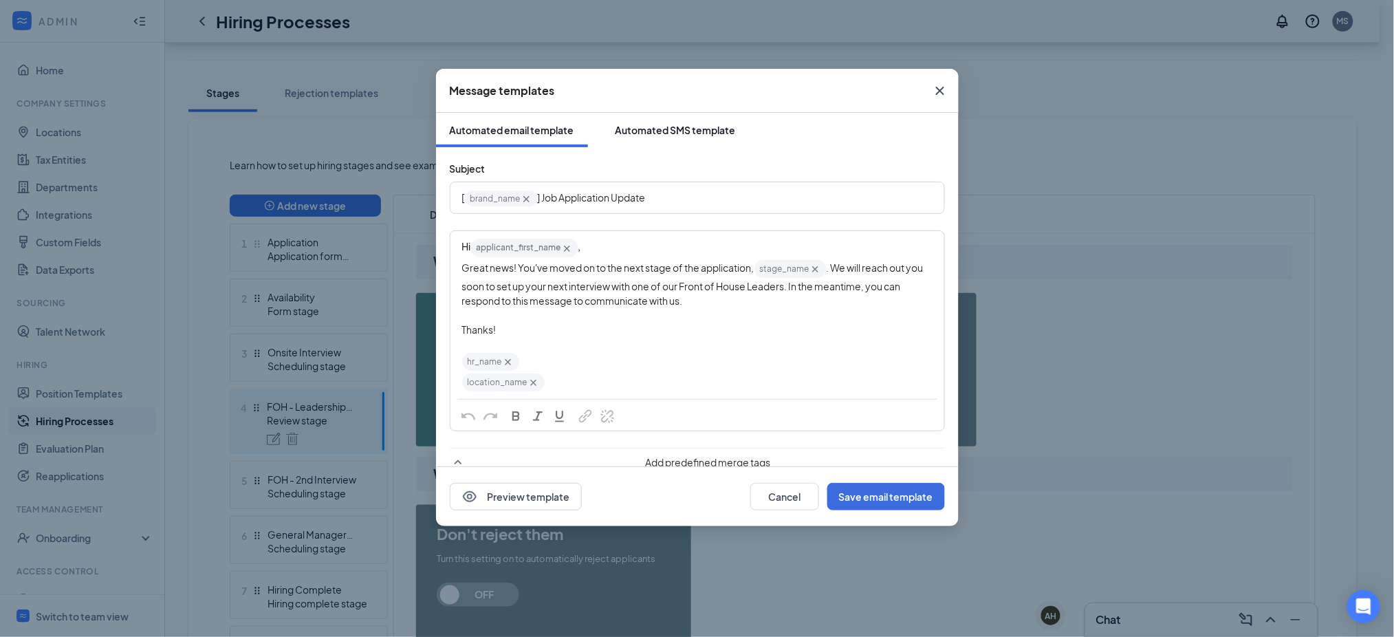
click at [657, 127] on div "Automated SMS template" at bounding box center [675, 130] width 120 height 14
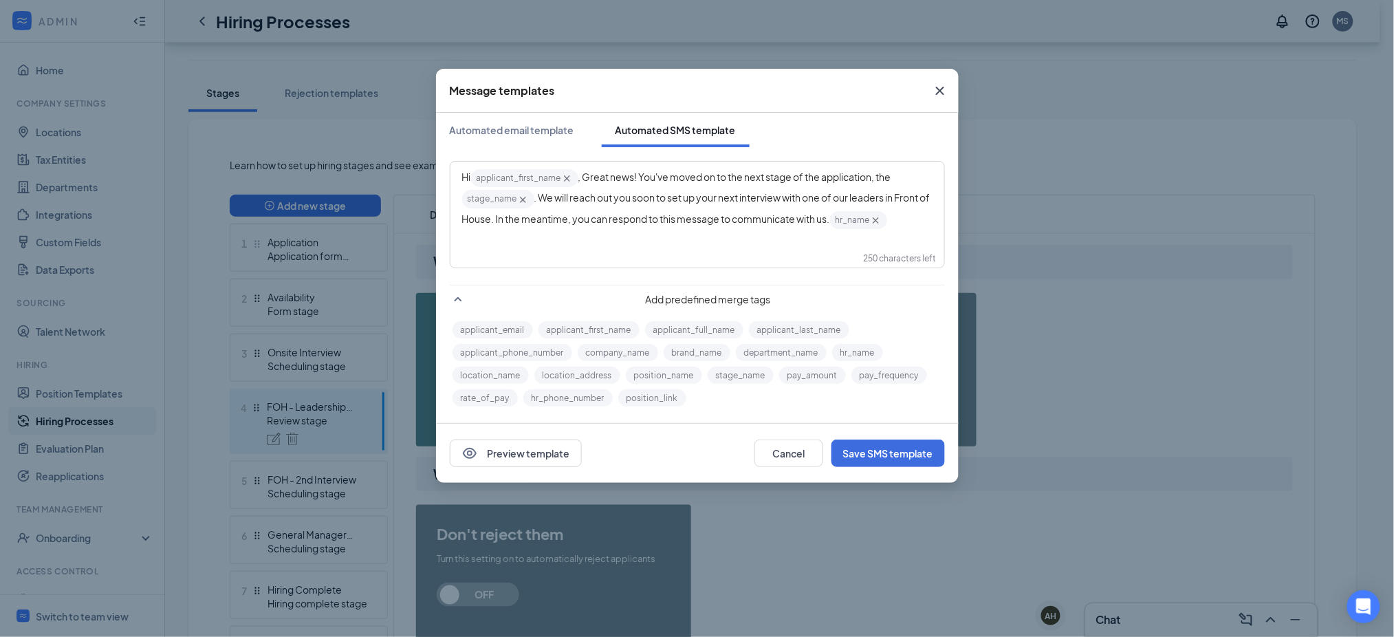
click at [0, 0] on div "out to" at bounding box center [0, 0] width 0 height 0
click at [0, 0] on div at bounding box center [0, 0] width 0 height 0
drag, startPoint x: 870, startPoint y: 216, endPoint x: 909, endPoint y: 223, distance: 39.9
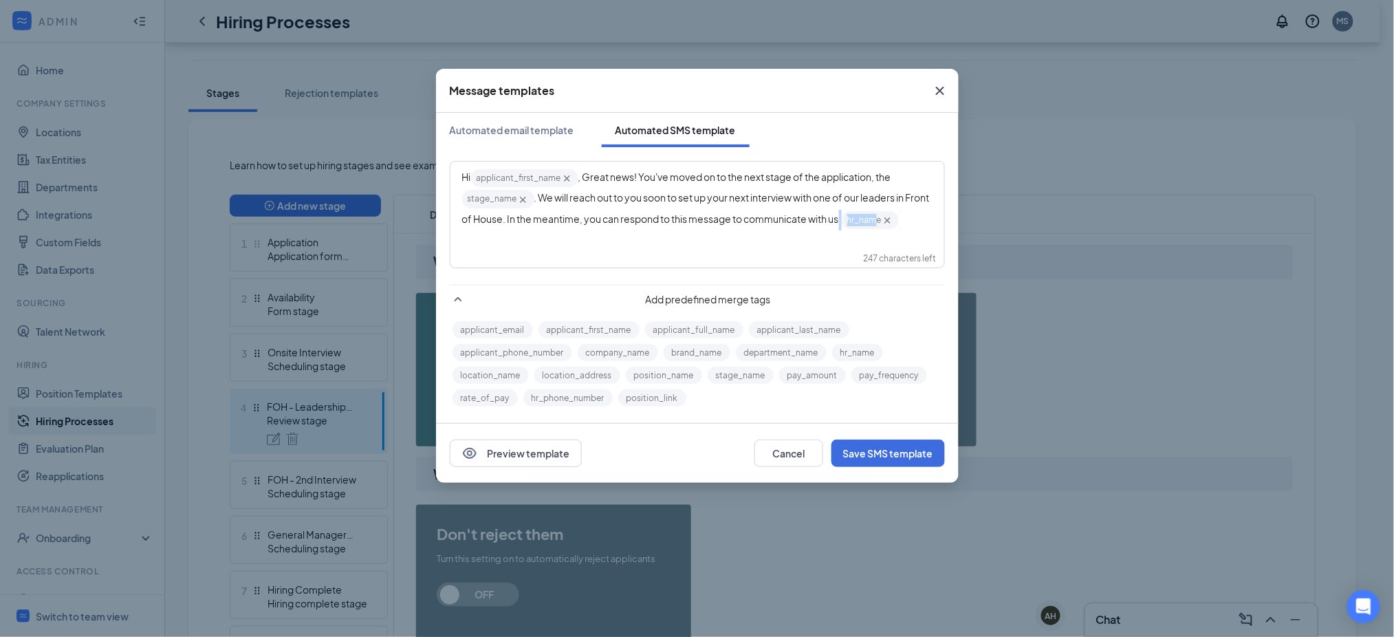
click at [909, 223] on body "ADMIN Home Company Settings Locations Tax Entities Departments Integrations Cus…" at bounding box center [690, 104] width 1380 height 637
click at [897, 232] on div "Hi applicant_first_name‌‌‌‌ {{applicant_first_name}} , Great news! You've moved…" at bounding box center [697, 199] width 492 height 74
click at [727, 239] on div "Hi applicant_first_name‌‌‌‌ {{applicant_first_name}} , Great news! You've moved…" at bounding box center [697, 215] width 494 height 106
click at [0, 0] on div at bounding box center [0, 0] width 0 height 0
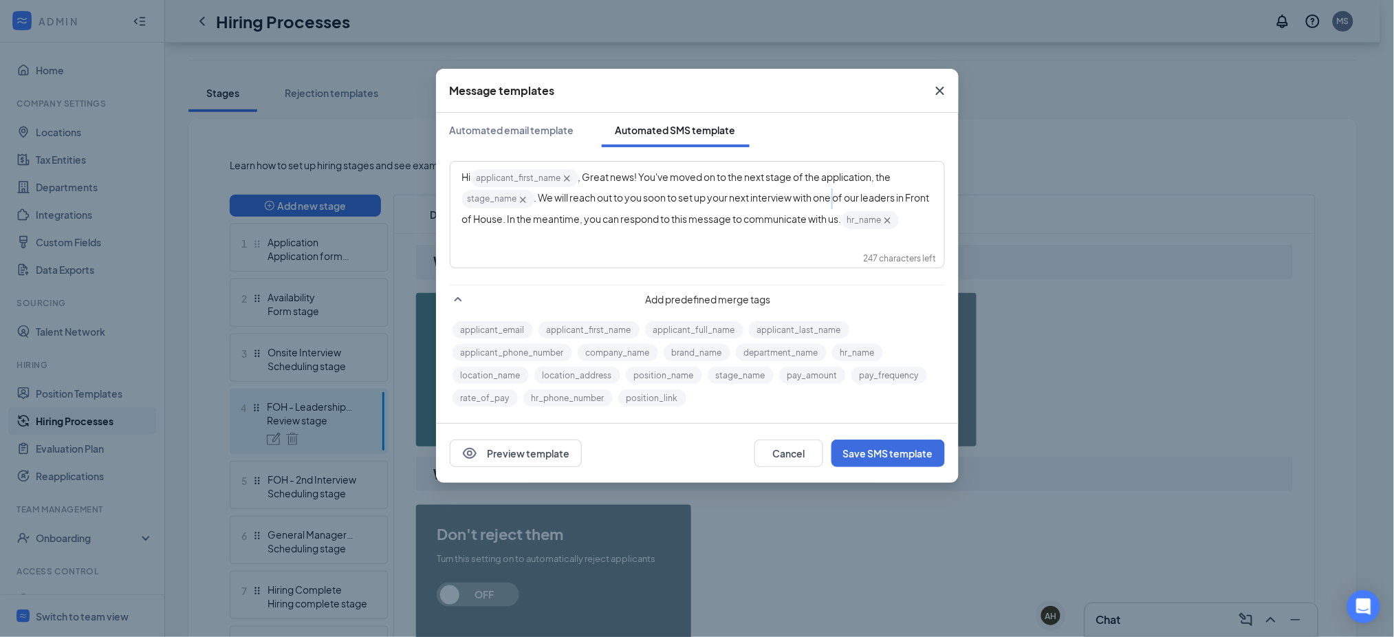
click at [837, 198] on span ". We will reach out to you soon to set up your next interview with one of our l…" at bounding box center [696, 207] width 469 height 33
click at [875, 223] on span "hr_name‌‌‌‌ {{hr_name}}" at bounding box center [870, 220] width 57 height 18
drag, startPoint x: 882, startPoint y: 223, endPoint x: 952, endPoint y: 225, distance: 70.2
click at [952, 225] on div "Hi applicant_first_name‌‌‌‌ {{applicant_first_name}} , Great news! You've moved…" at bounding box center [697, 278] width 523 height 262
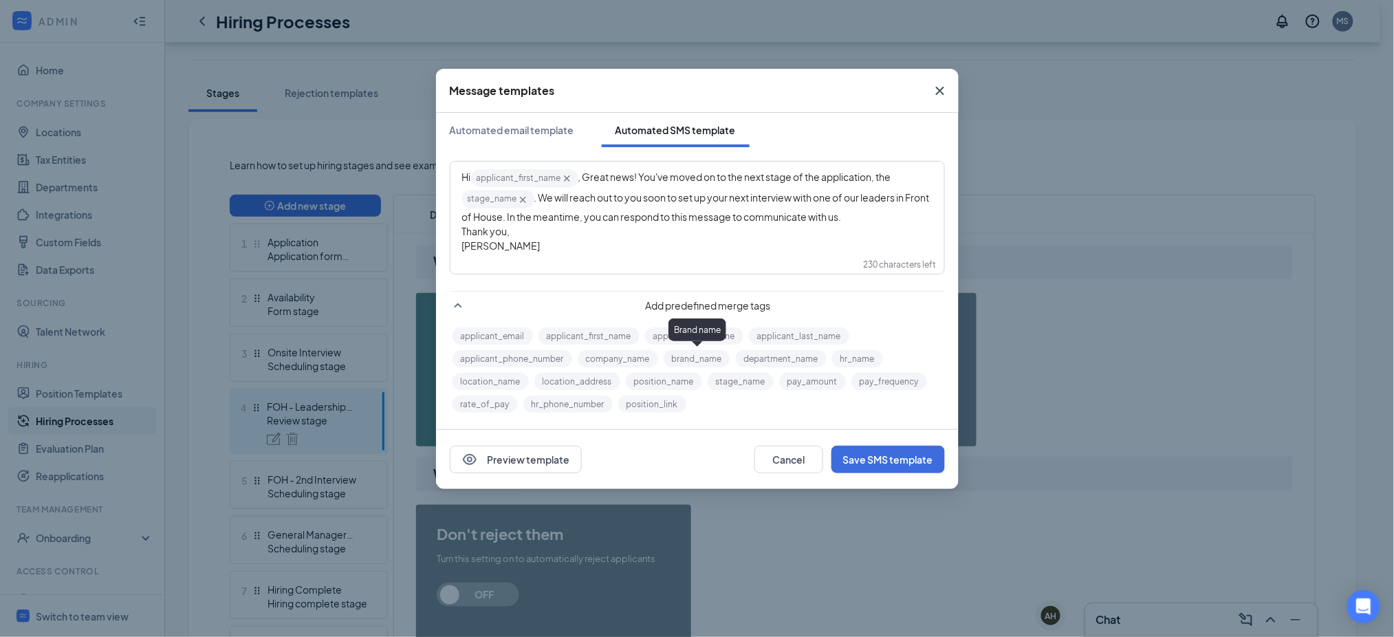
click at [686, 355] on button "brand_name" at bounding box center [697, 358] width 67 height 17
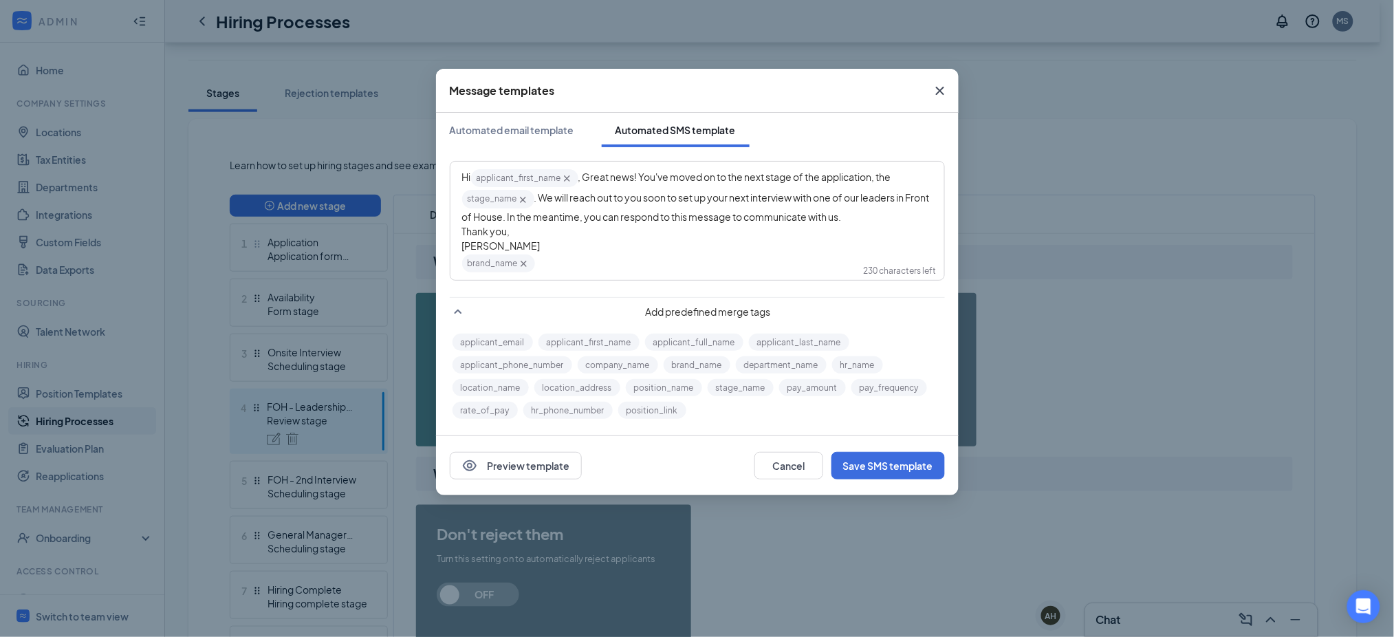
click at [498, 385] on button "location_name" at bounding box center [490, 387] width 76 height 17
click at [888, 452] on button "Save SMS template" at bounding box center [887, 466] width 113 height 28
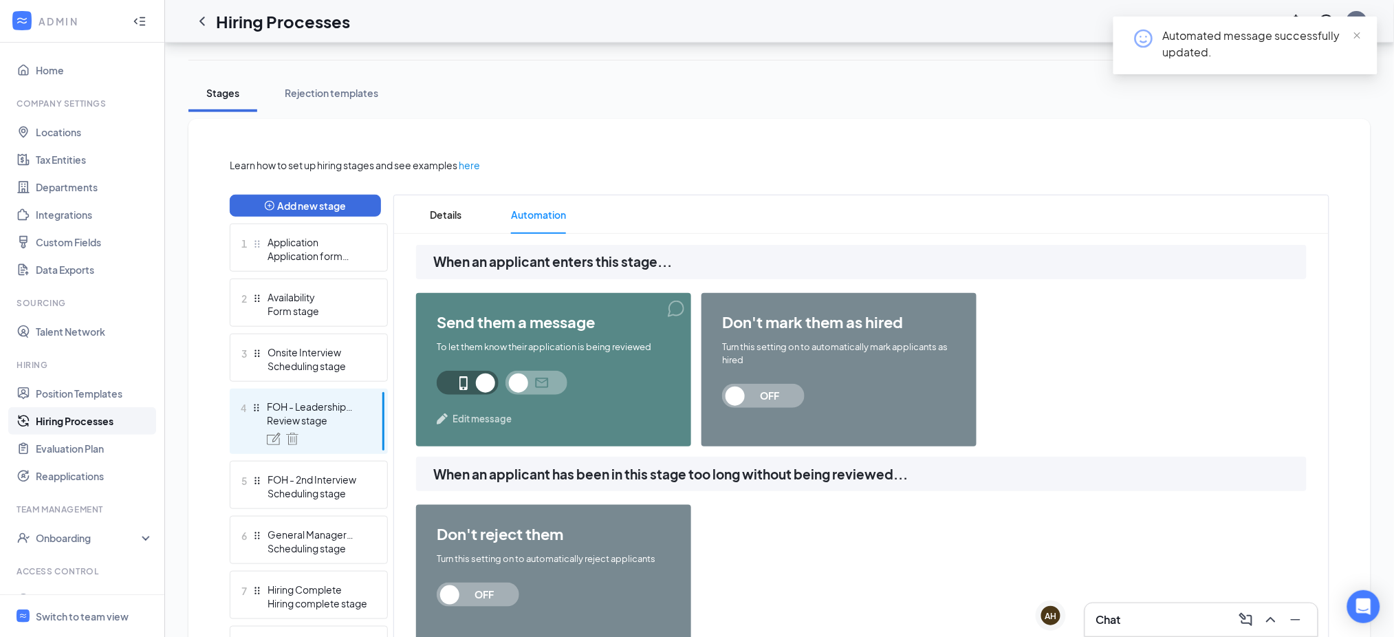
click at [201, 17] on icon "ChevronLeft" at bounding box center [202, 21] width 17 height 17
